Goal: Task Accomplishment & Management: Use online tool/utility

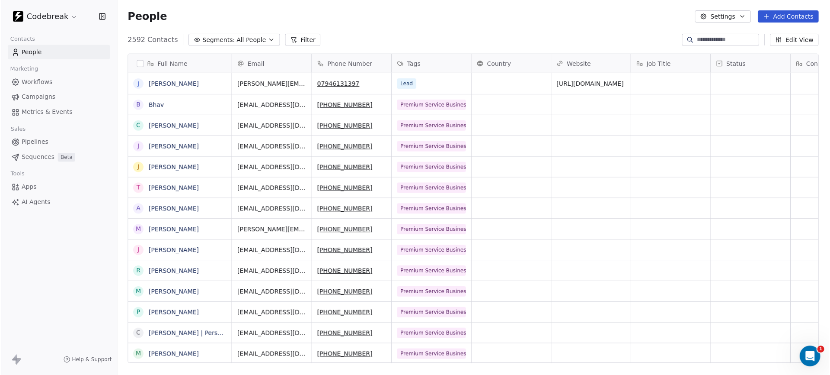
scroll to position [330, 714]
click at [35, 140] on span "Pipelines" at bounding box center [34, 142] width 27 height 9
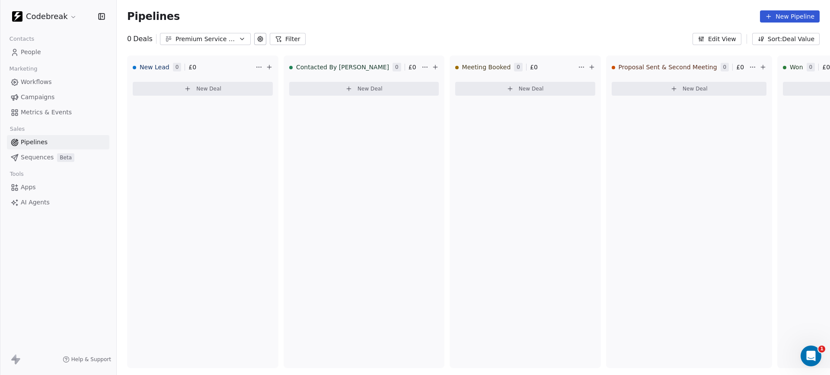
click at [203, 39] on div "Premium Service Businesses" at bounding box center [206, 39] width 60 height 9
click at [363, 21] on html "Codebreak Contacts People Marketing Workflows Campaigns Metrics & Events Sales …" at bounding box center [415, 187] width 830 height 375
click at [34, 83] on span "Workflows" at bounding box center [36, 81] width 31 height 9
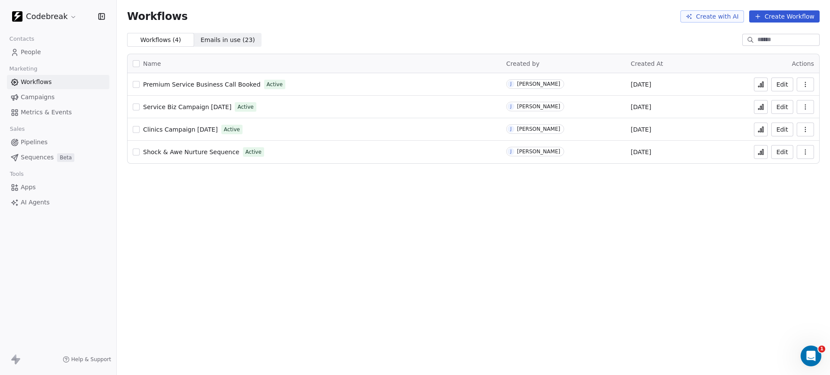
click at [191, 108] on span "Service Biz Campaign [DATE]" at bounding box center [187, 106] width 88 height 7
click at [35, 51] on span "People" at bounding box center [31, 52] width 20 height 9
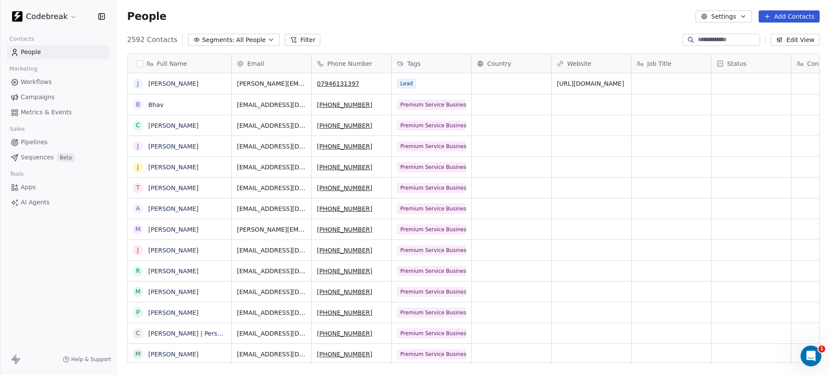
scroll to position [330, 714]
click at [698, 41] on input at bounding box center [728, 39] width 61 height 9
type input "*******"
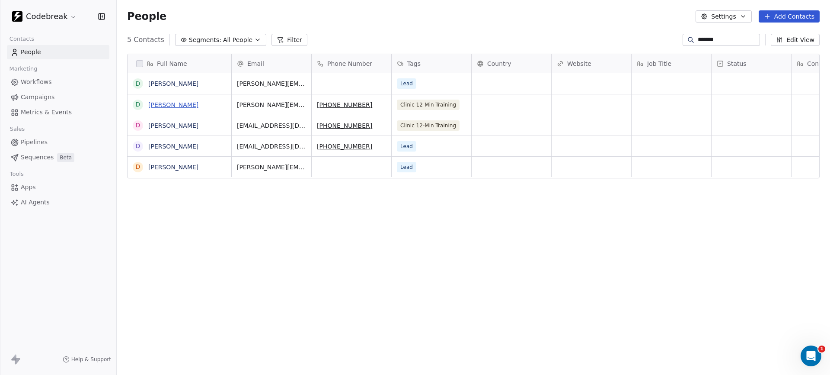
click at [158, 104] on link "Deborah" at bounding box center [173, 104] width 50 height 7
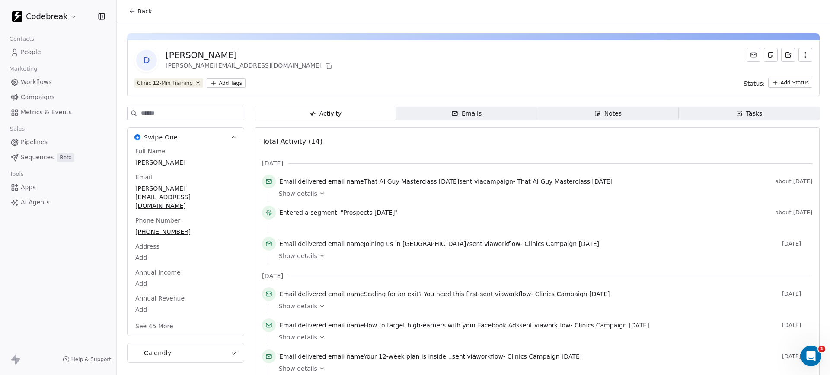
click at [30, 51] on span "People" at bounding box center [31, 52] width 20 height 9
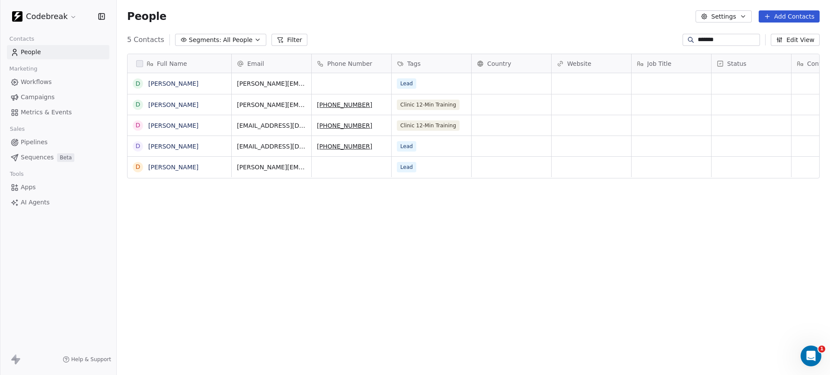
scroll to position [330, 714]
click at [35, 80] on span "Workflows" at bounding box center [36, 81] width 31 height 9
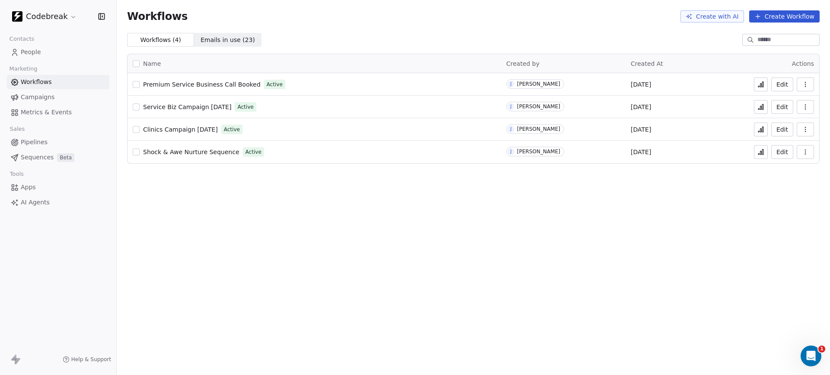
click at [194, 107] on span "Service Biz Campaign [DATE]" at bounding box center [187, 106] width 88 height 7
click at [30, 51] on span "People" at bounding box center [31, 52] width 20 height 9
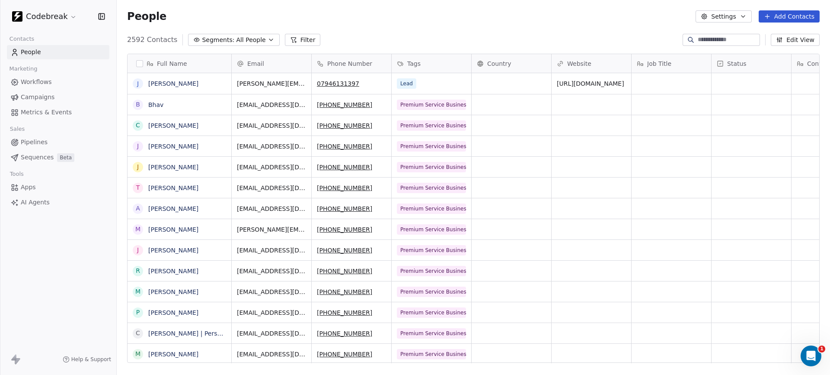
scroll to position [330, 714]
click at [156, 126] on link "[PERSON_NAME]" at bounding box center [173, 125] width 50 height 7
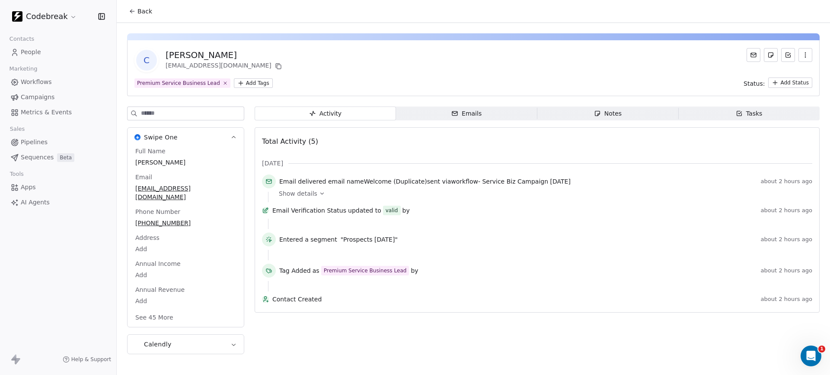
click at [30, 140] on span "Pipelines" at bounding box center [34, 142] width 27 height 9
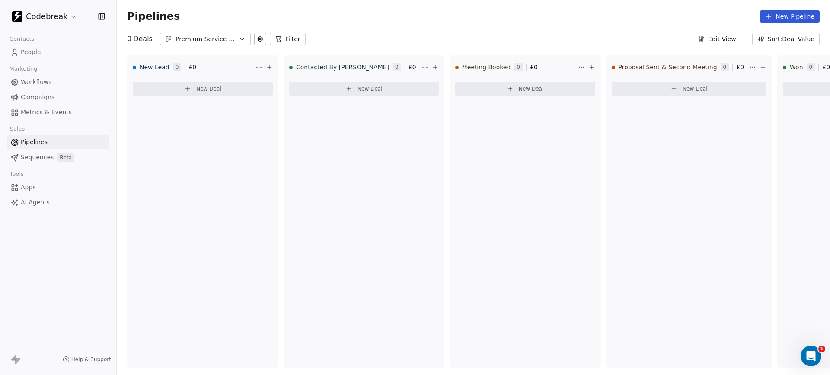
click at [41, 81] on span "Workflows" at bounding box center [36, 81] width 31 height 9
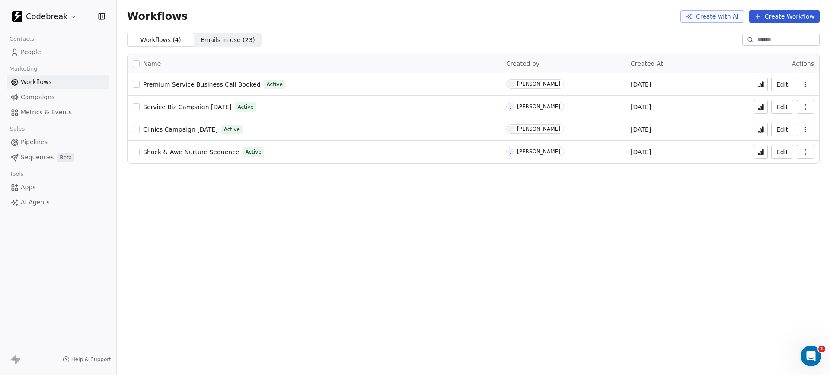
click at [221, 83] on span "Premium Service Business Call Booked" at bounding box center [202, 84] width 118 height 7
click at [183, 107] on span "Service Biz Campaign [DATE]" at bounding box center [187, 106] width 88 height 7
click at [763, 107] on icon at bounding box center [761, 106] width 7 height 7
click at [771, 17] on button "Create Workflow" at bounding box center [785, 16] width 71 height 12
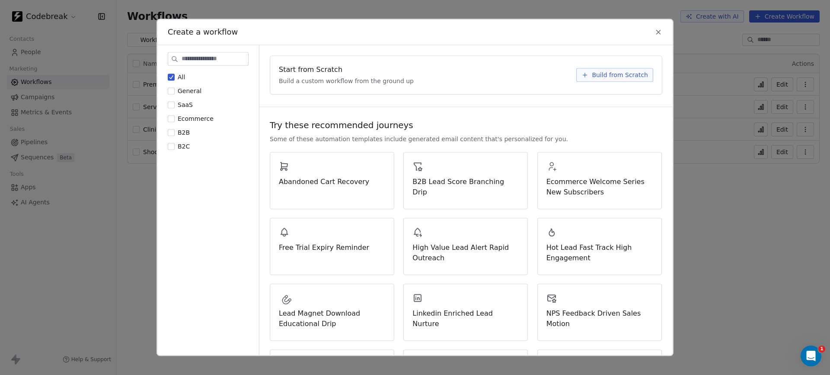
click at [604, 75] on span "Build from Scratch" at bounding box center [620, 75] width 56 height 9
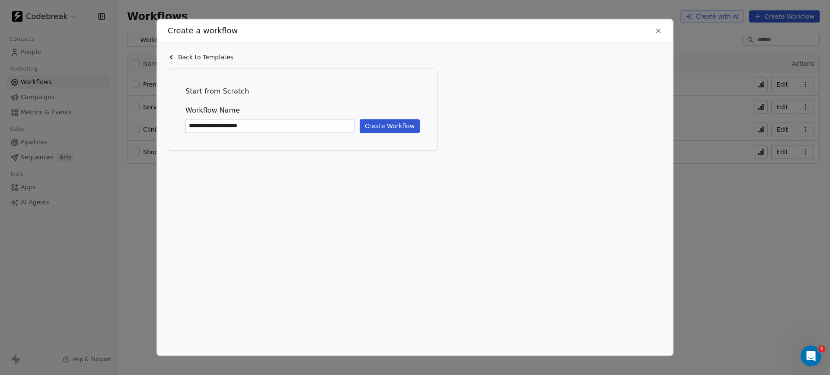
type input "**********"
click at [379, 125] on button "Create Workflow" at bounding box center [390, 126] width 60 height 14
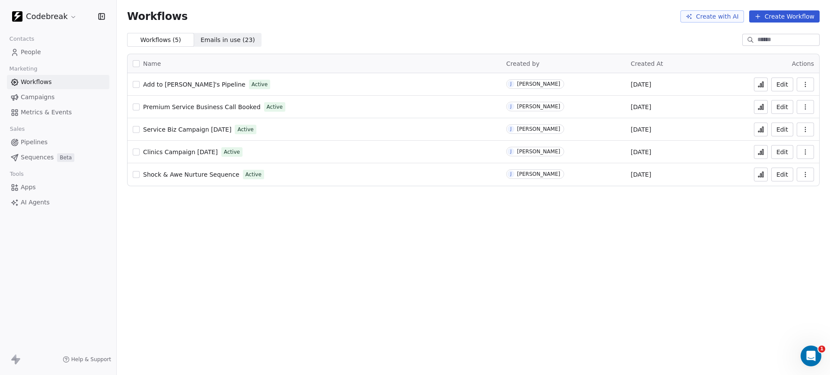
click at [30, 52] on span "People" at bounding box center [31, 52] width 20 height 9
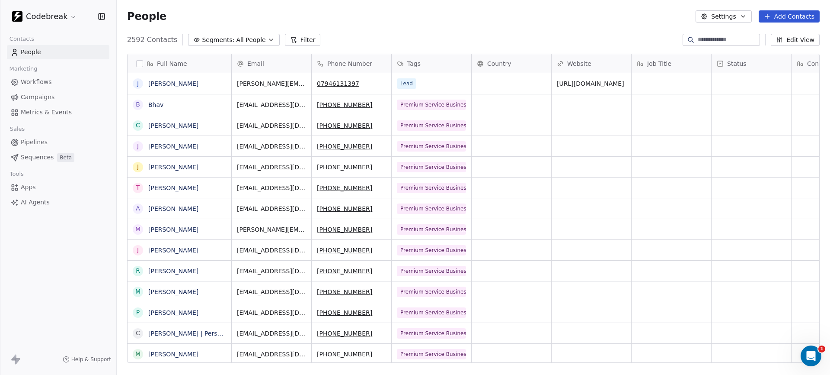
scroll to position [330, 714]
click at [302, 40] on button "Filter" at bounding box center [303, 40] width 36 height 12
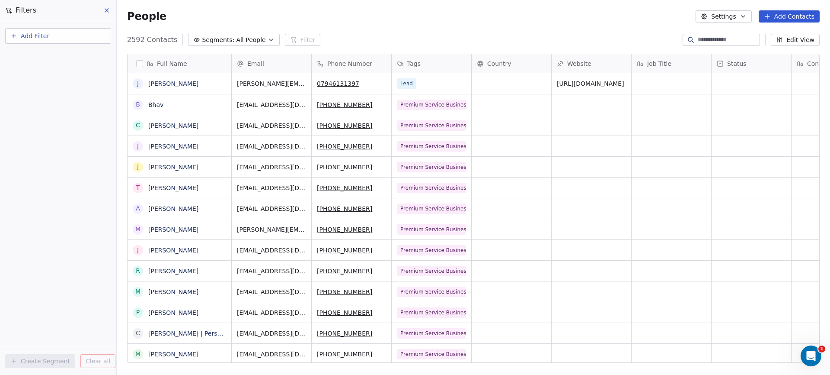
click at [56, 34] on button "Add Filter" at bounding box center [58, 36] width 106 height 16
click at [43, 57] on span "Contact properties" at bounding box center [42, 56] width 56 height 9
type input "***"
click at [38, 88] on div "Tags" at bounding box center [58, 87] width 88 height 9
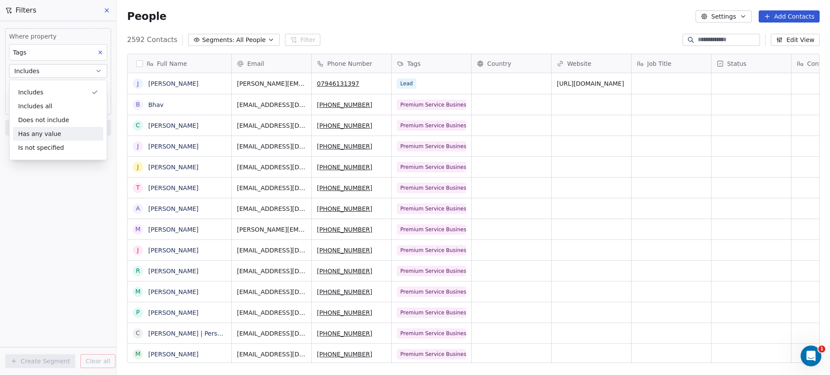
click at [35, 203] on div "Where property Tags Includes Select Tags Add filter to this group Add another f…" at bounding box center [58, 197] width 116 height 353
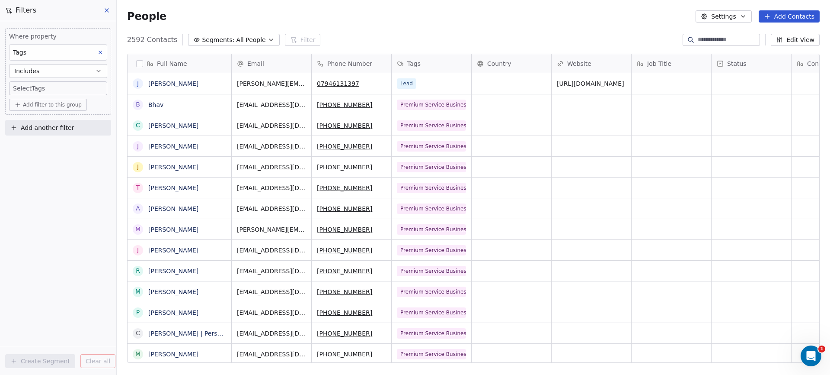
click at [46, 90] on body "Codebreak Contacts People Marketing Workflows Campaigns Metrics & Events Sales …" at bounding box center [415, 187] width 830 height 375
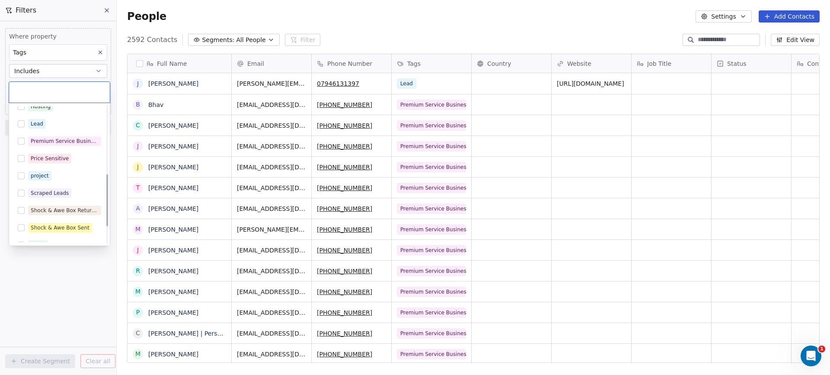
scroll to position [184, 0]
click at [20, 138] on button "Suggestions" at bounding box center [21, 138] width 7 height 7
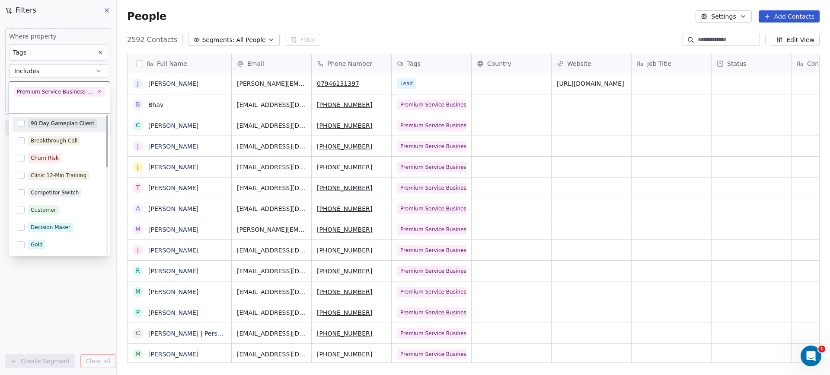
scroll to position [0, 0]
click at [22, 141] on button "Suggestions" at bounding box center [21, 142] width 7 height 7
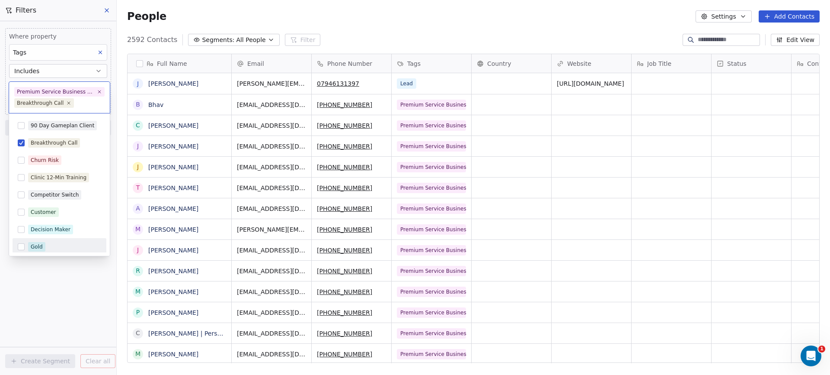
click at [53, 271] on html "Codebreak Contacts People Marketing Workflows Campaigns Metrics & Events Sales …" at bounding box center [415, 187] width 830 height 375
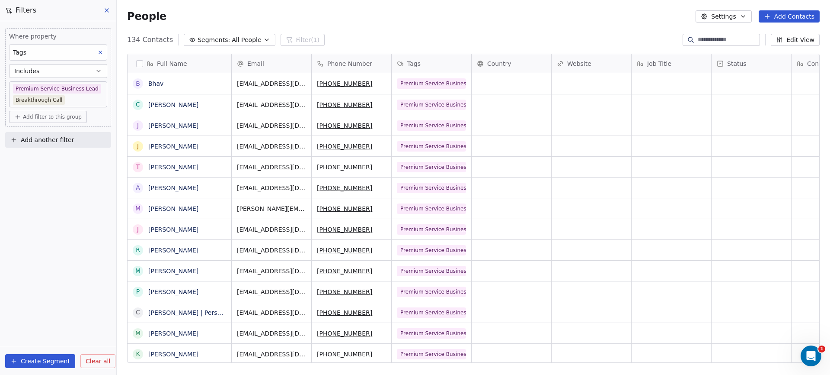
scroll to position [330, 714]
click at [50, 101] on body "Codebreak Contacts People Marketing Workflows Campaigns Metrics & Events Sales …" at bounding box center [415, 187] width 830 height 375
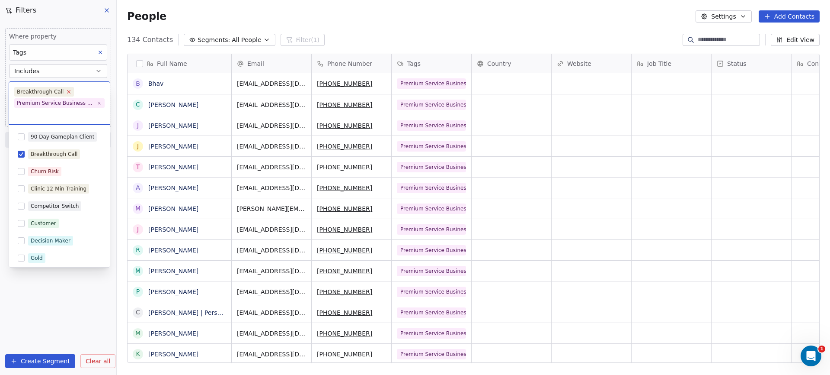
click at [67, 92] on icon at bounding box center [68, 91] width 3 height 3
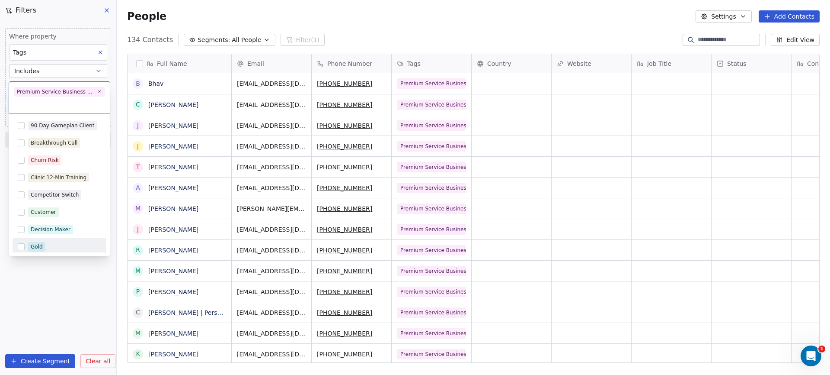
click at [45, 271] on html "Codebreak Contacts People Marketing Workflows Campaigns Metrics & Events Sales …" at bounding box center [415, 187] width 830 height 375
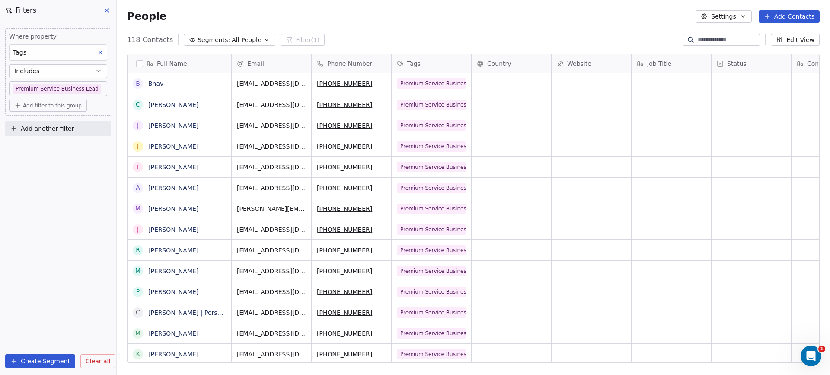
click at [43, 102] on button "Add filter to this group" at bounding box center [48, 105] width 78 height 12
click at [44, 125] on span "Contact properties" at bounding box center [46, 124] width 56 height 9
type input "***"
click at [37, 160] on div "Tags" at bounding box center [58, 155] width 90 height 14
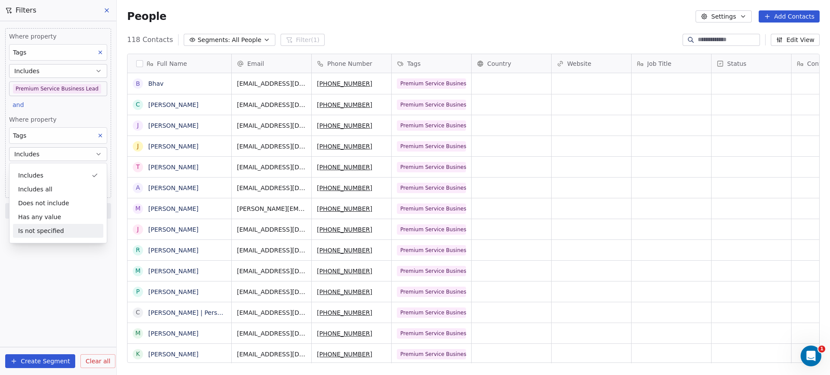
click at [71, 252] on div "Where property Tags Includes Premium Service Business Lead and Where property T…" at bounding box center [58, 197] width 116 height 353
click at [100, 132] on icon at bounding box center [100, 135] width 6 height 6
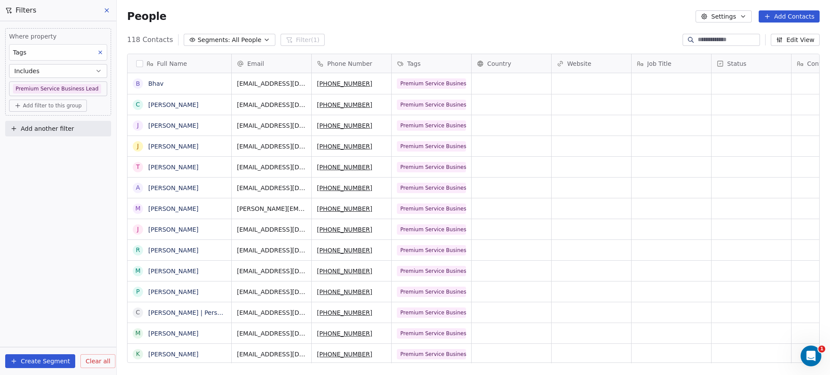
click at [71, 69] on button "Includes" at bounding box center [58, 71] width 98 height 14
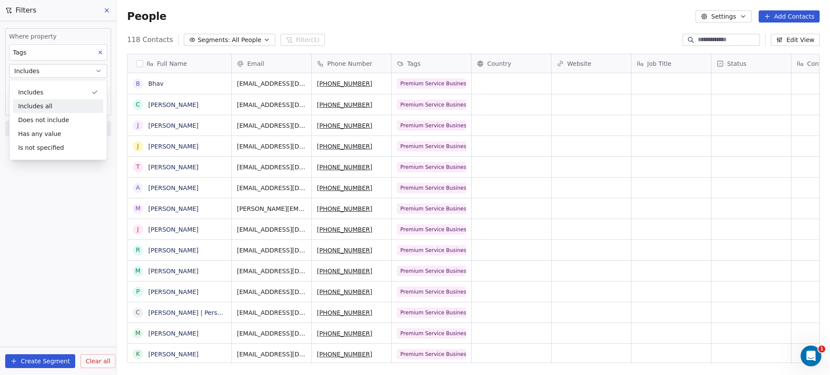
click at [50, 101] on div "Includes all" at bounding box center [58, 106] width 90 height 14
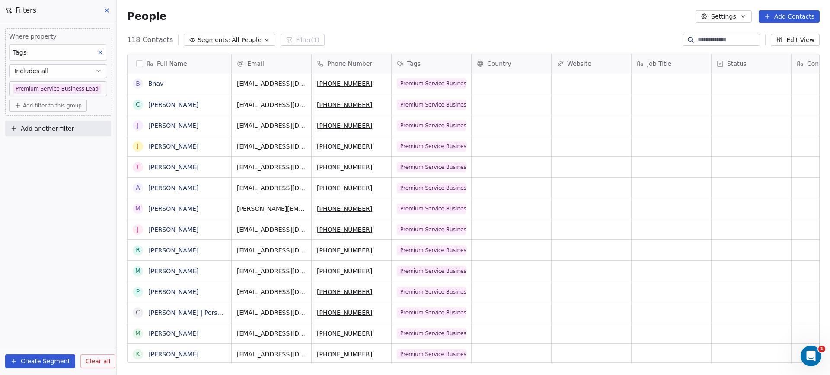
click at [16, 106] on icon at bounding box center [18, 106] width 4 height 0
click at [40, 125] on span "Contact properties" at bounding box center [46, 124] width 56 height 9
type input "****"
click at [29, 152] on span "Tags" at bounding box center [24, 155] width 13 height 9
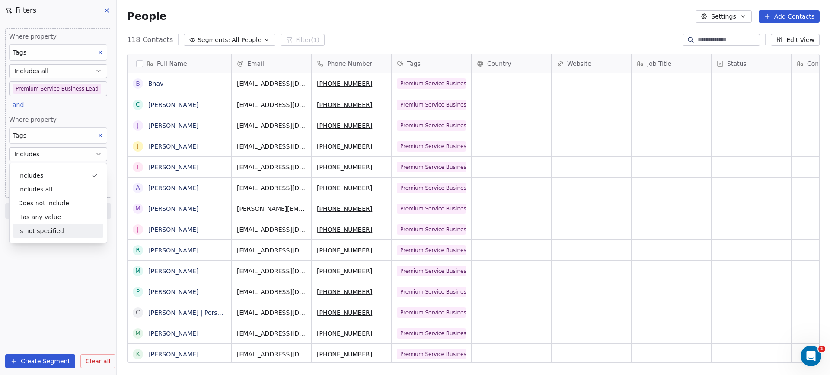
click at [47, 262] on div "Where property Tags Includes all Premium Service Business Lead and Where proper…" at bounding box center [58, 197] width 116 height 353
click at [102, 136] on icon at bounding box center [100, 135] width 6 height 6
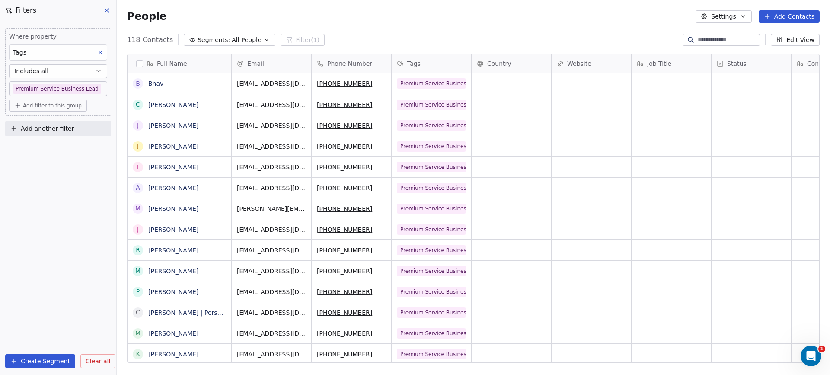
click at [47, 107] on span "Add filter to this group" at bounding box center [52, 105] width 59 height 7
click at [35, 123] on span "Contact properties" at bounding box center [46, 124] width 56 height 9
type input "****"
click at [29, 157] on span "Tags" at bounding box center [24, 155] width 13 height 9
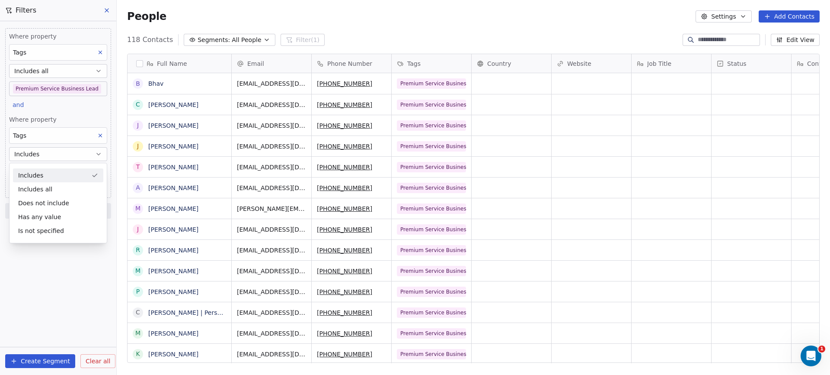
click at [34, 174] on div "Includes" at bounding box center [58, 175] width 90 height 14
click at [35, 170] on body "Codebreak Contacts People Marketing Workflows Campaigns Metrics & Events Sales …" at bounding box center [415, 187] width 830 height 375
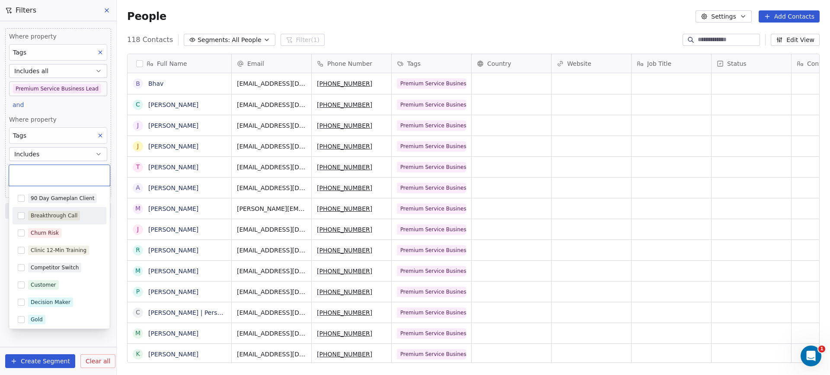
click at [21, 211] on div "Breakthrough Call" at bounding box center [60, 215] width 94 height 14
click at [51, 338] on html "Codebreak Contacts People Marketing Workflows Campaigns Metrics & Events Sales …" at bounding box center [415, 187] width 830 height 375
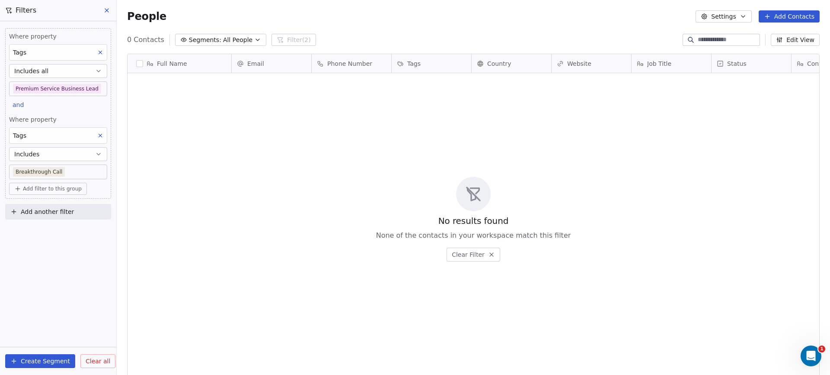
click at [100, 136] on icon at bounding box center [100, 135] width 6 height 6
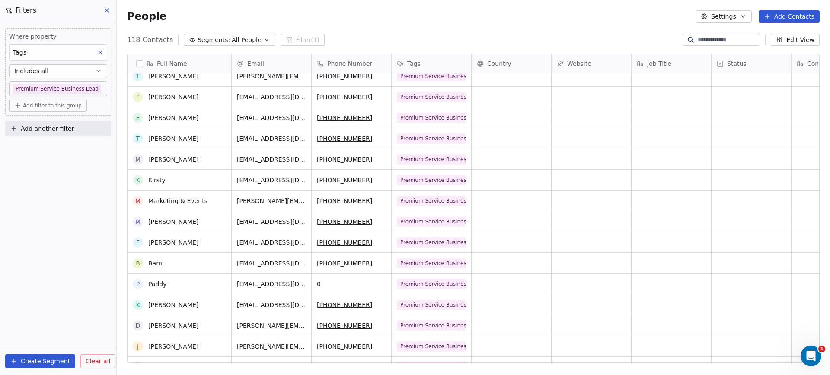
scroll to position [0, 0]
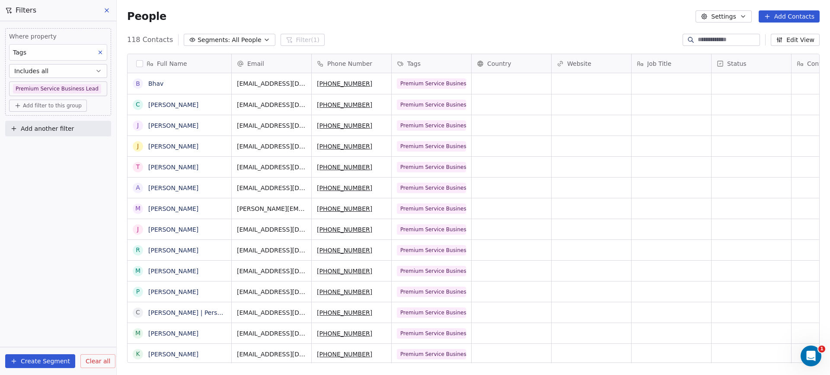
click at [106, 8] on icon at bounding box center [106, 10] width 7 height 7
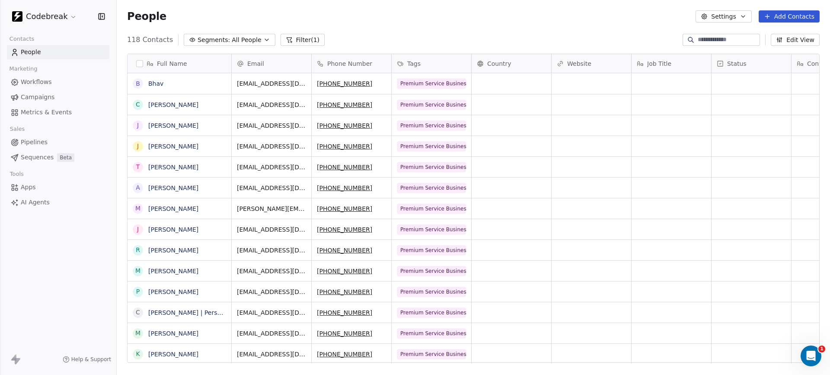
click at [297, 35] on button "Filter (1)" at bounding box center [303, 40] width 45 height 12
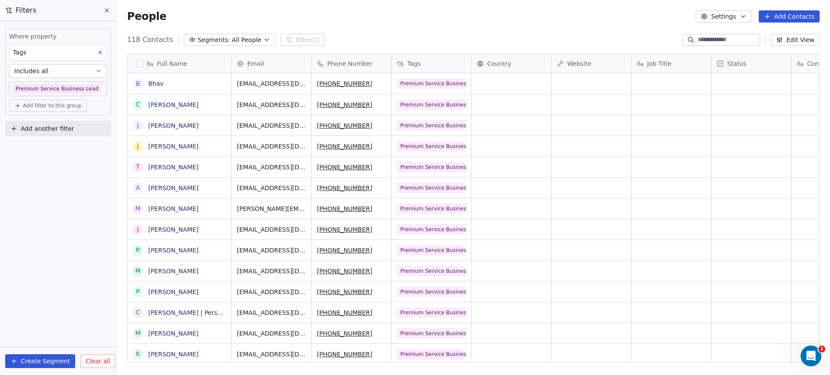
click at [91, 90] on body "Codebreak Contacts People Marketing Workflows Campaigns Metrics & Events Sales …" at bounding box center [415, 187] width 830 height 375
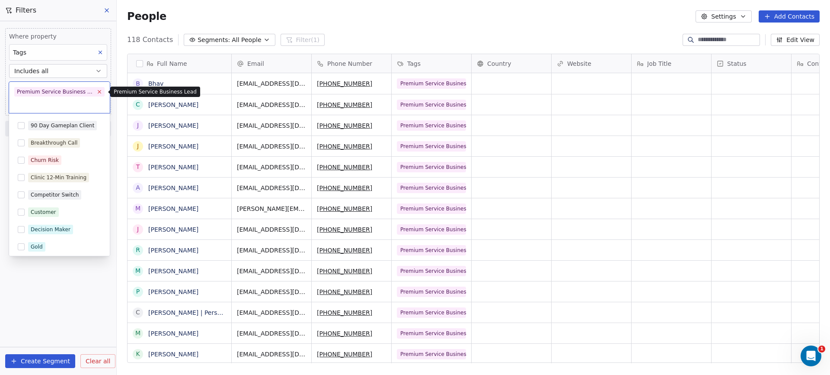
click at [101, 90] on icon at bounding box center [99, 92] width 6 height 6
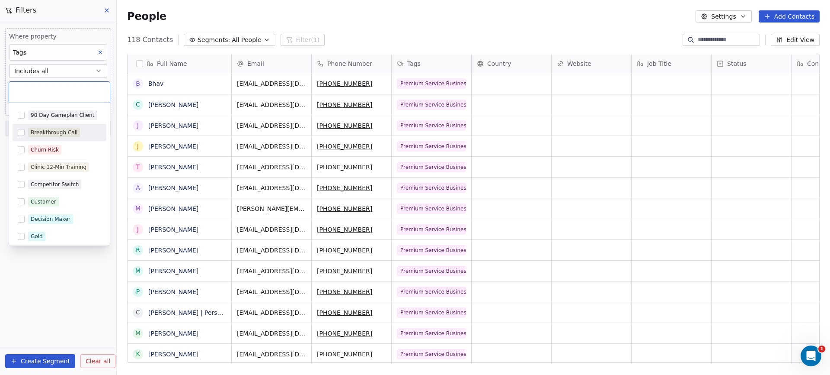
click at [19, 132] on button "Suggestions" at bounding box center [21, 132] width 7 height 7
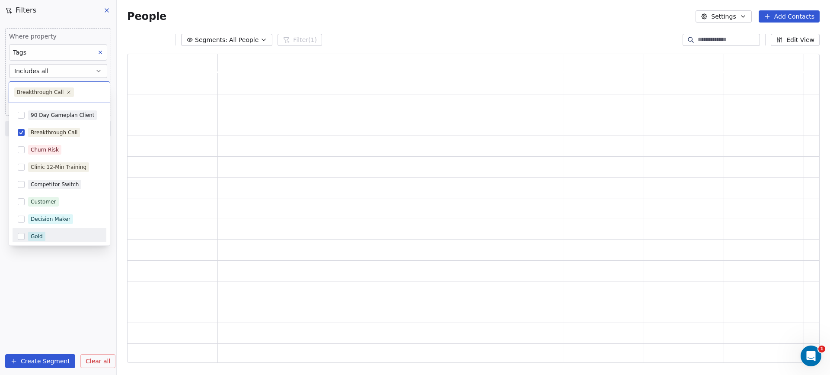
click at [38, 293] on html "Codebreak Contacts People Marketing Workflows Campaigns Metrics & Events Sales …" at bounding box center [415, 187] width 830 height 375
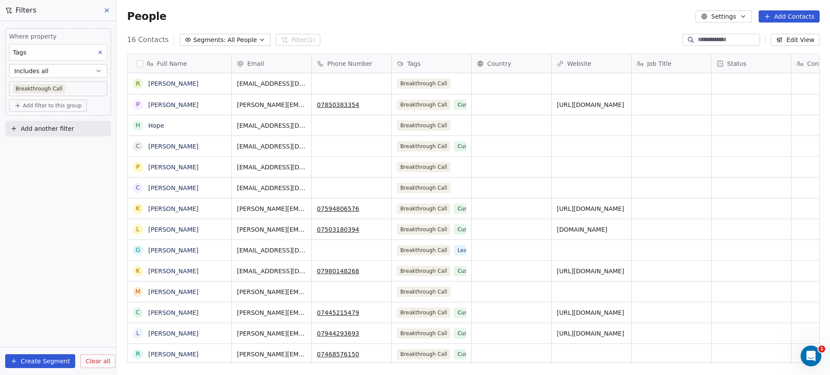
click at [110, 11] on icon at bounding box center [106, 10] width 7 height 7
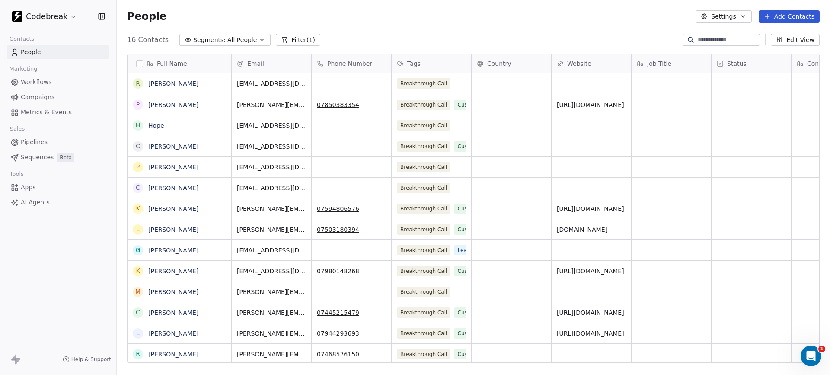
click at [35, 80] on span "Workflows" at bounding box center [36, 81] width 31 height 9
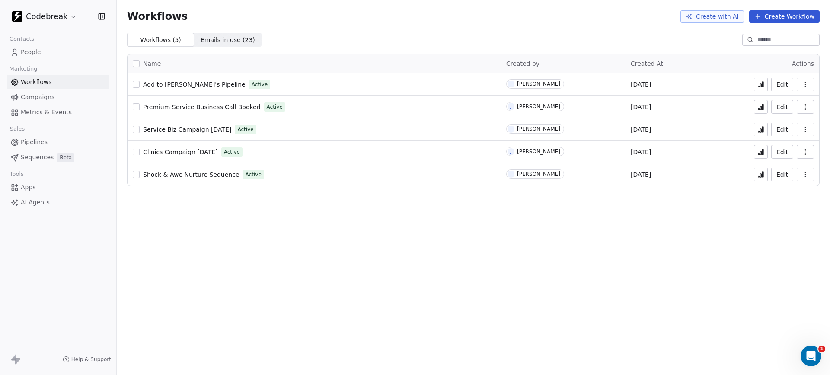
click at [213, 106] on span "Premium Service Business Call Booked" at bounding box center [202, 106] width 118 height 7
click at [31, 54] on span "People" at bounding box center [31, 52] width 20 height 9
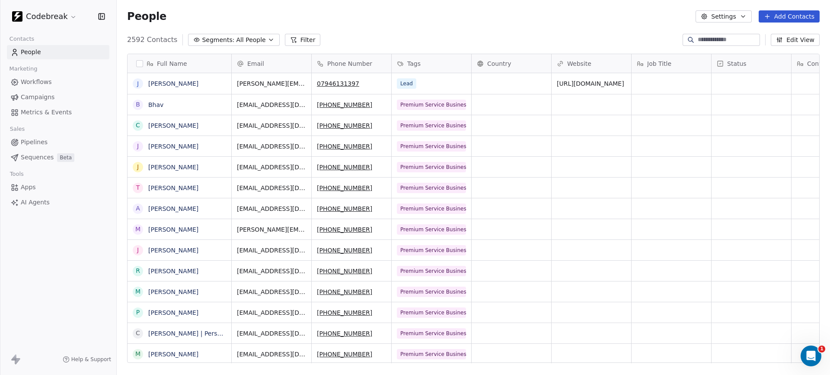
scroll to position [330, 714]
click at [295, 36] on button "Filter" at bounding box center [303, 40] width 36 height 12
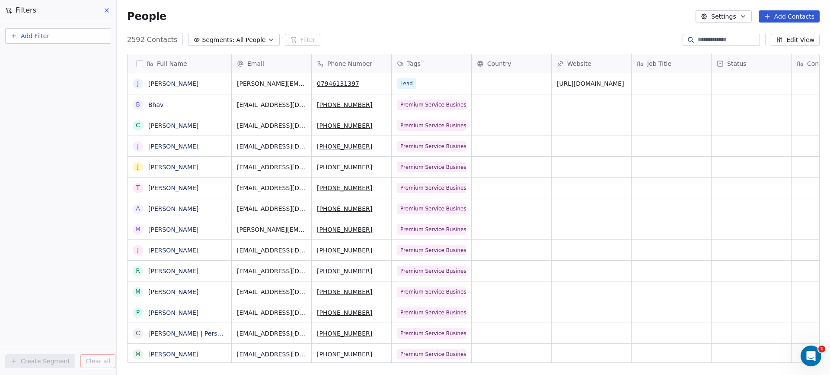
click at [38, 40] on button "Add Filter" at bounding box center [58, 36] width 106 height 16
click at [37, 55] on span "Contact properties" at bounding box center [42, 56] width 56 height 9
type input "****"
click at [30, 88] on div "Tags" at bounding box center [58, 87] width 88 height 9
click at [46, 224] on div "Where property Tags Includes Select Tags Add filter to this group Add another f…" at bounding box center [58, 197] width 116 height 353
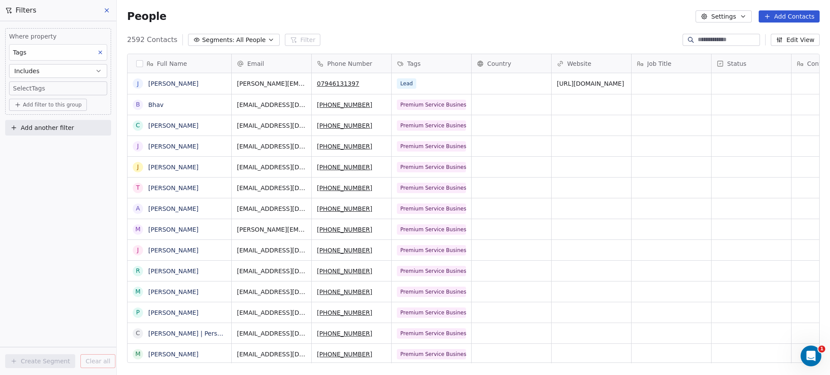
click at [52, 90] on body "Codebreak Contacts People Marketing Workflows Campaigns Metrics & Events Sales …" at bounding box center [415, 187] width 830 height 375
type input "****"
click at [50, 112] on div "Premium Service Business Lead" at bounding box center [65, 115] width 68 height 8
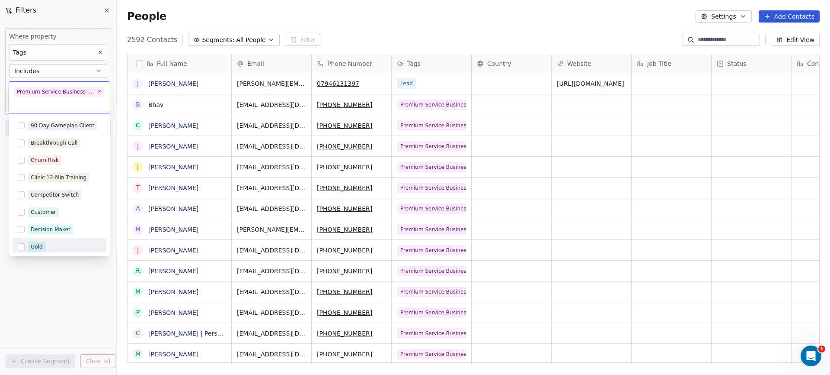
click at [52, 282] on html "Codebreak Contacts People Marketing Workflows Campaigns Metrics & Events Sales …" at bounding box center [415, 187] width 830 height 375
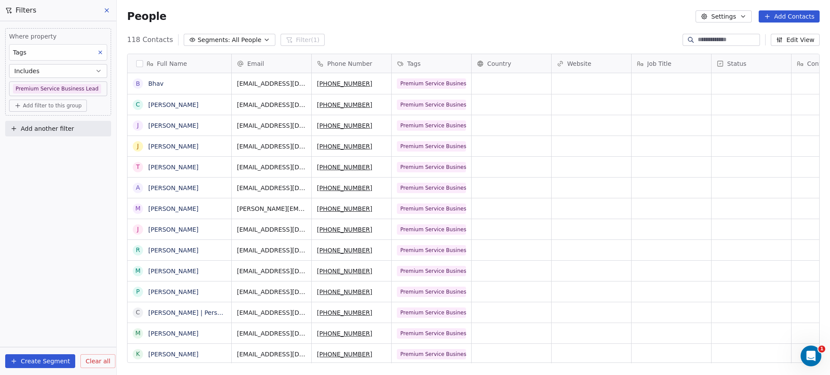
click at [139, 62] on button "button" at bounding box center [139, 63] width 7 height 7
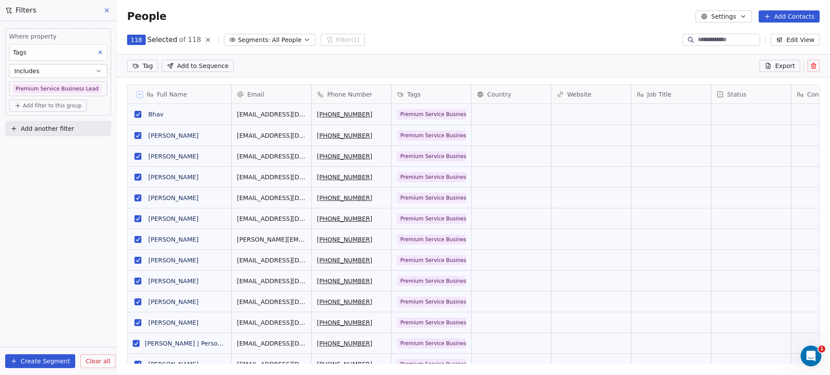
click at [193, 64] on span "Add to Sequence" at bounding box center [202, 65] width 51 height 9
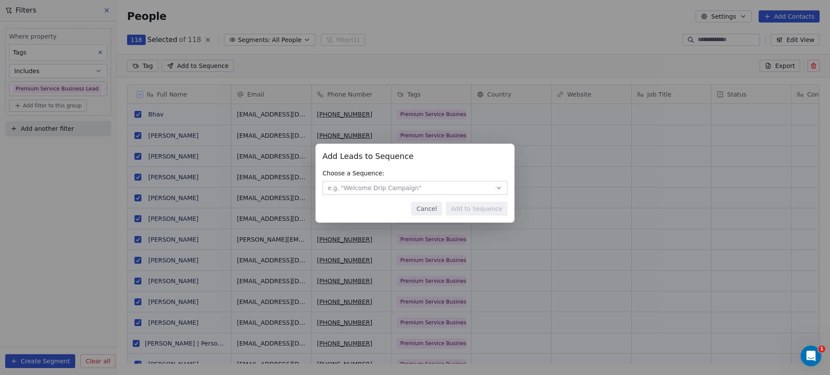
click at [432, 207] on button "Cancel" at bounding box center [426, 209] width 31 height 14
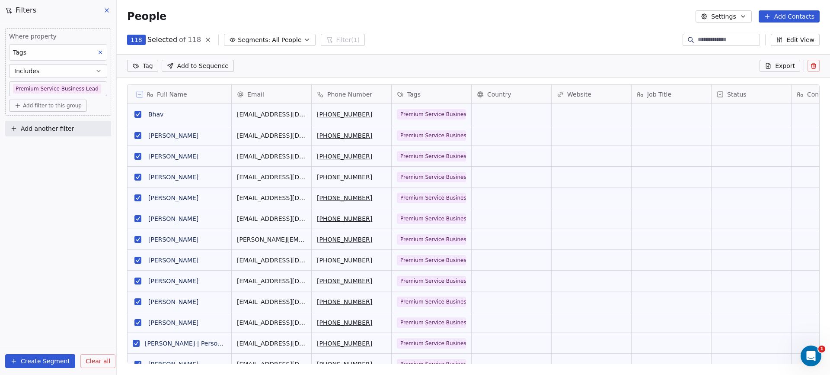
click at [725, 9] on div "People Settings Add Contacts" at bounding box center [474, 16] width 714 height 33
click at [721, 17] on button "Settings" at bounding box center [724, 16] width 56 height 12
click at [731, 35] on span "Contact Properties" at bounding box center [746, 35] width 56 height 9
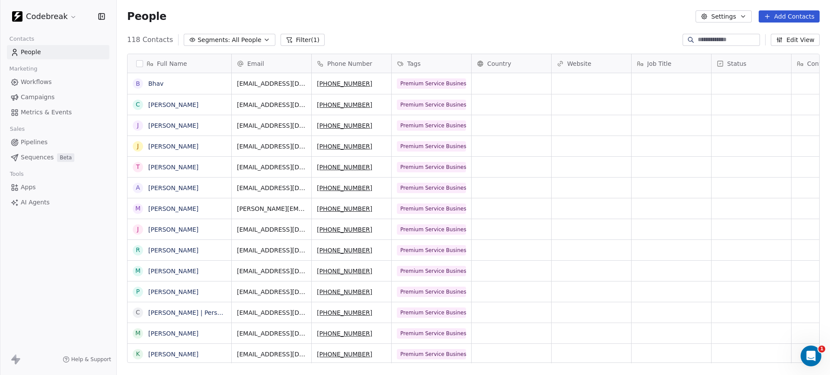
scroll to position [330, 714]
click at [33, 143] on span "Pipelines" at bounding box center [34, 142] width 27 height 9
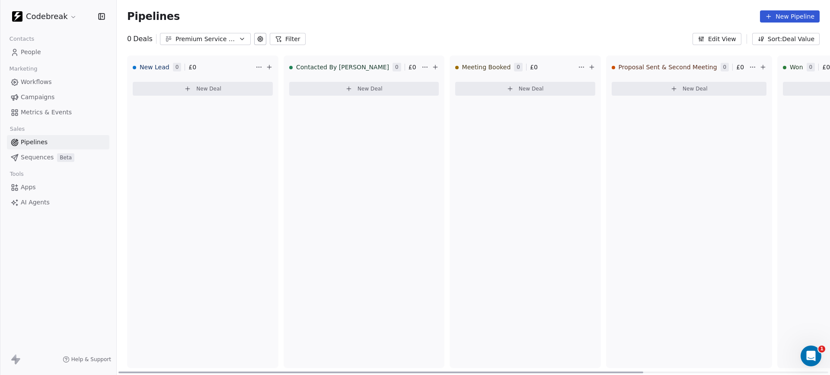
click at [269, 67] on icon at bounding box center [269, 67] width 0 height 4
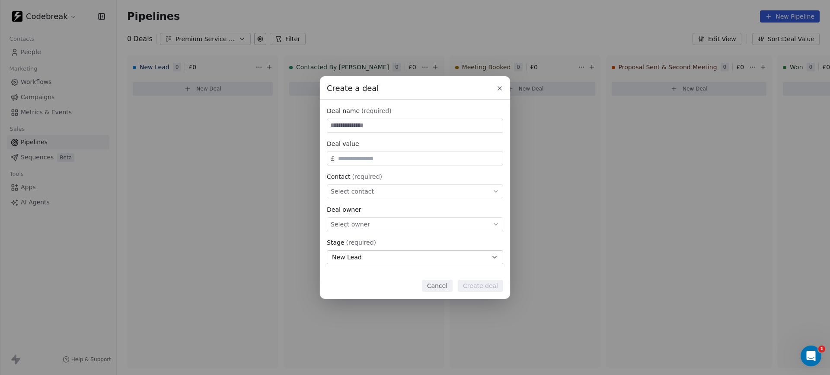
click at [498, 90] on icon at bounding box center [500, 88] width 7 height 7
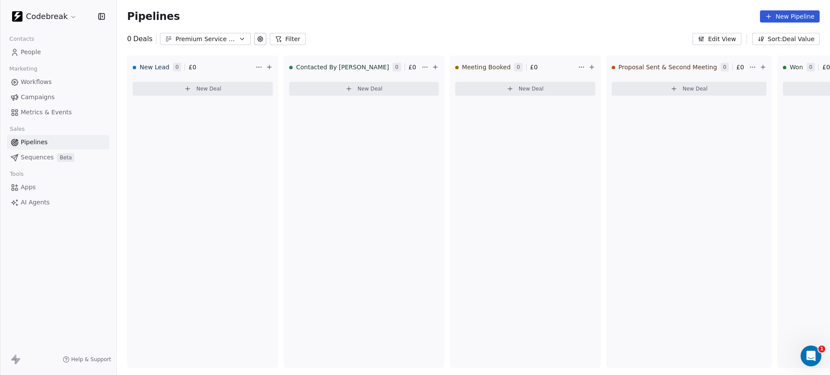
click at [31, 54] on span "People" at bounding box center [31, 52] width 20 height 9
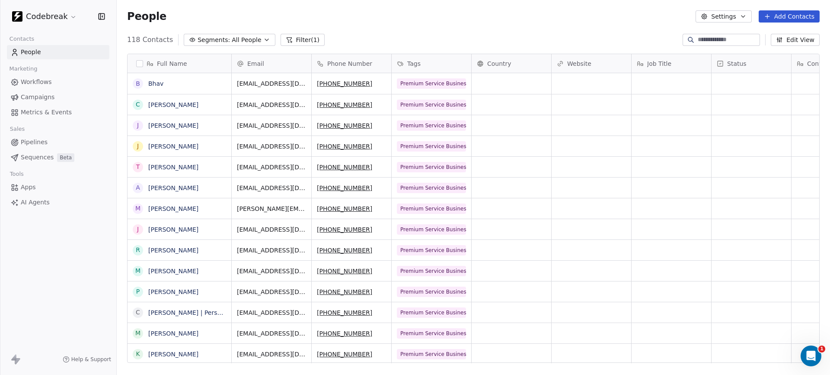
scroll to position [330, 714]
click at [140, 62] on button "button" at bounding box center [139, 63] width 7 height 7
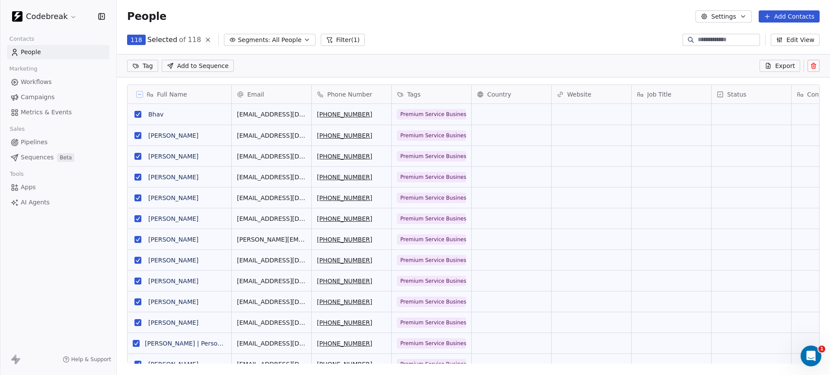
click at [205, 39] on icon at bounding box center [208, 39] width 7 height 7
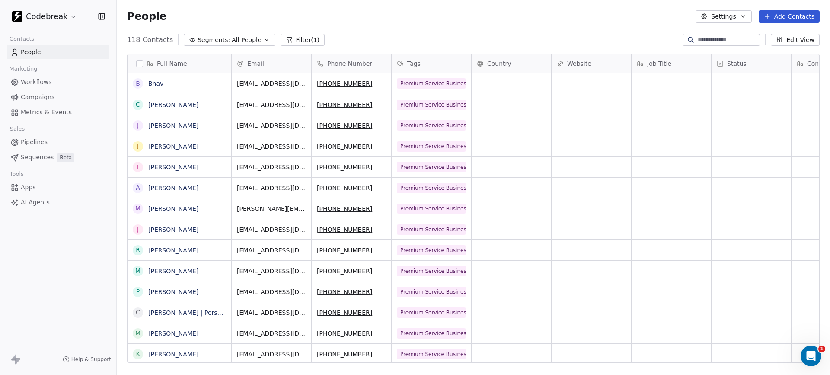
scroll to position [330, 714]
click at [139, 63] on button "button" at bounding box center [139, 63] width 7 height 7
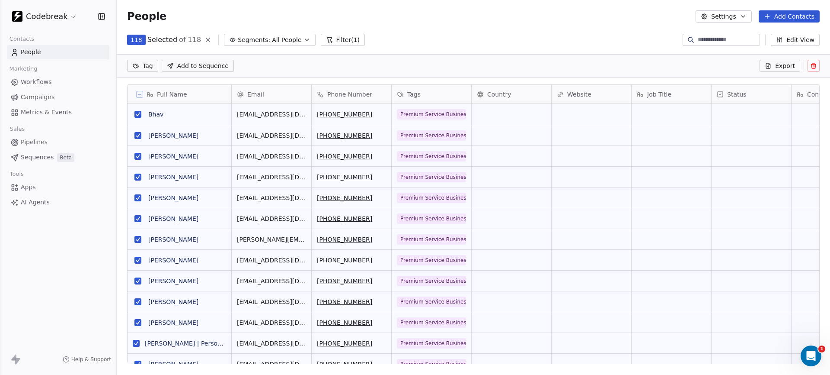
click at [272, 36] on span "All People" at bounding box center [286, 39] width 29 height 9
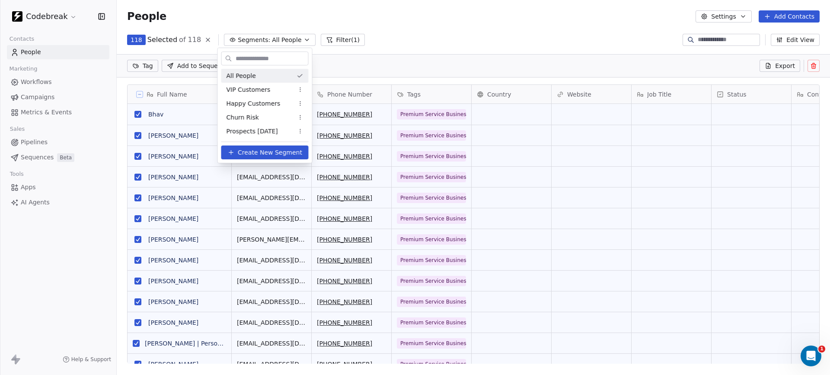
click at [278, 24] on html "Codebreak Contacts People Marketing Workflows Campaigns Metrics & Events Sales …" at bounding box center [415, 187] width 830 height 375
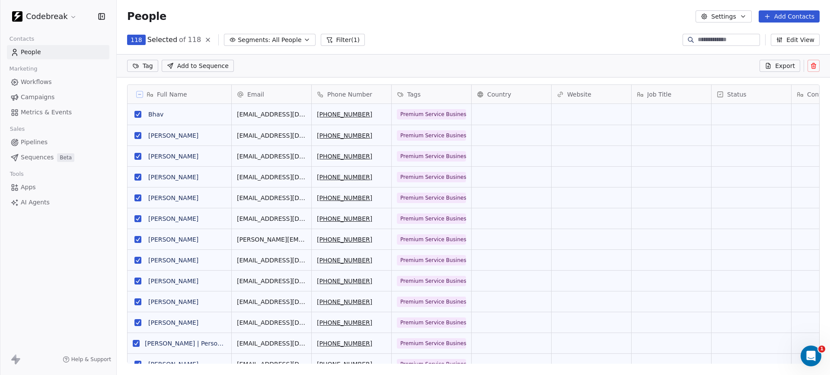
click at [198, 68] on span "Add to Sequence" at bounding box center [202, 65] width 51 height 9
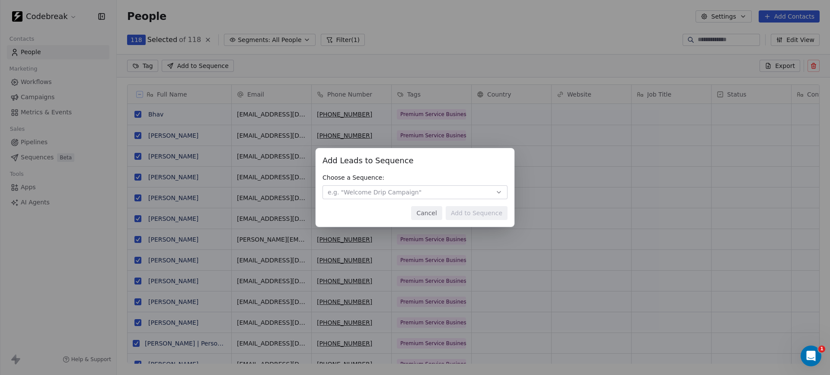
click at [497, 193] on icon "button" at bounding box center [499, 192] width 7 height 7
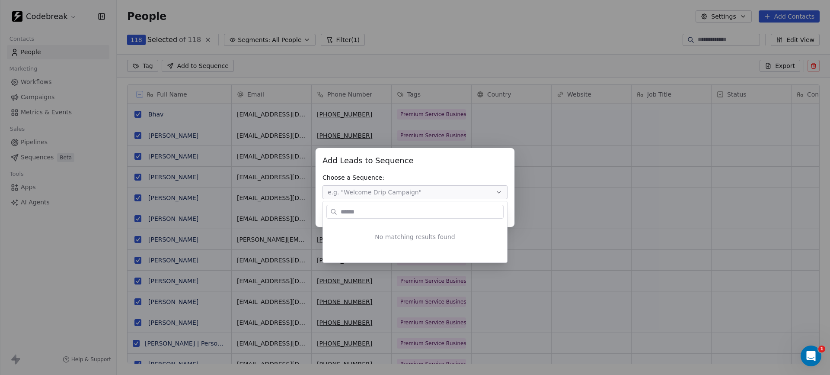
click at [433, 163] on div "Add Leads to Sequence Add Leads to Sequence Choose a Sequence: e.g. "Welcome Dr…" at bounding box center [415, 187] width 830 height 79
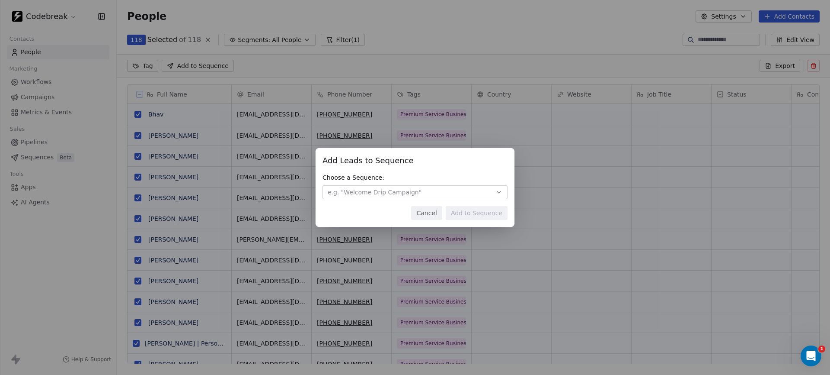
click at [416, 35] on div "Add Leads to Sequence Add Leads to Sequence Choose a Sequence: e.g. "Welcome Dr…" at bounding box center [415, 187] width 830 height 375
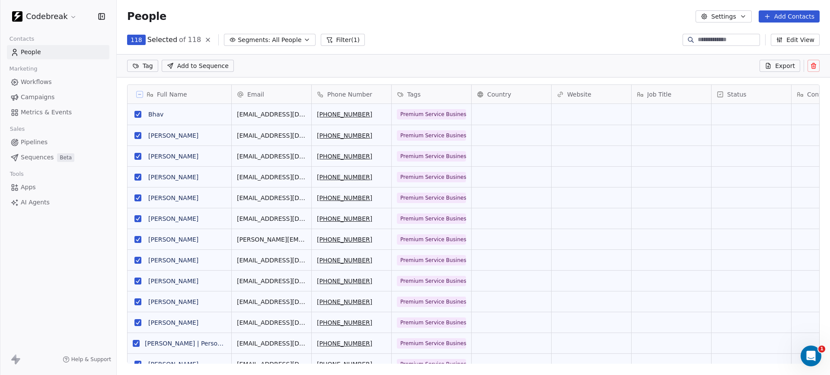
click at [144, 64] on html "Codebreak Contacts People Marketing Workflows Campaigns Metrics & Events Sales …" at bounding box center [415, 187] width 830 height 375
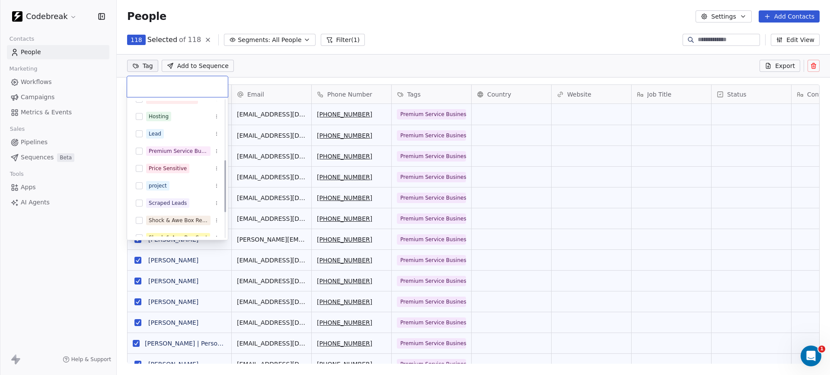
scroll to position [160, 0]
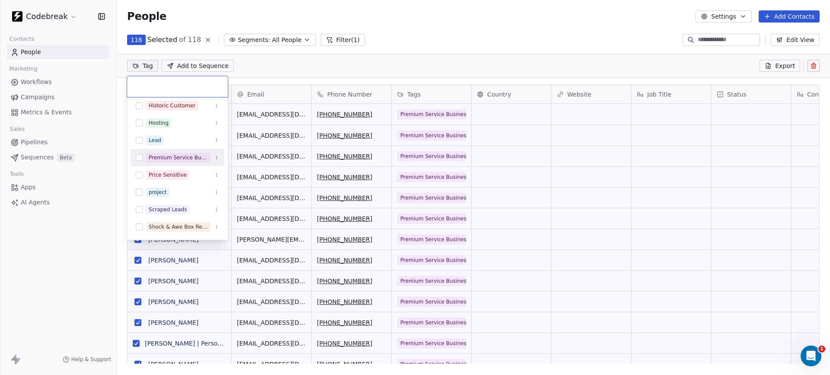
click at [137, 160] on button "Suggestions" at bounding box center [139, 157] width 7 height 7
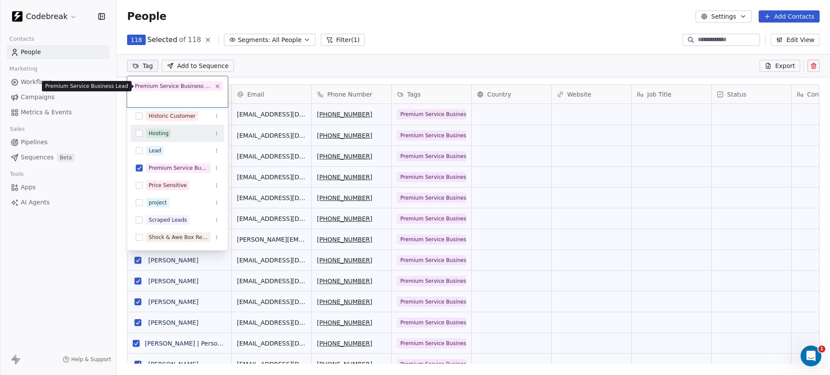
click at [218, 85] on icon at bounding box center [218, 86] width 6 height 6
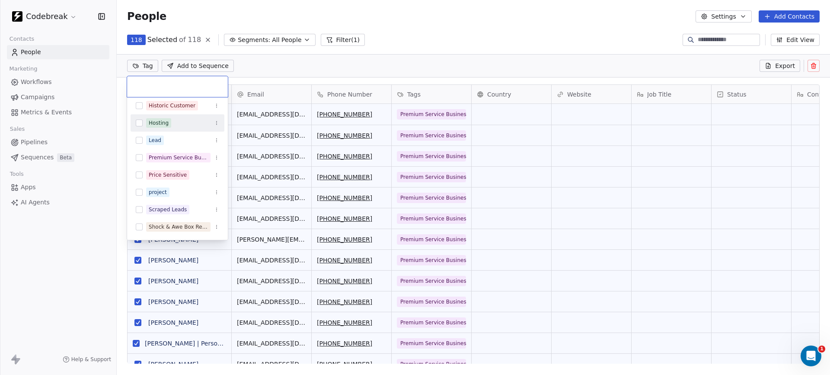
click at [443, 22] on html "Codebreak Contacts People Marketing Workflows Campaigns Metrics & Events Sales …" at bounding box center [415, 187] width 830 height 375
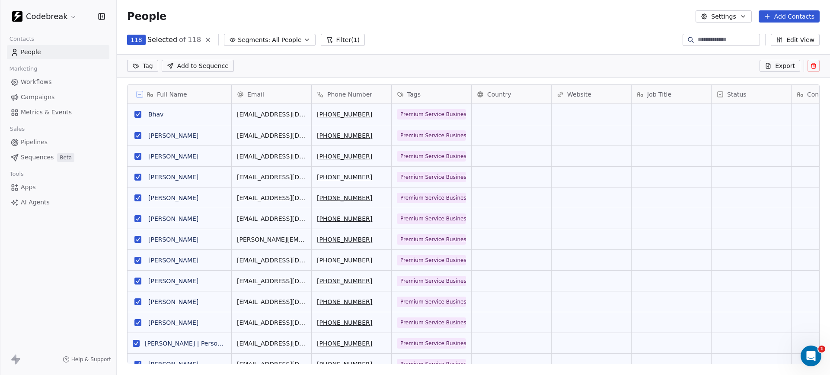
click at [193, 66] on span "Add to Sequence" at bounding box center [202, 65] width 51 height 9
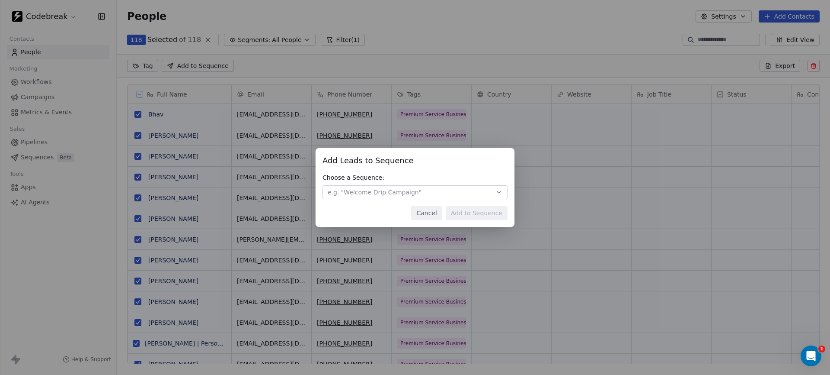
click at [456, 192] on button "e.g. "Welcome Drip Campaign"" at bounding box center [415, 192] width 185 height 14
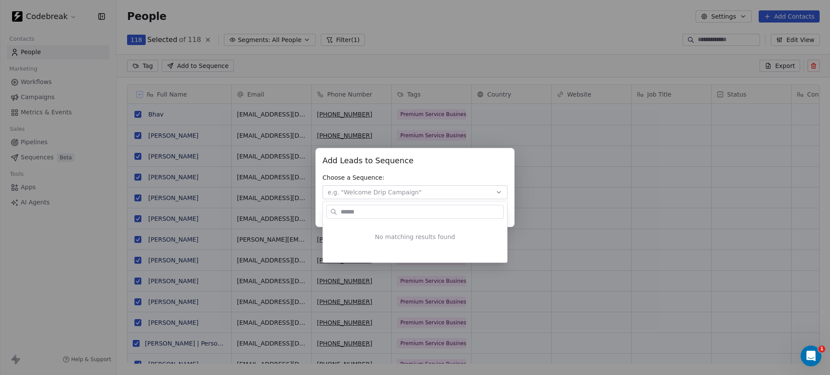
click at [450, 160] on div "Add Leads to Sequence Add Leads to Sequence Choose a Sequence: e.g. "Welcome Dr…" at bounding box center [415, 187] width 830 height 79
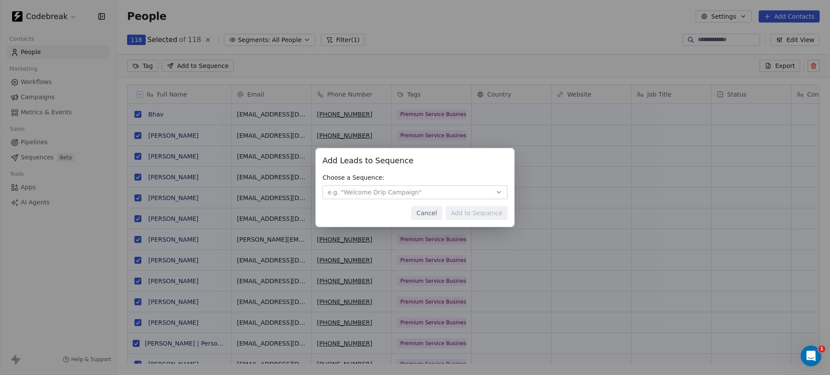
click at [428, 212] on button "Cancel" at bounding box center [426, 213] width 31 height 14
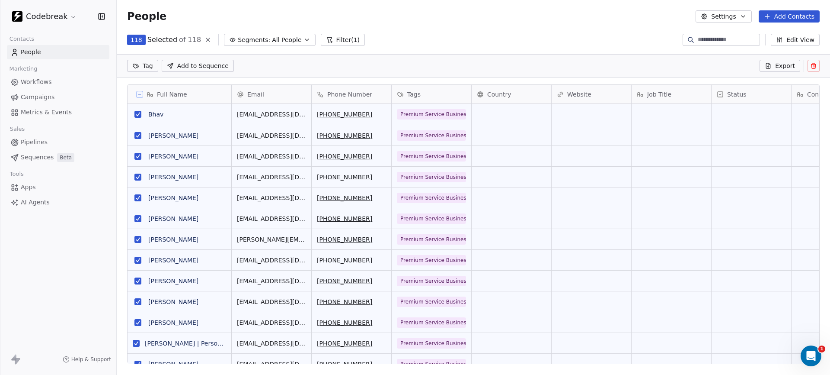
click at [735, 15] on button "Settings" at bounding box center [724, 16] width 56 height 12
click at [735, 33] on span "Contact Properties" at bounding box center [746, 35] width 56 height 9
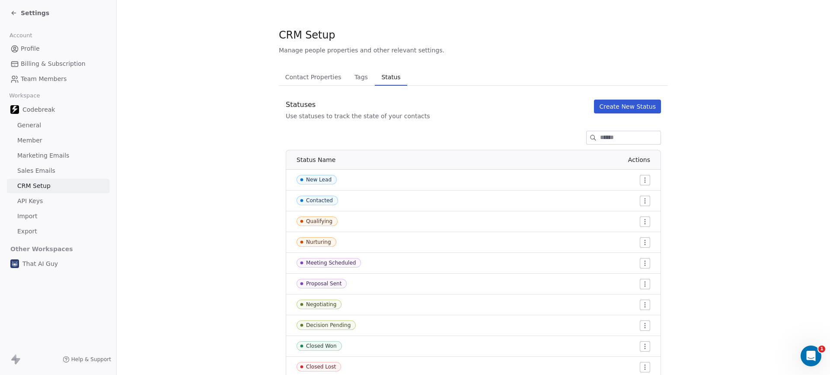
click at [393, 79] on span "Status" at bounding box center [391, 77] width 26 height 12
click at [359, 76] on span "Tags" at bounding box center [361, 77] width 20 height 12
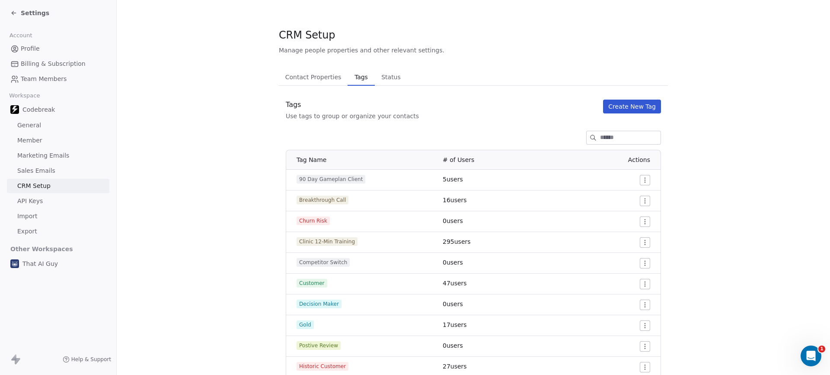
click at [328, 74] on span "Contact Properties" at bounding box center [313, 77] width 63 height 12
click at [356, 72] on span "Tags" at bounding box center [361, 77] width 20 height 12
click at [320, 77] on span "Contact Properties" at bounding box center [313, 77] width 63 height 12
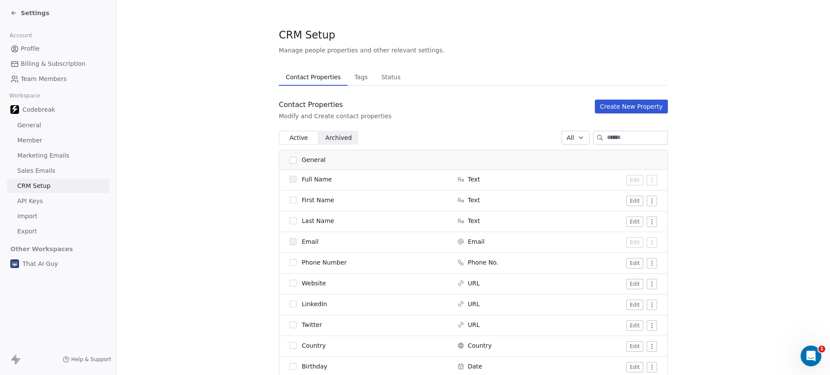
click at [10, 10] on div "Settings" at bounding box center [58, 13] width 116 height 26
click at [15, 13] on icon at bounding box center [13, 13] width 7 height 7
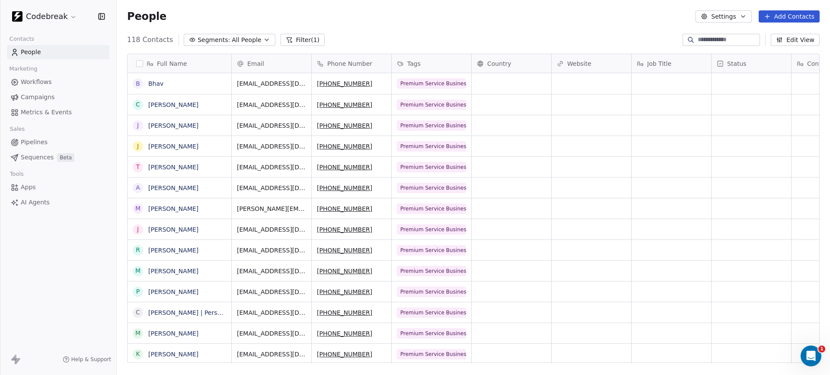
scroll to position [330, 714]
click at [34, 140] on span "Pipelines" at bounding box center [34, 142] width 27 height 9
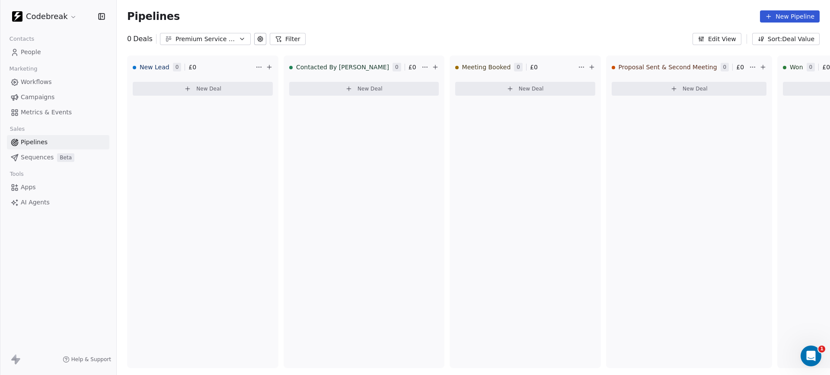
click at [48, 81] on span "Workflows" at bounding box center [36, 81] width 31 height 9
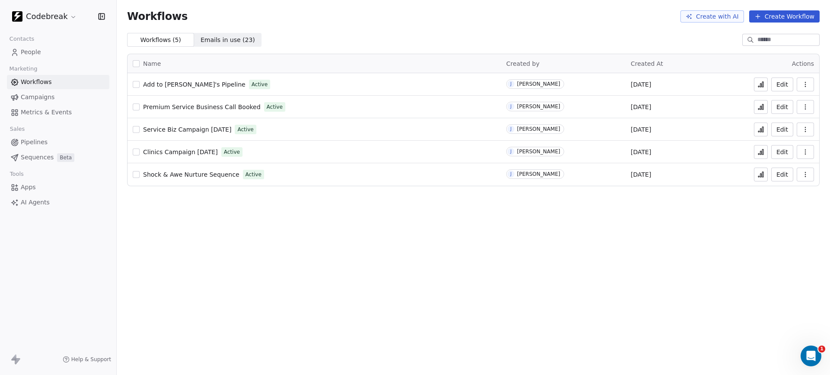
click at [178, 85] on span "Add to [PERSON_NAME]'s Pipeline" at bounding box center [194, 84] width 103 height 7
click at [33, 50] on span "People" at bounding box center [31, 52] width 20 height 9
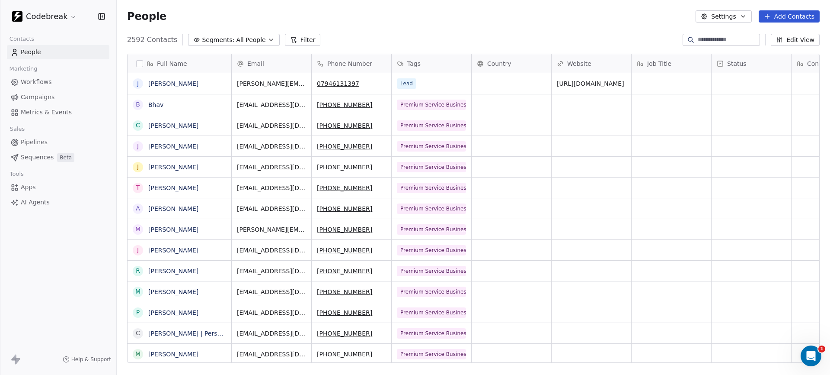
scroll to position [330, 714]
click at [295, 39] on button "Filter" at bounding box center [303, 40] width 36 height 12
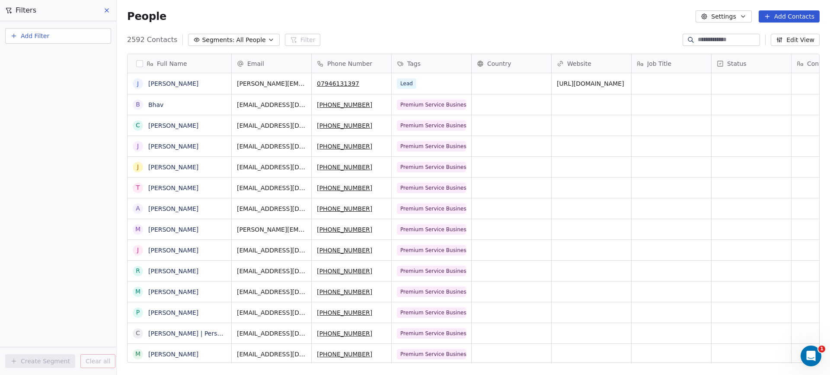
click at [105, 10] on icon at bounding box center [106, 10] width 7 height 7
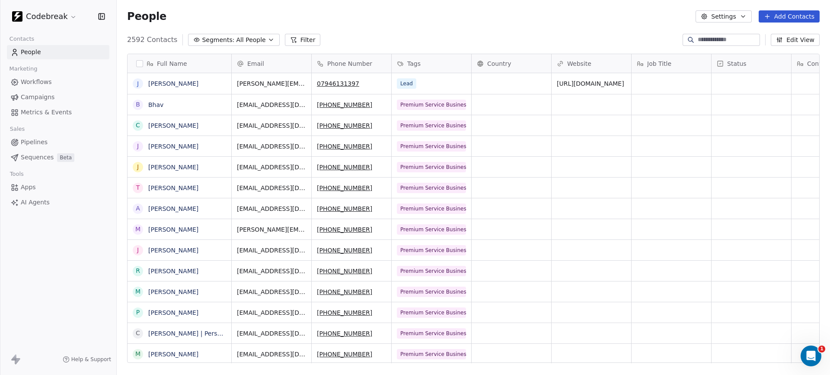
click at [35, 81] on span "Workflows" at bounding box center [36, 81] width 31 height 9
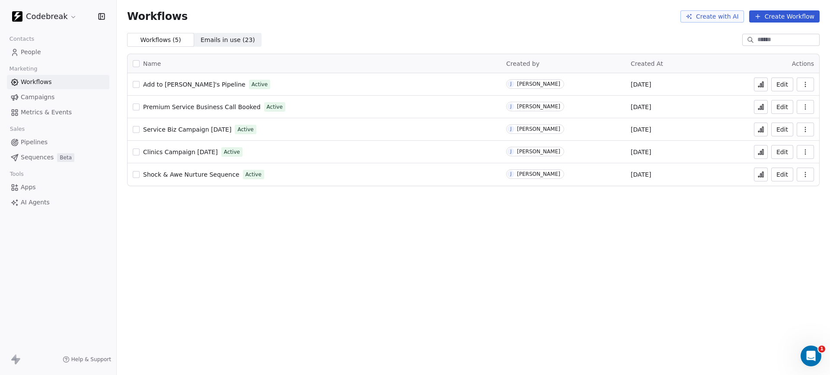
click at [186, 80] on link "Add to [PERSON_NAME]'s Pipeline" at bounding box center [194, 84] width 103 height 9
click at [30, 53] on span "People" at bounding box center [31, 52] width 20 height 9
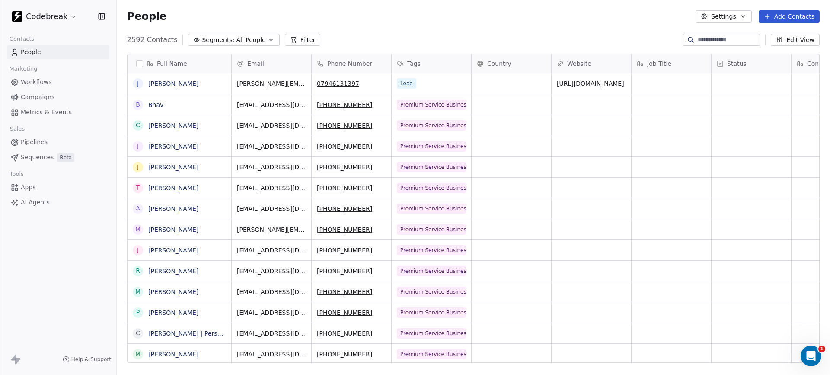
scroll to position [330, 714]
click at [294, 41] on button "Filter" at bounding box center [303, 40] width 36 height 12
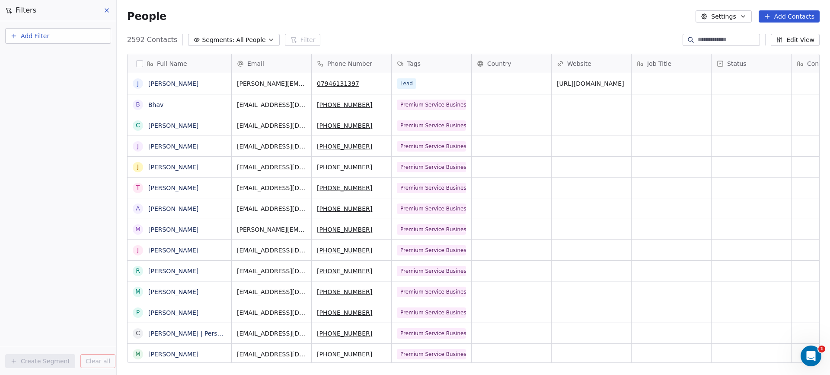
click at [54, 36] on button "Add Filter" at bounding box center [58, 36] width 106 height 16
click at [45, 56] on span "Contact properties" at bounding box center [42, 56] width 56 height 9
type input "***"
click at [32, 86] on div "Tags" at bounding box center [58, 87] width 88 height 9
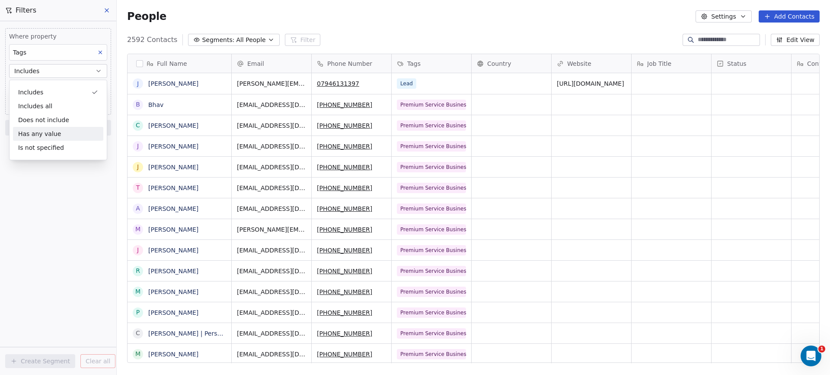
click at [36, 219] on div "Where property Tags Includes Select Tags Add filter to this group Add another f…" at bounding box center [58, 197] width 116 height 353
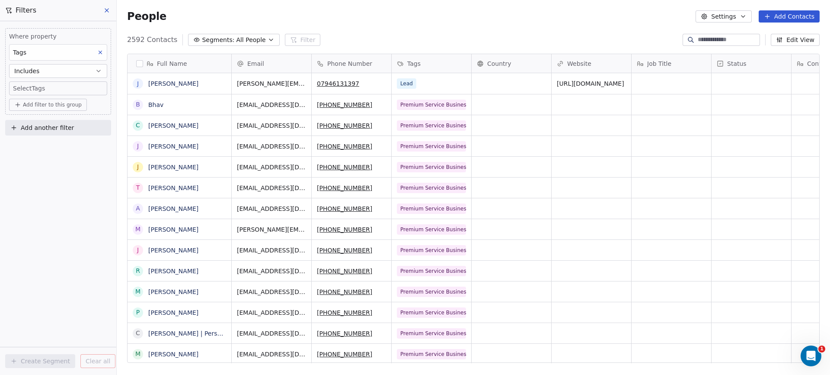
click at [51, 82] on body "Codebreak Contacts People Marketing Workflows Campaigns Metrics & Events Sales …" at bounding box center [415, 187] width 830 height 375
type input "****"
click at [41, 116] on div "Premium Service Business Lead" at bounding box center [65, 115] width 68 height 8
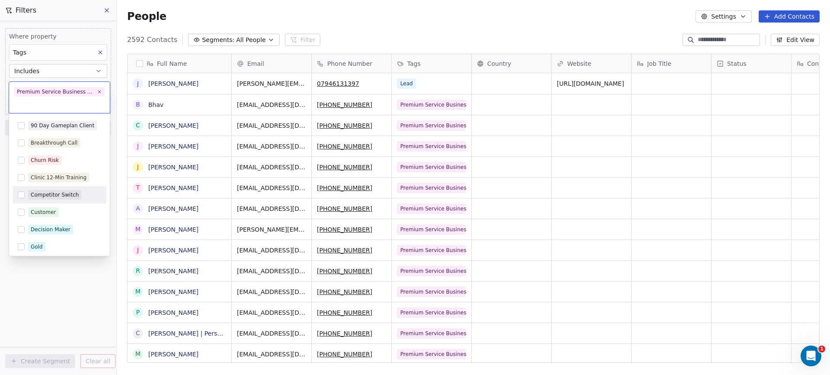
click at [54, 226] on div "Decision Maker" at bounding box center [51, 229] width 40 height 8
click at [48, 227] on div "Decision Maker" at bounding box center [51, 229] width 40 height 8
click at [52, 308] on html "Codebreak Contacts People Marketing Workflows Campaigns Metrics & Events Sales …" at bounding box center [415, 187] width 830 height 375
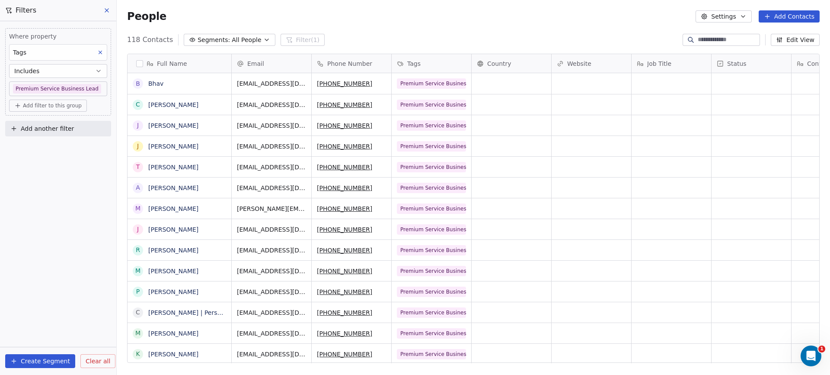
click at [139, 62] on button "button" at bounding box center [139, 63] width 7 height 7
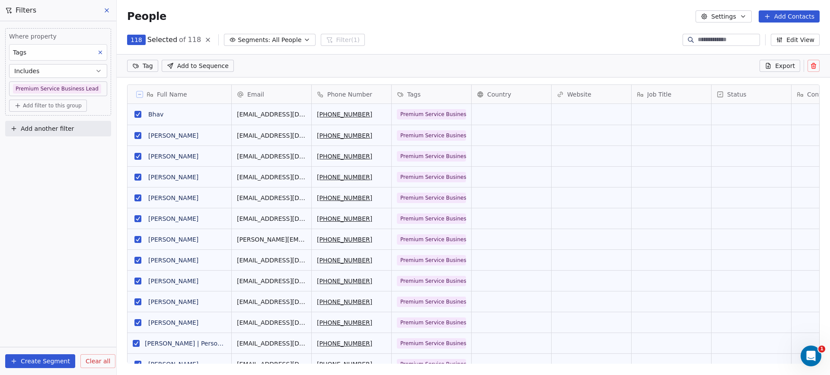
scroll to position [299, 714]
click at [148, 64] on html "Codebreak Contacts People Marketing Workflows Campaigns Metrics & Events Sales …" at bounding box center [415, 187] width 830 height 375
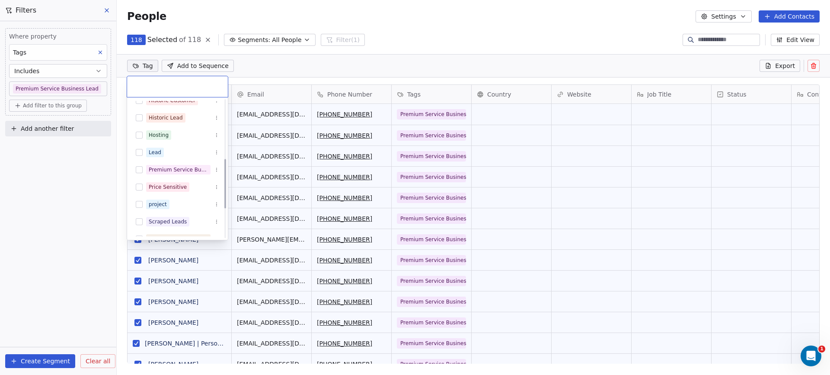
scroll to position [162, 0]
click at [141, 120] on button "Suggestions" at bounding box center [139, 120] width 7 height 7
click at [442, 35] on html "Codebreak Contacts People Marketing Workflows Campaigns Metrics & Events Sales …" at bounding box center [415, 187] width 830 height 375
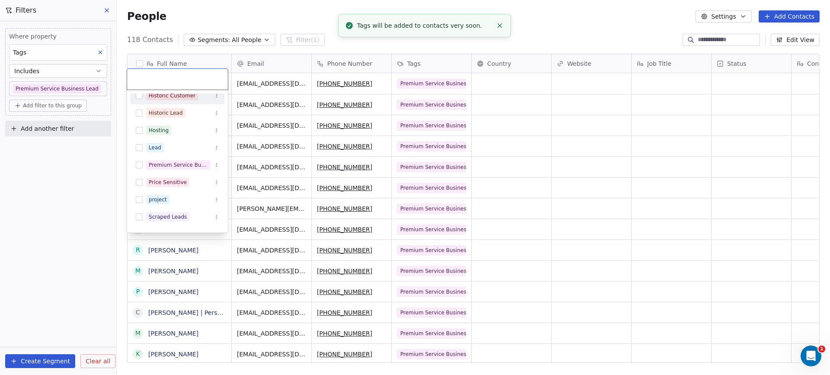
scroll to position [6, 0]
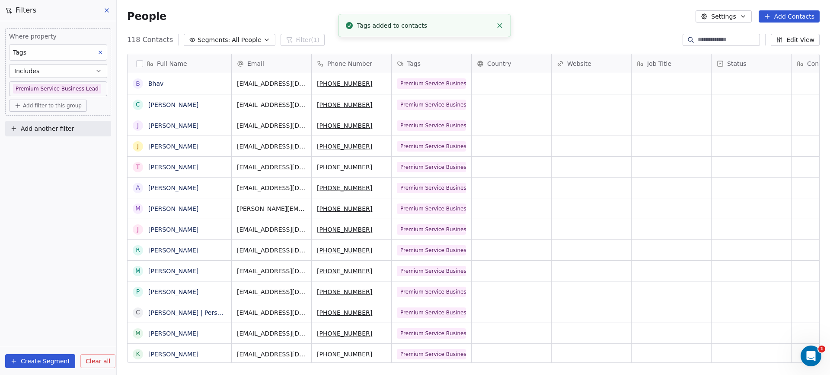
click at [108, 10] on icon at bounding box center [106, 10] width 7 height 7
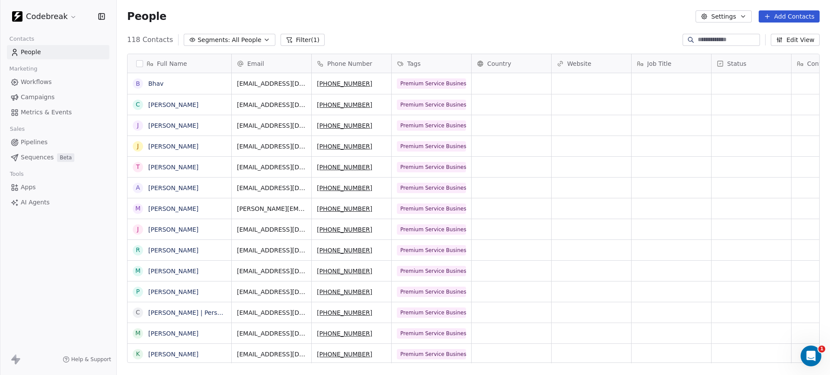
click at [33, 142] on span "Pipelines" at bounding box center [34, 142] width 27 height 9
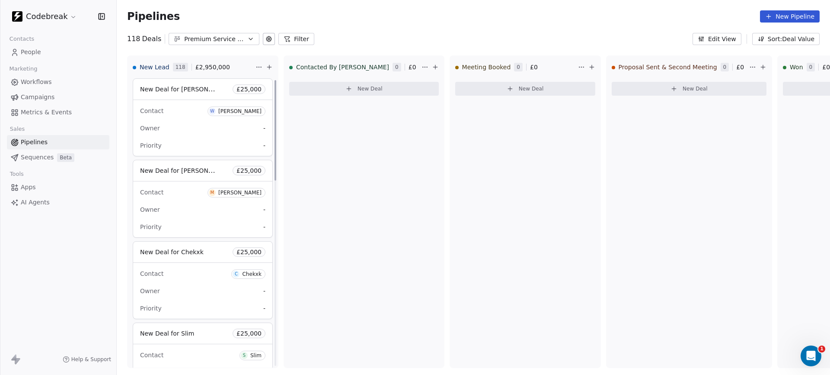
click at [28, 80] on span "Workflows" at bounding box center [36, 81] width 31 height 9
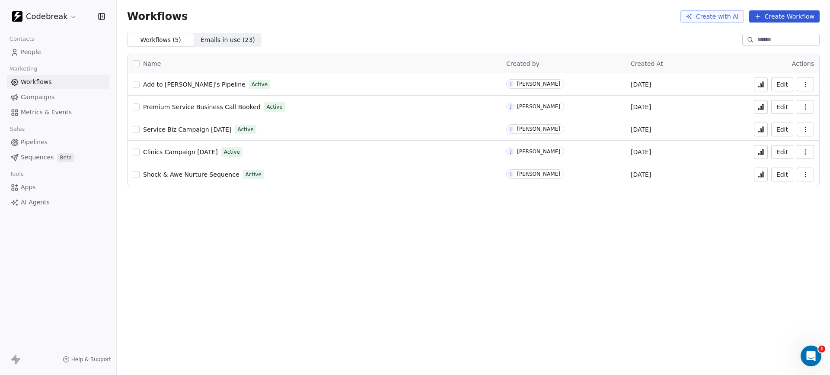
click at [170, 83] on span "Add to [PERSON_NAME]'s Pipeline" at bounding box center [194, 84] width 103 height 7
click at [35, 143] on span "Pipelines" at bounding box center [34, 142] width 27 height 9
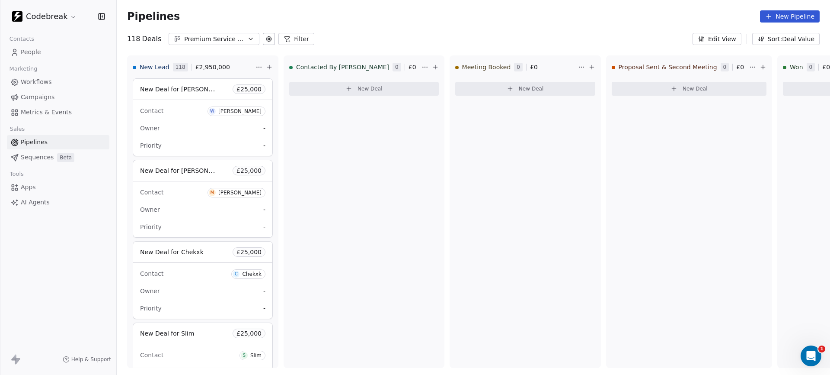
click at [31, 48] on span "People" at bounding box center [31, 52] width 20 height 9
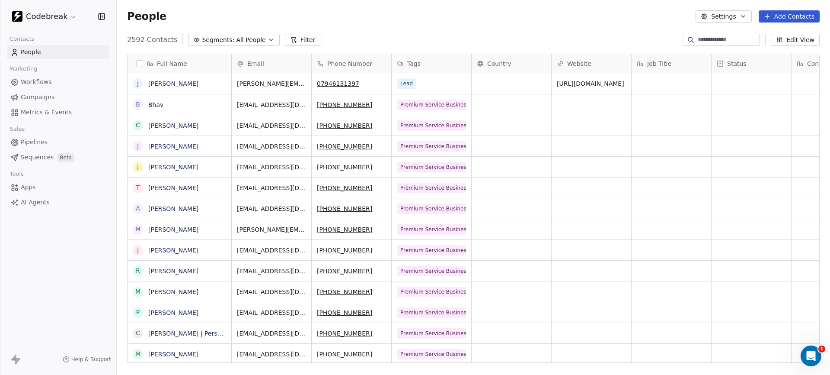
scroll to position [330, 714]
click at [706, 40] on input at bounding box center [728, 39] width 61 height 9
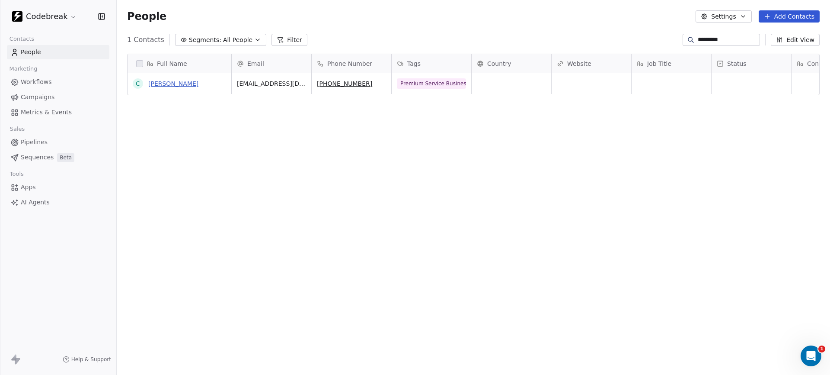
type input "*********"
click at [171, 85] on link "celestine" at bounding box center [173, 83] width 50 height 7
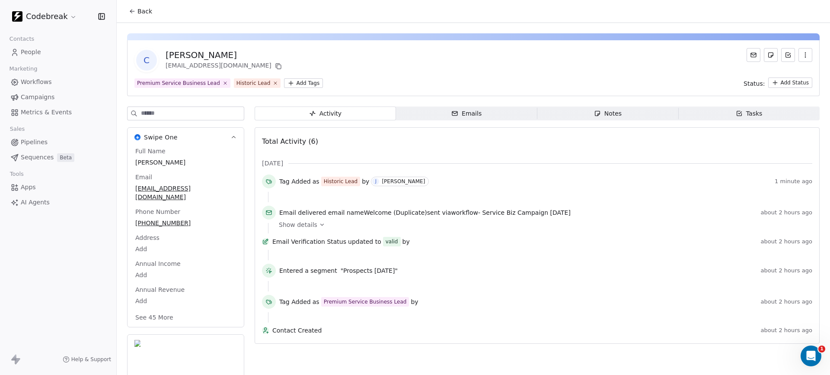
click at [780, 80] on html "Codebreak Contacts People Marketing Workflows Campaigns Metrics & Events Sales …" at bounding box center [415, 187] width 830 height 375
click at [688, 76] on html "Codebreak Contacts People Marketing Workflows Campaigns Metrics & Events Sales …" at bounding box center [415, 187] width 830 height 375
click at [779, 84] on html "Codebreak Contacts People Marketing Workflows Campaigns Metrics & Events Sales …" at bounding box center [415, 187] width 830 height 375
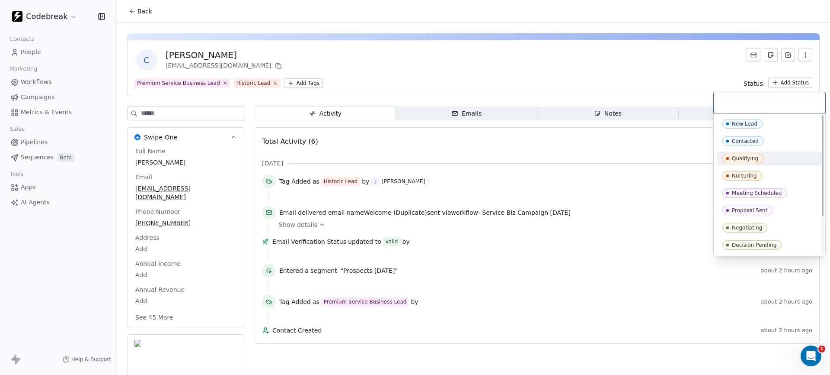
click at [674, 76] on html "Codebreak Contacts People Marketing Workflows Campaigns Metrics & Events Sales …" at bounding box center [415, 187] width 830 height 375
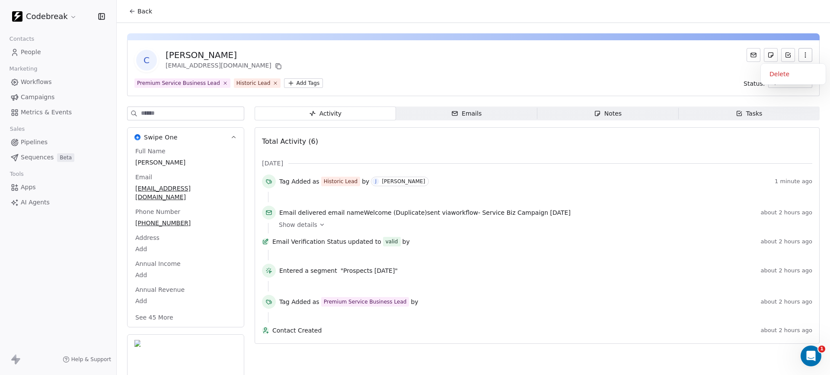
click at [806, 53] on icon "button" at bounding box center [805, 53] width 0 height 0
click at [615, 74] on div "c celestine enzojr248@gmail.com Premium Service Business Lead Historic Lead Add…" at bounding box center [473, 68] width 693 height 56
click at [802, 54] on icon "button" at bounding box center [805, 54] width 7 height 7
click at [683, 61] on div "c celestine enzojr248@gmail.com" at bounding box center [474, 60] width 678 height 24
click at [32, 144] on span "Pipelines" at bounding box center [34, 142] width 27 height 9
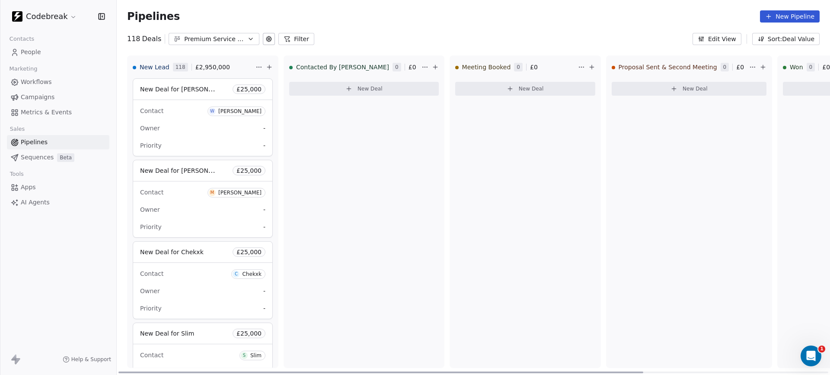
click at [258, 67] on html "Codebreak Contacts People Marketing Workflows Campaigns Metrics & Events Sales …" at bounding box center [415, 187] width 830 height 375
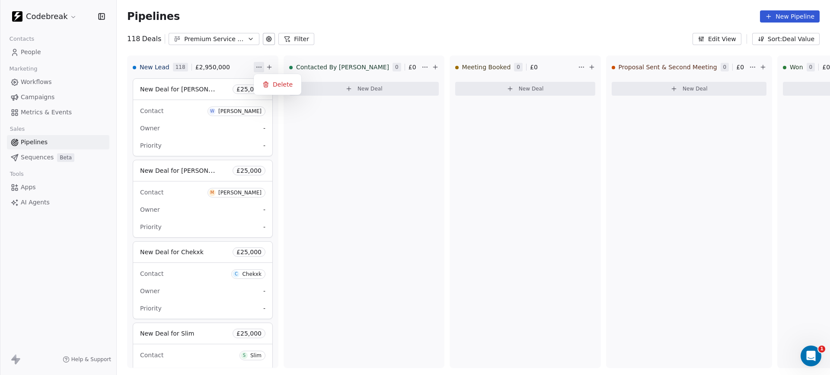
click at [231, 70] on html "Codebreak Contacts People Marketing Workflows Campaigns Metrics & Events Sales …" at bounding box center [415, 187] width 830 height 375
click at [299, 34] on button "Filter" at bounding box center [297, 39] width 36 height 12
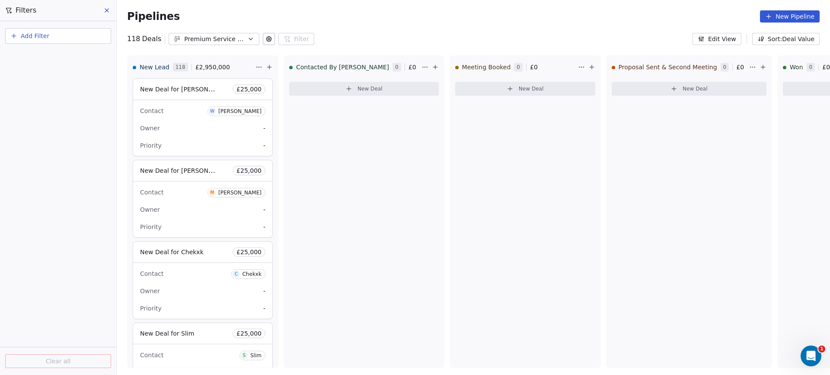
click at [50, 36] on button "Add Filter" at bounding box center [58, 36] width 106 height 16
click at [36, 67] on span "Contact properties" at bounding box center [42, 70] width 56 height 9
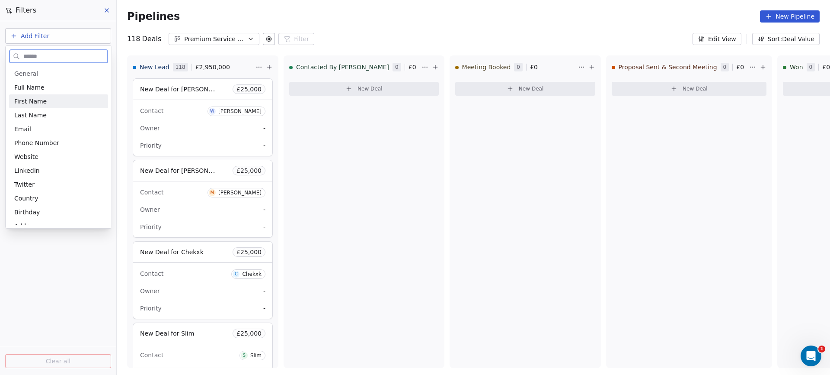
click at [34, 101] on span "First Name" at bounding box center [30, 101] width 32 height 9
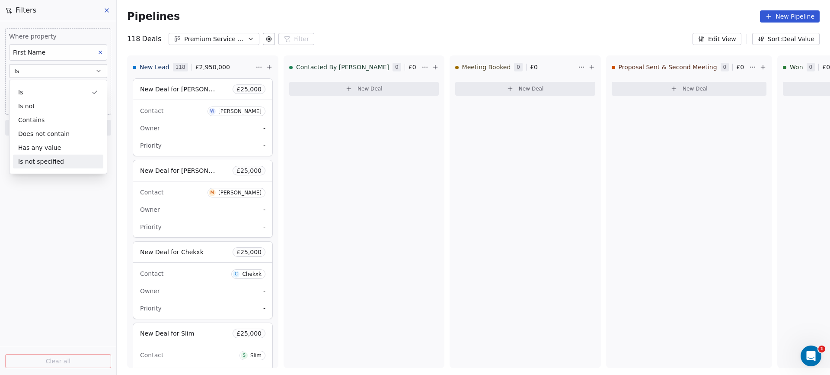
click at [59, 293] on div "Where property First Name Is Add filter to this group Add another filter Clear …" at bounding box center [58, 197] width 116 height 353
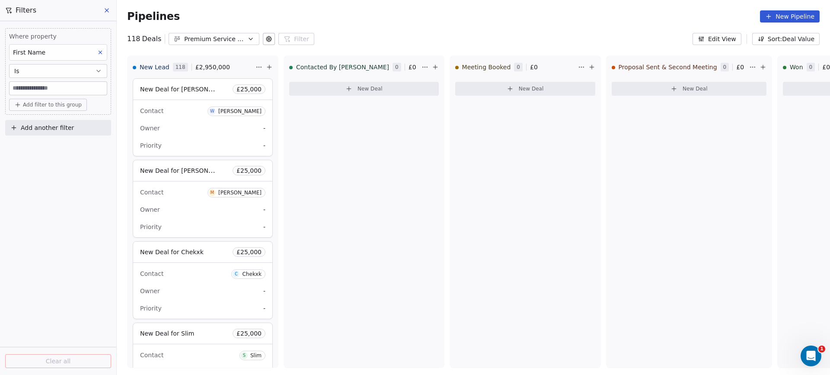
click at [50, 92] on input at bounding box center [58, 88] width 97 height 13
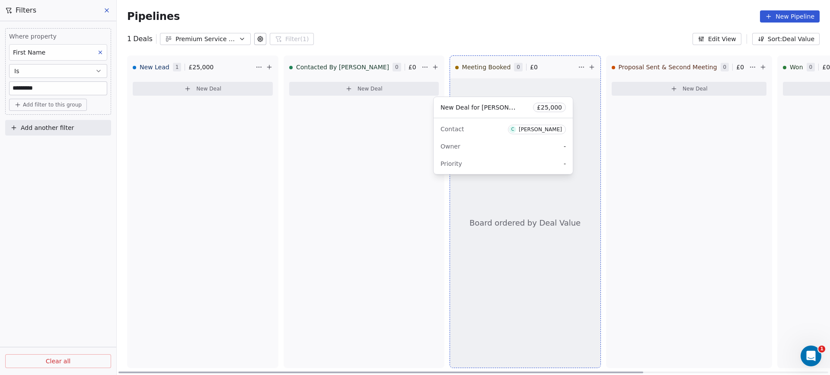
drag, startPoint x: 204, startPoint y: 98, endPoint x: 504, endPoint y: 116, distance: 300.7
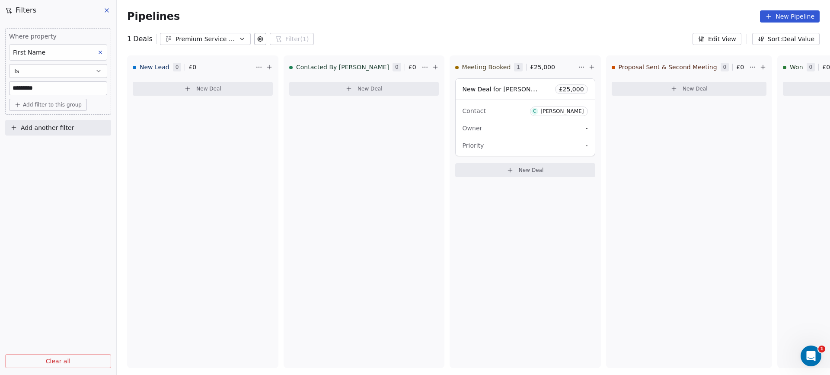
click at [44, 86] on input "*********" at bounding box center [58, 88] width 97 height 13
click at [66, 87] on input "****" at bounding box center [58, 88] width 97 height 13
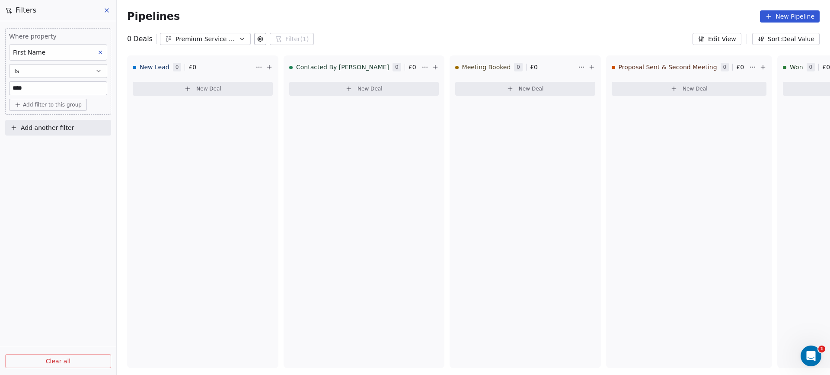
click at [66, 87] on input "****" at bounding box center [58, 88] width 97 height 13
click at [42, 89] on input "****" at bounding box center [58, 88] width 97 height 13
type input "*"
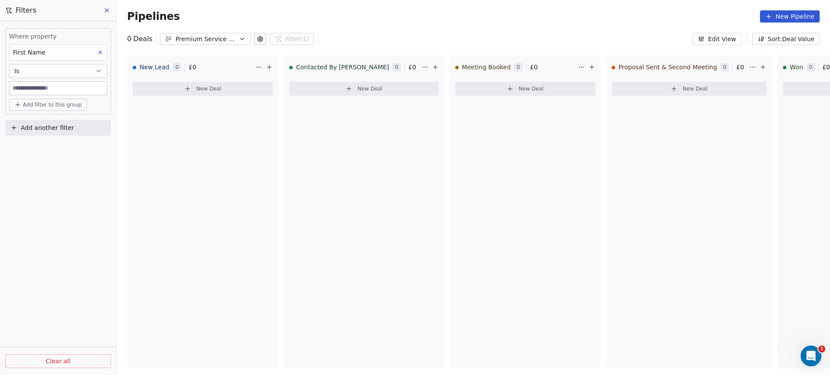
click at [97, 51] on icon at bounding box center [100, 52] width 6 height 6
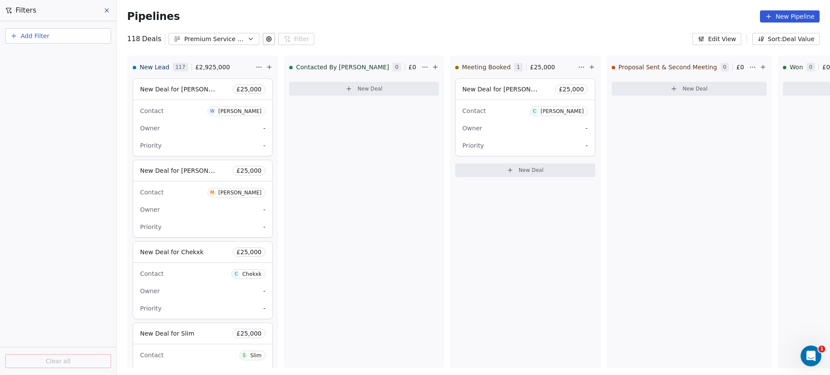
click at [51, 38] on button "Add Filter" at bounding box center [58, 36] width 106 height 16
click at [43, 53] on span "Deal properties" at bounding box center [37, 56] width 47 height 9
click at [48, 219] on html "Codebreak Contacts People Marketing Workflows Campaigns Metrics & Events Sales …" at bounding box center [415, 187] width 830 height 375
click at [57, 35] on button "Add Filter" at bounding box center [58, 36] width 106 height 16
click at [36, 67] on span "Contact properties" at bounding box center [42, 70] width 56 height 9
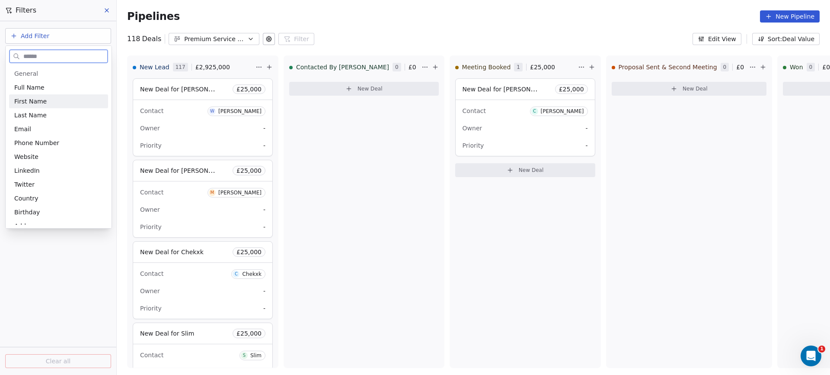
click at [32, 100] on span "First Name" at bounding box center [30, 101] width 32 height 9
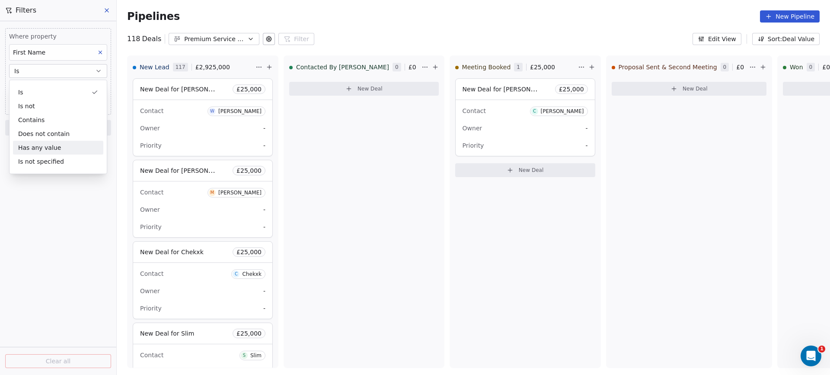
click at [37, 223] on div "Where property First Name Is Add filter to this group Add another filter Clear …" at bounding box center [58, 197] width 116 height 353
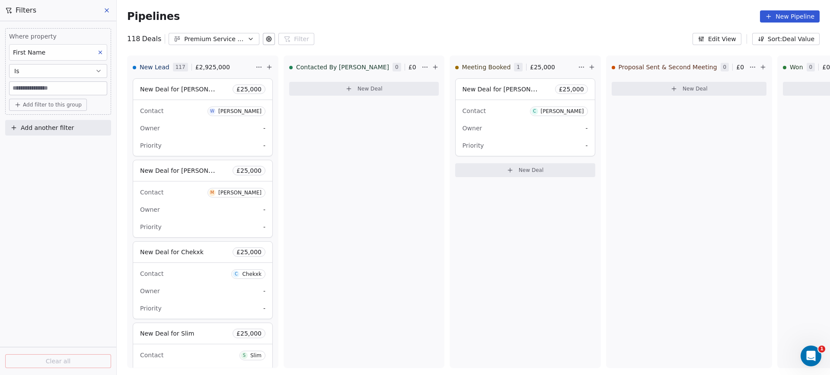
click at [47, 89] on input at bounding box center [58, 88] width 97 height 13
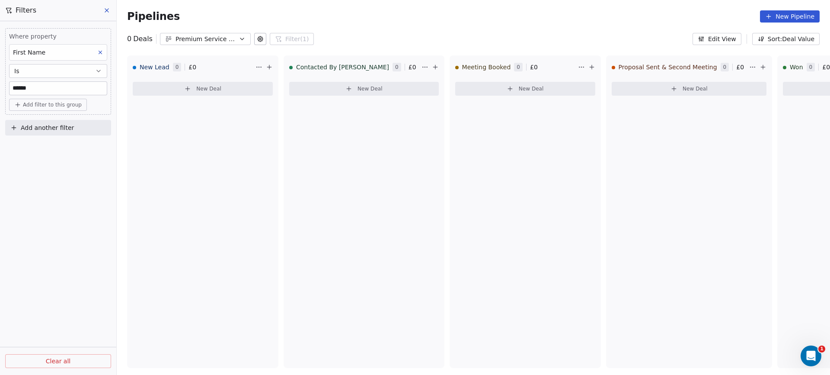
click at [40, 90] on input "******" at bounding box center [58, 88] width 97 height 13
type input "******"
click at [107, 9] on icon at bounding box center [106, 10] width 7 height 7
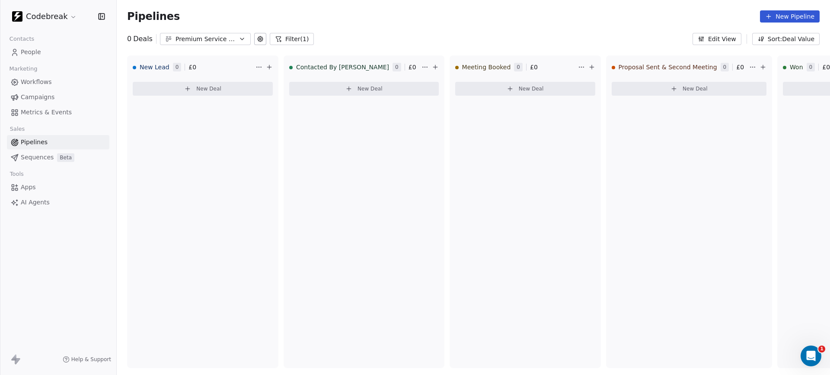
click at [38, 142] on span "Pipelines" at bounding box center [34, 142] width 27 height 9
click at [281, 41] on button "Filter (1)" at bounding box center [292, 39] width 45 height 12
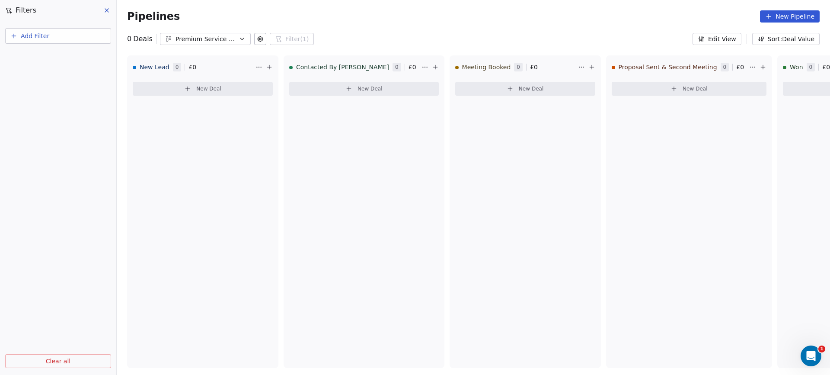
click at [65, 359] on span "Clear all" at bounding box center [58, 360] width 25 height 9
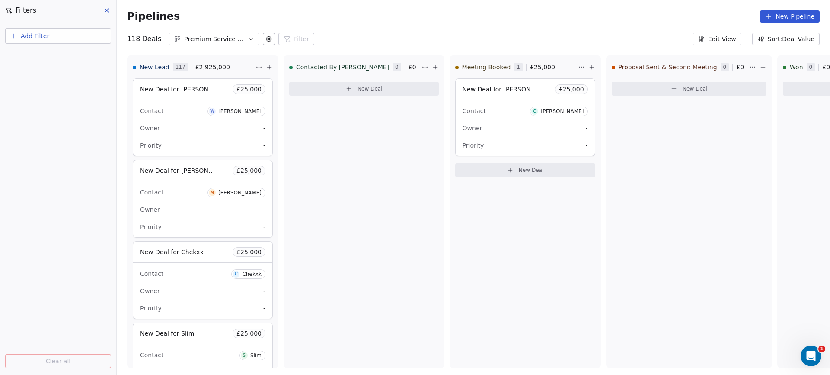
click at [71, 34] on button "Add Filter" at bounding box center [58, 36] width 106 height 16
click at [42, 71] on span "Contact properties" at bounding box center [42, 70] width 56 height 9
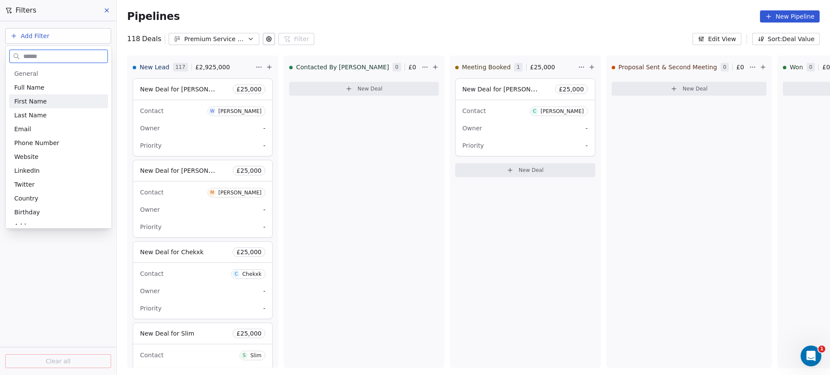
click at [30, 101] on span "First Name" at bounding box center [30, 101] width 32 height 9
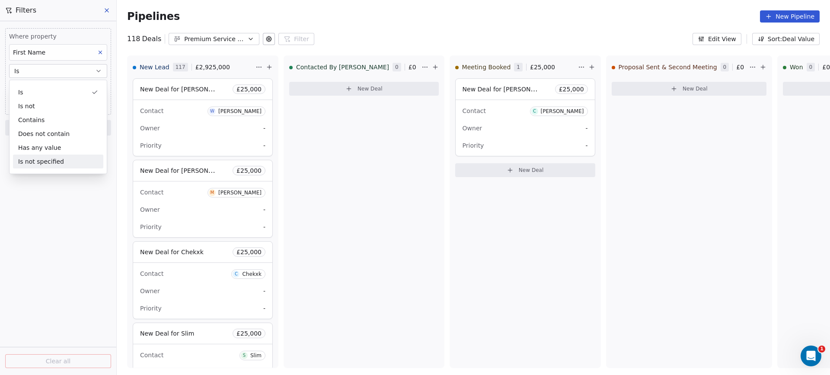
click at [34, 244] on div "Where property First Name Is Add filter to this group Add another filter Clear …" at bounding box center [58, 197] width 116 height 353
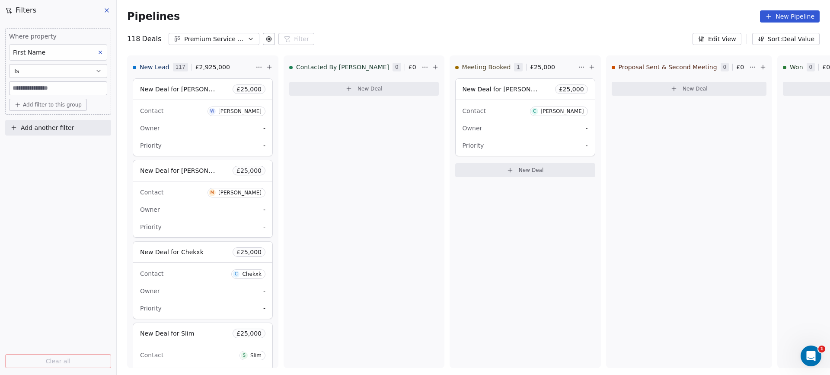
click at [45, 86] on input at bounding box center [58, 88] width 97 height 13
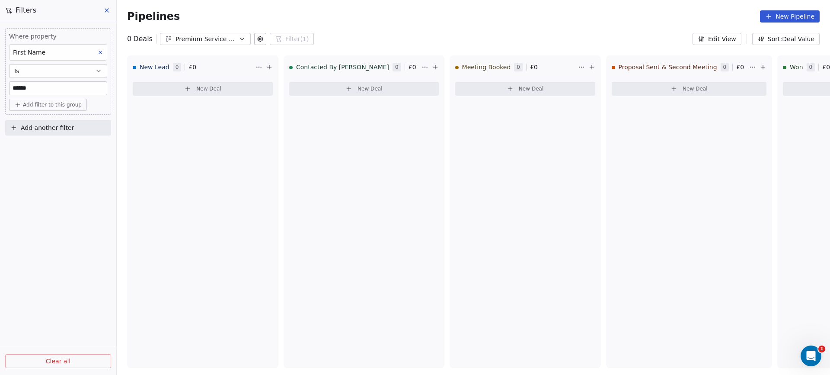
click at [47, 87] on input "******" at bounding box center [58, 88] width 97 height 13
type input "******"
click at [53, 358] on span "Clear all" at bounding box center [58, 360] width 25 height 9
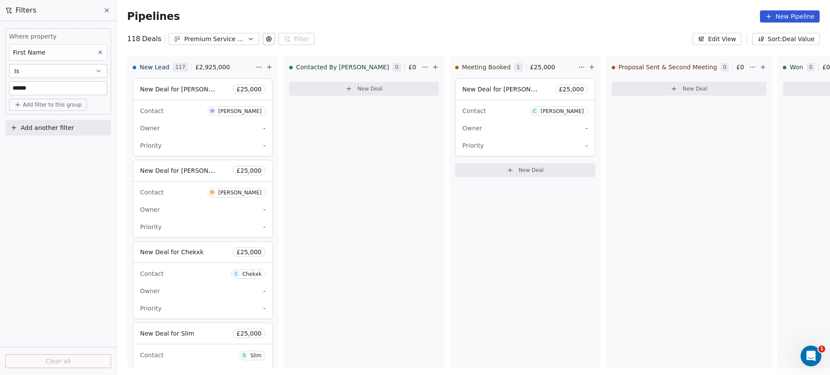
click at [80, 91] on input "******" at bounding box center [58, 88] width 97 height 13
click at [110, 10] on button at bounding box center [107, 10] width 13 height 12
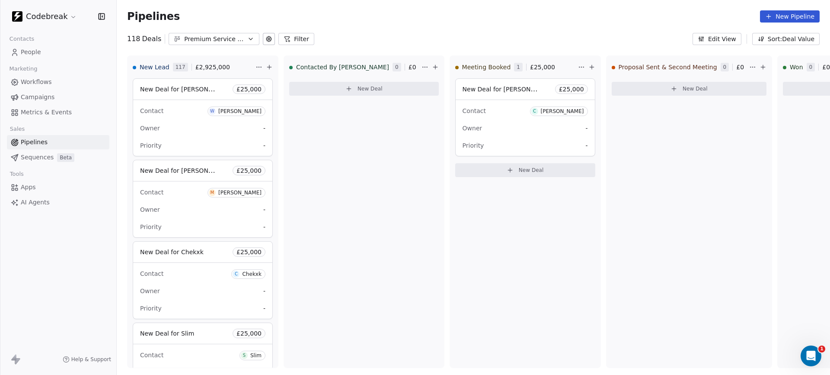
click at [38, 51] on span "People" at bounding box center [31, 52] width 20 height 9
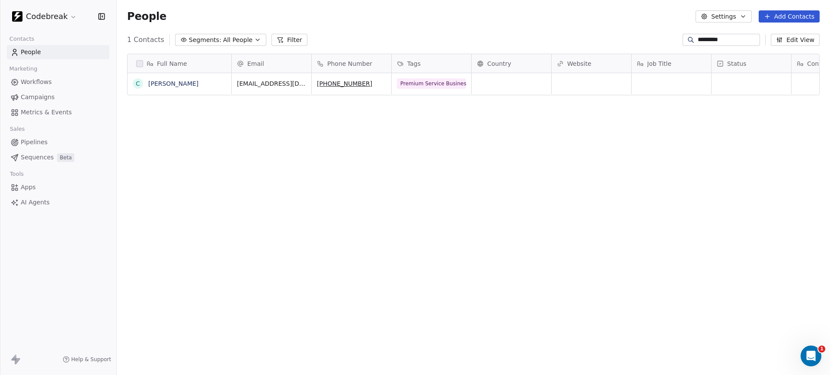
scroll to position [330, 714]
click at [710, 42] on input "*********" at bounding box center [728, 39] width 61 height 9
type input "******"
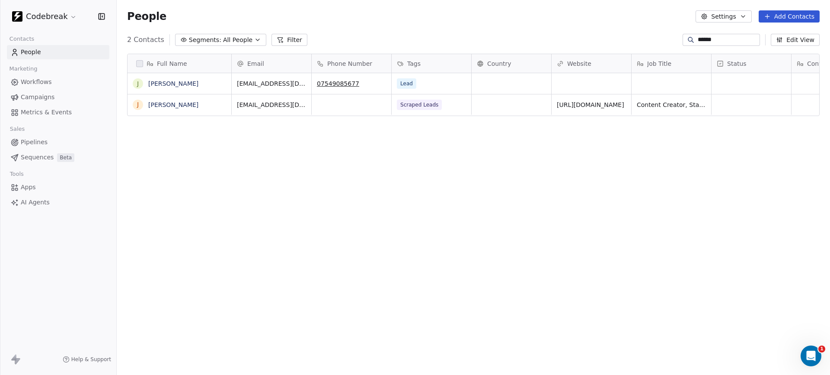
click at [31, 141] on span "Pipelines" at bounding box center [34, 142] width 27 height 9
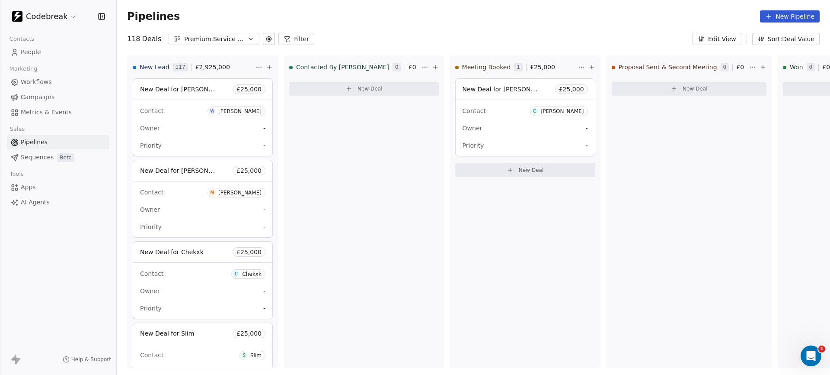
click at [294, 38] on button "Filter" at bounding box center [297, 39] width 36 height 12
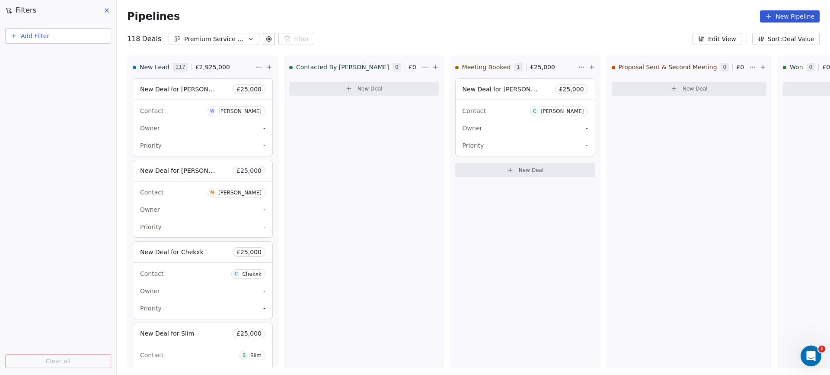
click at [41, 35] on span "Add Filter" at bounding box center [35, 36] width 29 height 9
click at [38, 72] on span "Contact properties" at bounding box center [42, 70] width 56 height 9
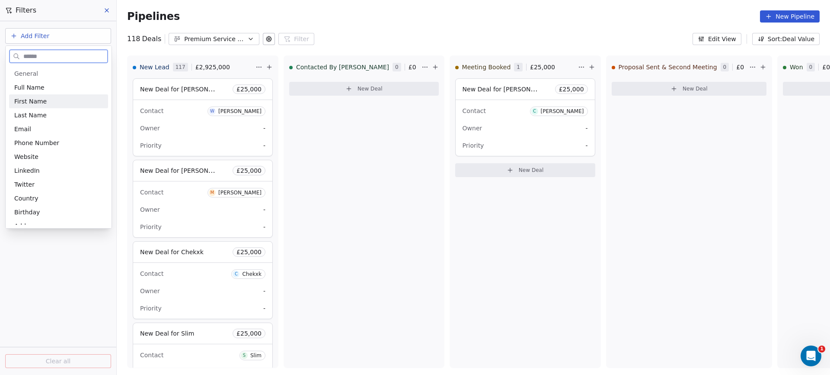
click at [35, 100] on span "First Name" at bounding box center [30, 101] width 32 height 9
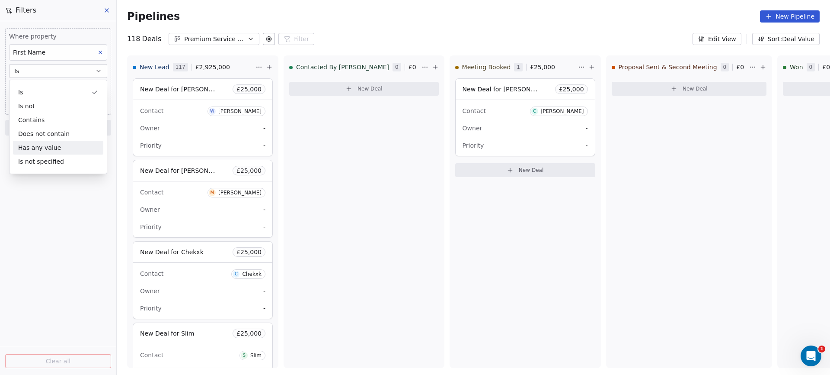
click at [40, 236] on div "Where property First Name Is Add filter to this group Add another filter Clear …" at bounding box center [58, 197] width 116 height 353
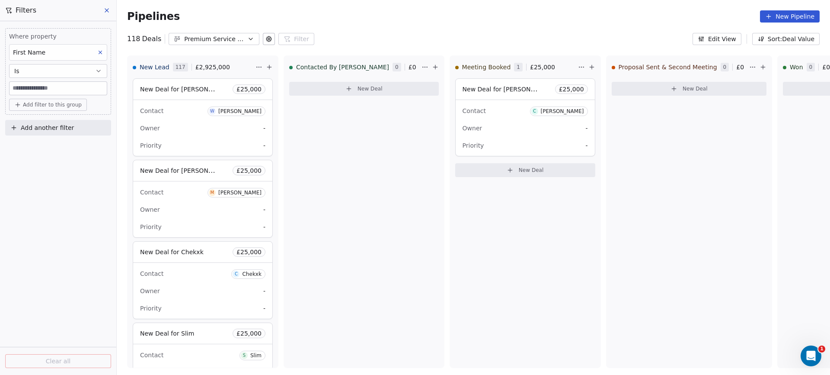
click at [37, 90] on input at bounding box center [58, 88] width 97 height 13
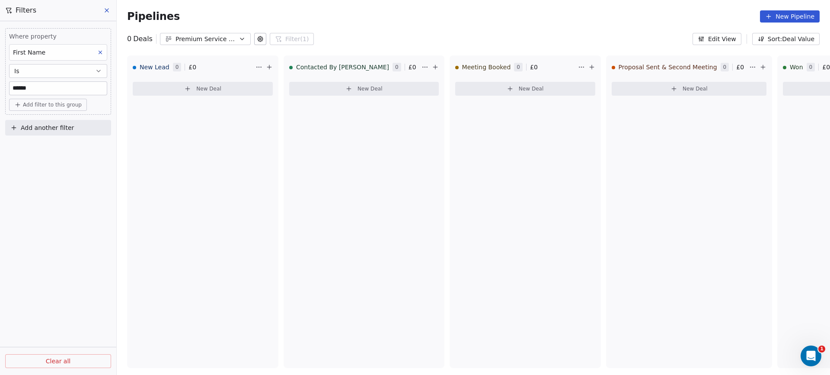
click at [72, 364] on button "Clear all" at bounding box center [58, 361] width 106 height 14
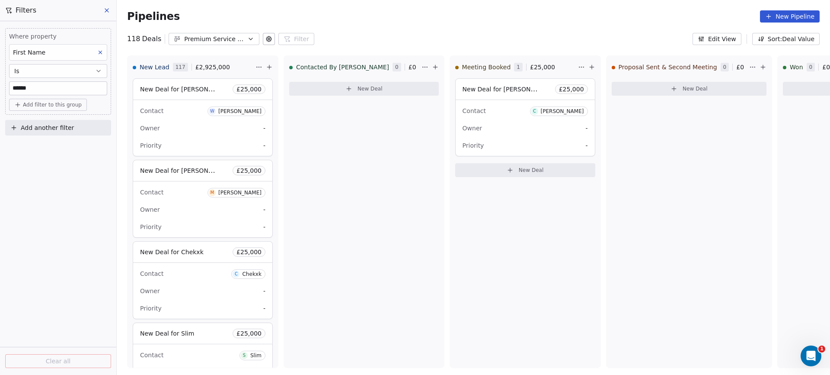
click at [54, 90] on input "******" at bounding box center [58, 88] width 97 height 13
type input "******"
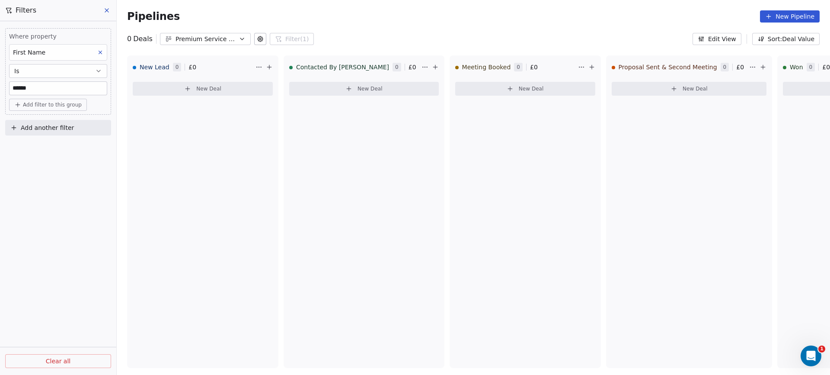
click at [106, 8] on icon at bounding box center [106, 10] width 7 height 7
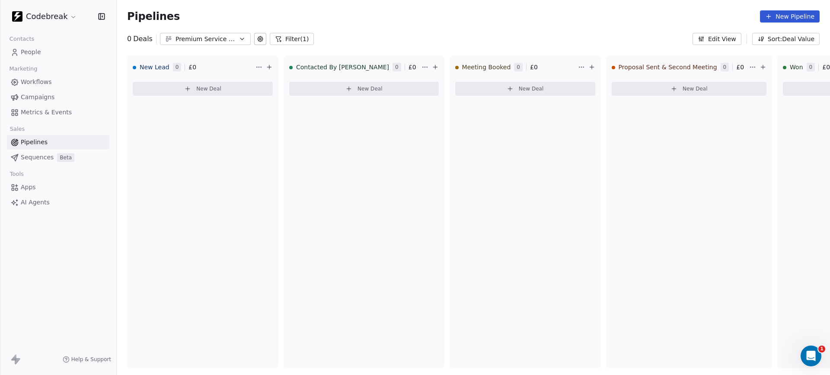
click at [38, 49] on span "People" at bounding box center [31, 52] width 20 height 9
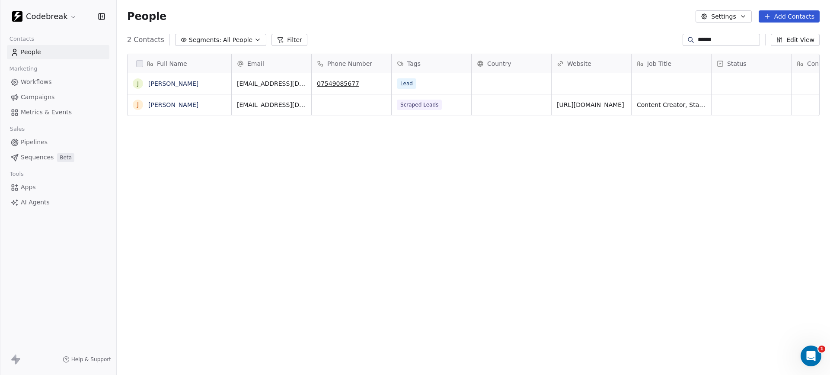
scroll to position [330, 714]
click at [716, 40] on input "******" at bounding box center [728, 39] width 61 height 9
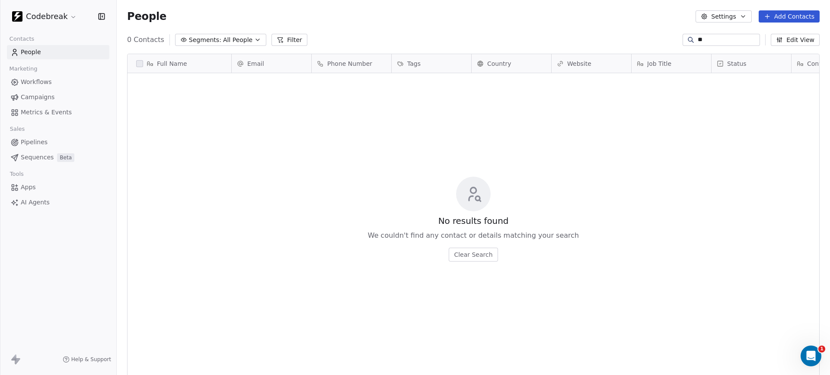
type input "*"
click at [715, 41] on input "******" at bounding box center [728, 39] width 61 height 9
type input "*****"
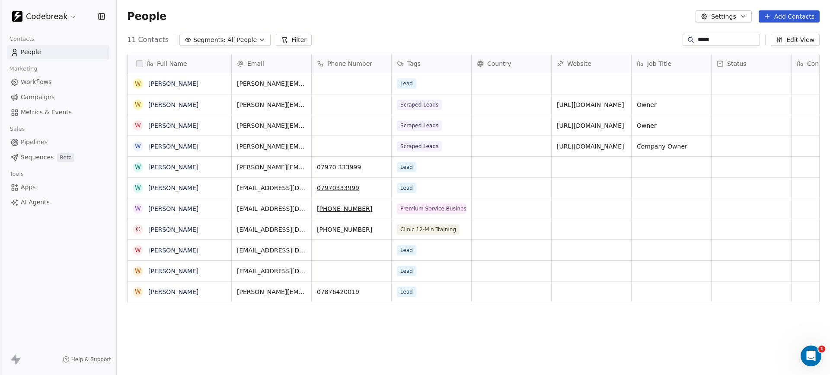
click at [25, 144] on span "Pipelines" at bounding box center [34, 142] width 27 height 9
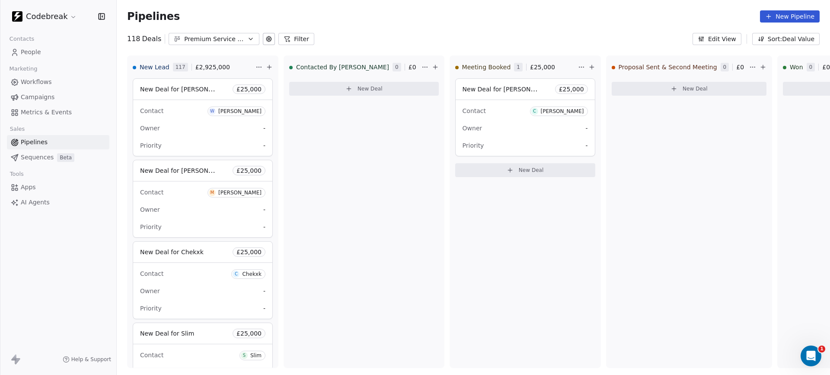
click at [291, 40] on button "Filter" at bounding box center [297, 39] width 36 height 12
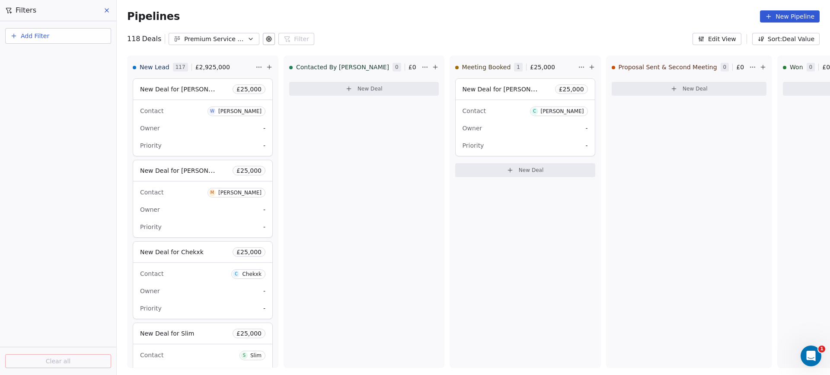
click at [24, 37] on span "Add Filter" at bounding box center [35, 36] width 29 height 9
click at [37, 71] on span "Contact properties" at bounding box center [42, 70] width 56 height 9
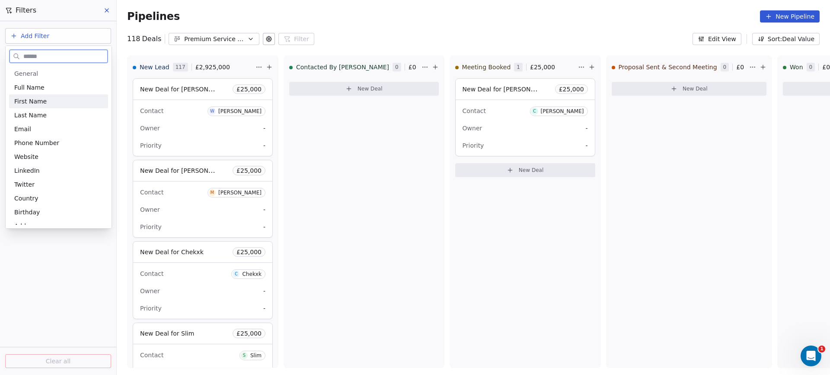
click at [35, 99] on span "First Name" at bounding box center [30, 101] width 32 height 9
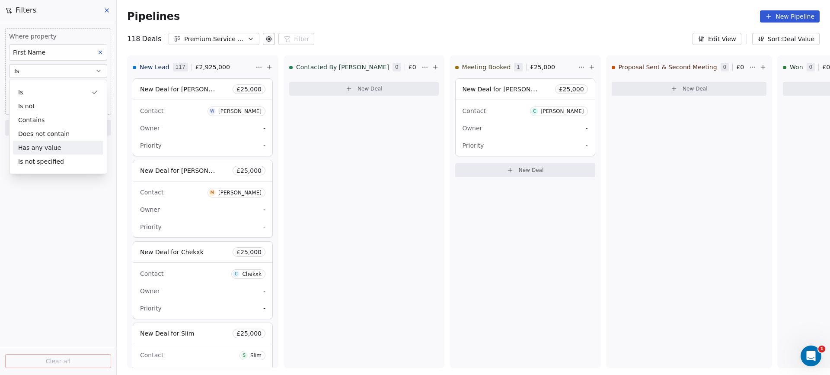
click at [50, 257] on div "Where property First Name Is Add filter to this group Add another filter Clear …" at bounding box center [58, 197] width 116 height 353
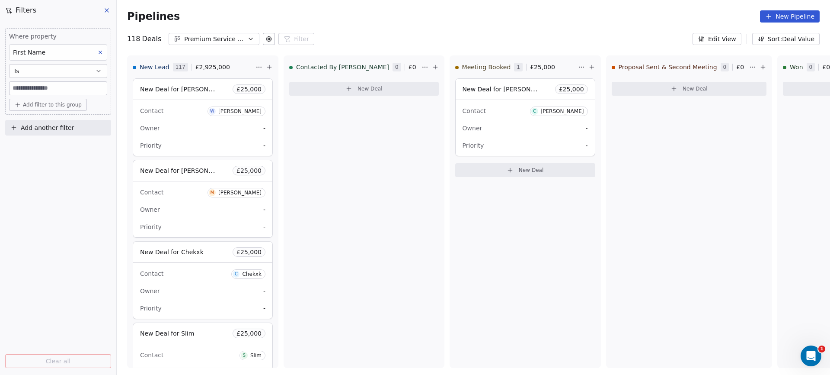
click at [53, 87] on input at bounding box center [58, 88] width 97 height 13
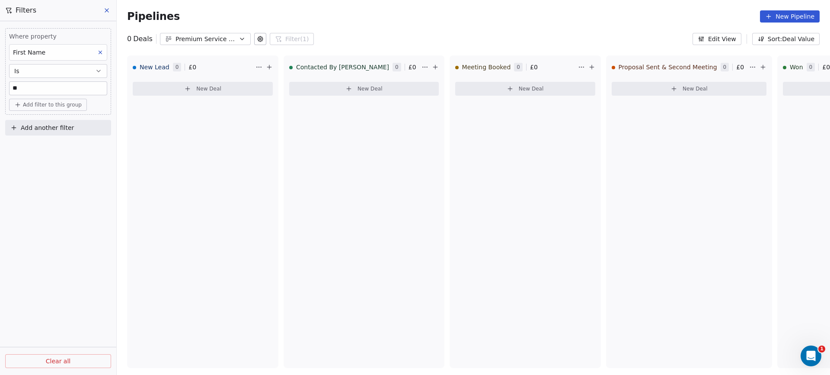
type input "*"
click at [59, 361] on span "Clear all" at bounding box center [58, 360] width 25 height 9
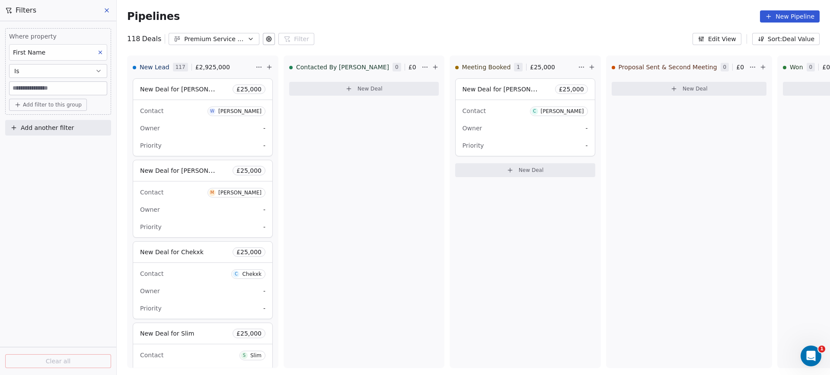
click at [49, 91] on input at bounding box center [58, 88] width 97 height 13
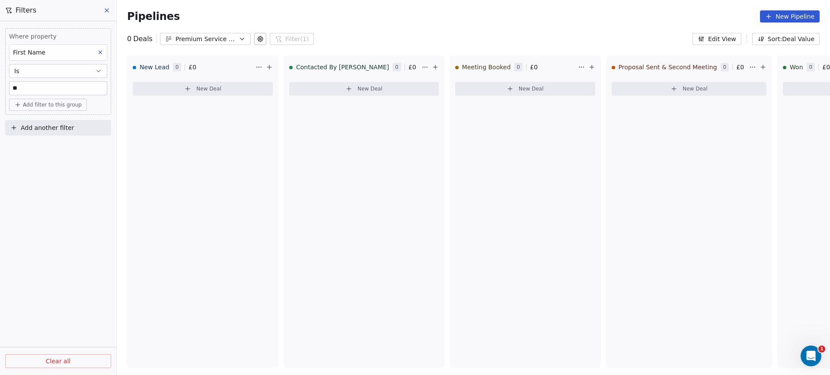
type input "*"
click at [99, 51] on icon at bounding box center [100, 52] width 6 height 6
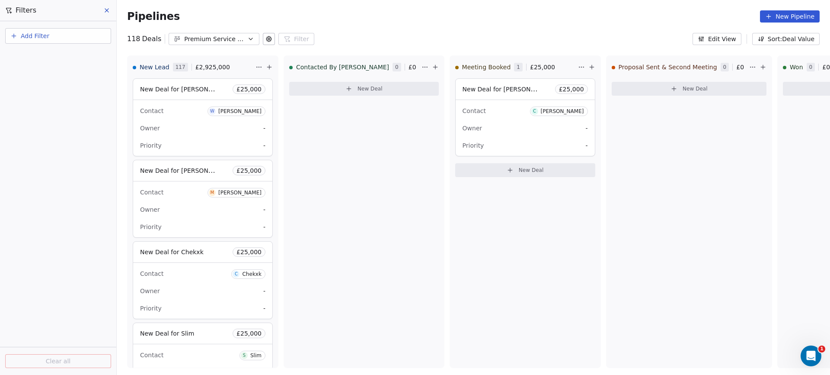
click at [58, 37] on button "Add Filter" at bounding box center [58, 36] width 106 height 16
click at [40, 71] on span "Contact properties" at bounding box center [42, 70] width 56 height 9
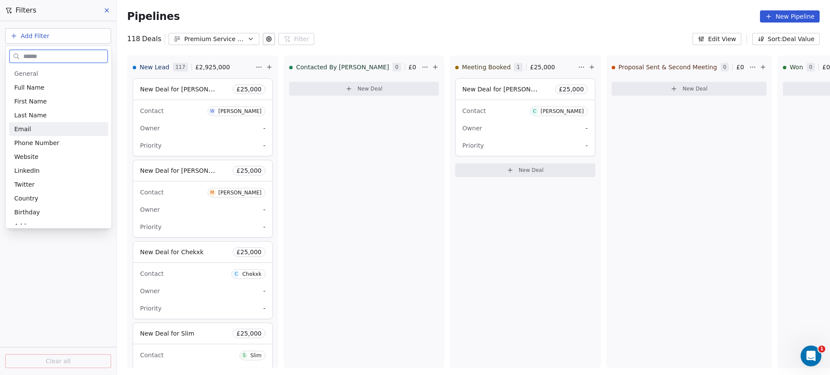
click at [31, 128] on div "Email" at bounding box center [58, 129] width 89 height 9
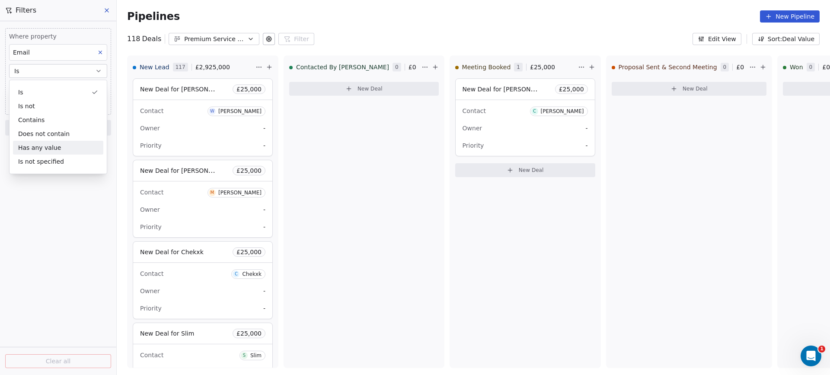
click at [49, 222] on div "Where property Email Is Add filter to this group Add another filter Clear all" at bounding box center [58, 197] width 116 height 353
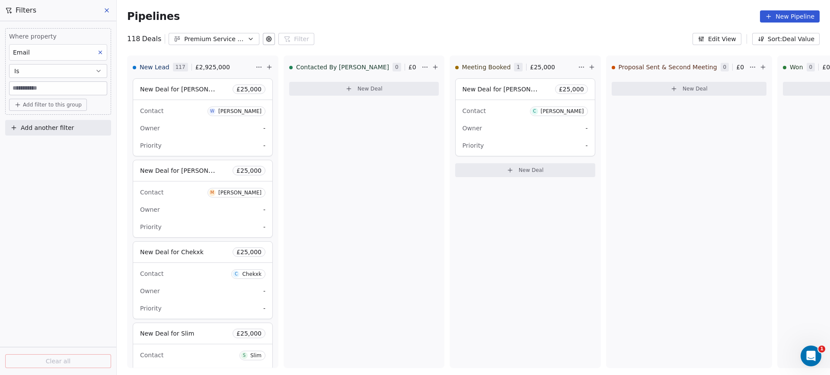
click at [46, 88] on input at bounding box center [58, 88] width 97 height 13
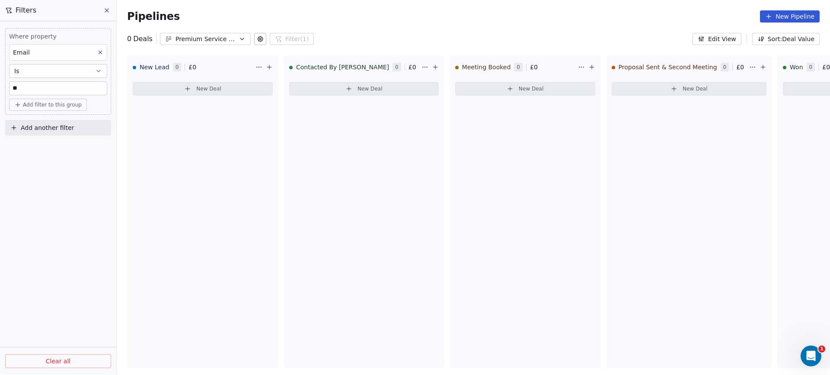
type input "*"
click at [106, 3] on div "Filters" at bounding box center [58, 10] width 116 height 21
click at [107, 13] on icon at bounding box center [106, 10] width 7 height 7
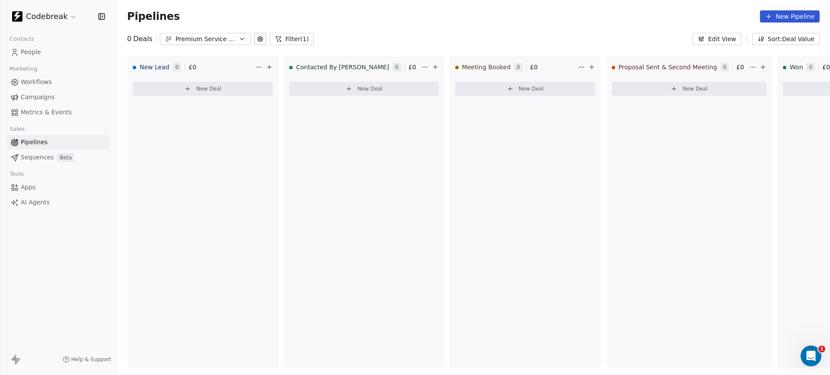
click at [28, 49] on span "People" at bounding box center [31, 52] width 20 height 9
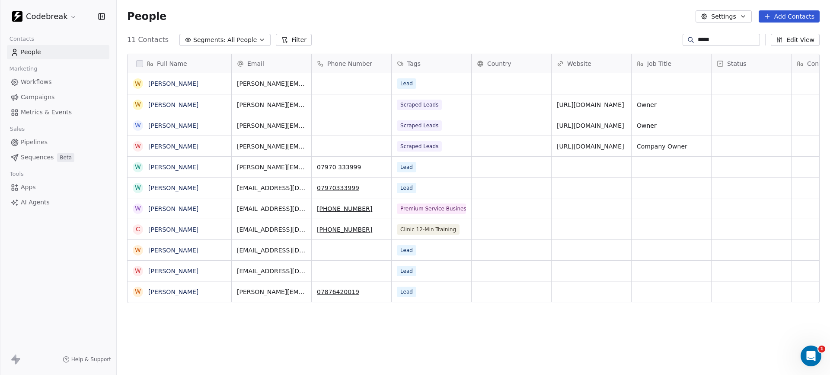
scroll to position [330, 714]
click at [156, 209] on link "Wayne" at bounding box center [173, 208] width 50 height 7
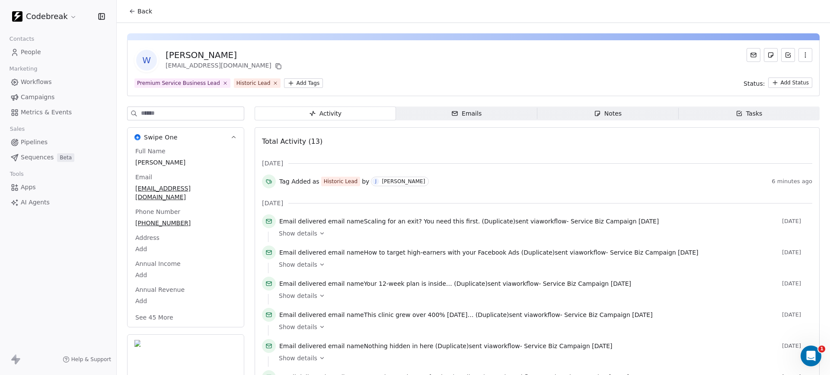
click at [785, 85] on html "Codebreak Contacts People Marketing Workflows Campaigns Metrics & Events Sales …" at bounding box center [415, 187] width 830 height 375
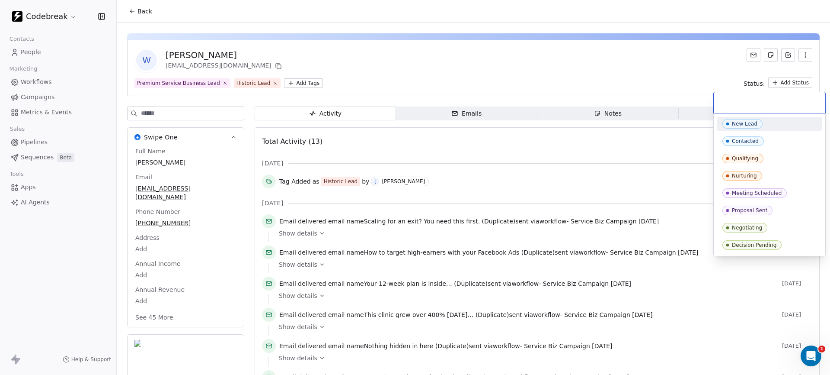
click at [645, 58] on html "Codebreak Contacts People Marketing Workflows Campaigns Metrics & Events Sales …" at bounding box center [415, 187] width 830 height 375
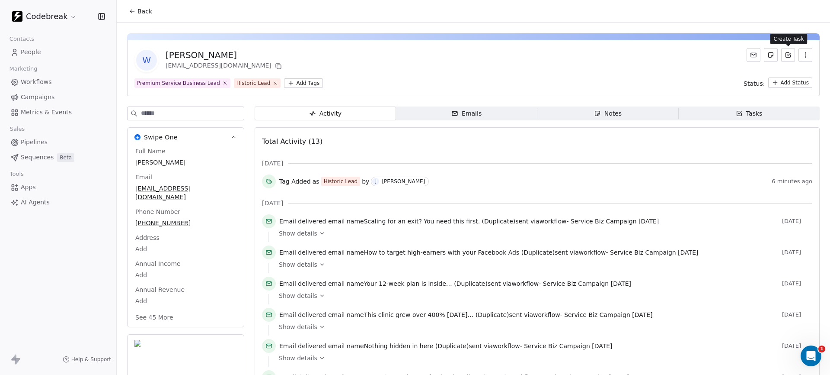
click at [789, 54] on icon at bounding box center [789, 54] width 3 height 2
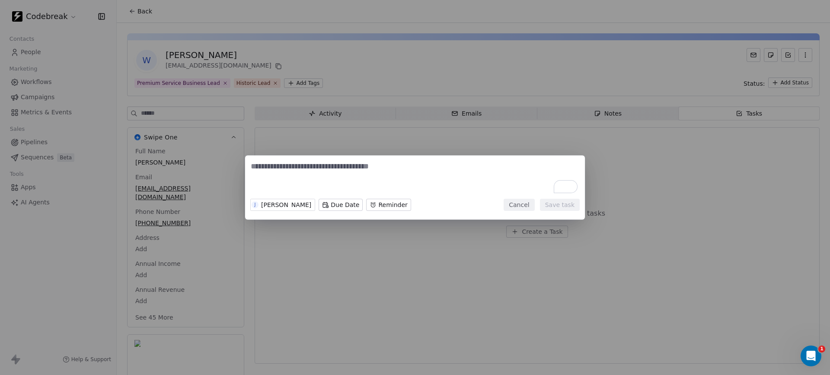
click at [523, 204] on button "Cancel" at bounding box center [519, 205] width 31 height 12
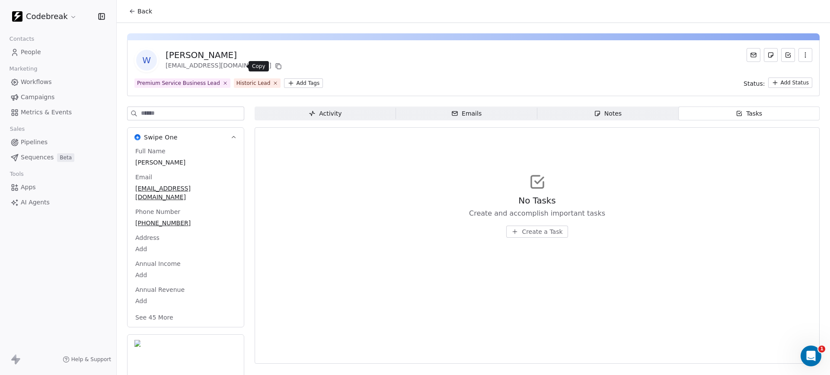
click at [275, 65] on icon at bounding box center [278, 66] width 7 height 7
click at [41, 141] on span "Pipelines" at bounding box center [34, 142] width 27 height 9
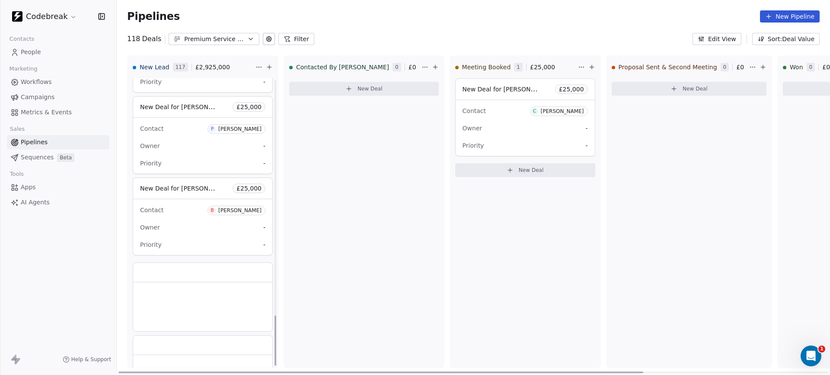
scroll to position [1535, 0]
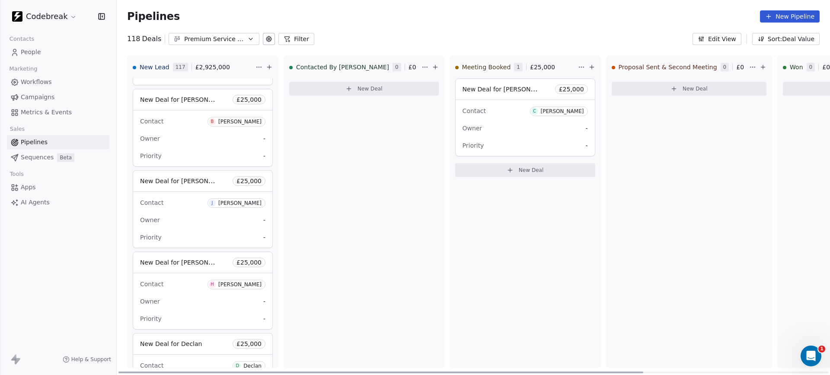
click at [340, 9] on div "Pipelines New Pipeline" at bounding box center [474, 16] width 714 height 33
click at [221, 38] on div "Premium Service Businesses" at bounding box center [214, 39] width 60 height 9
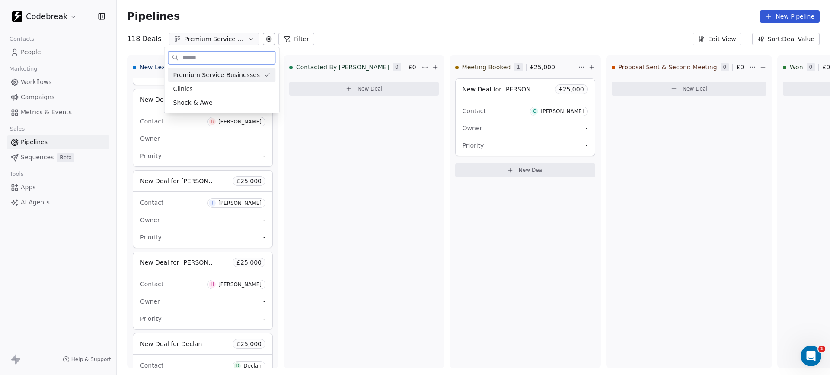
click at [205, 76] on span "Premium Service Businesses" at bounding box center [216, 75] width 87 height 9
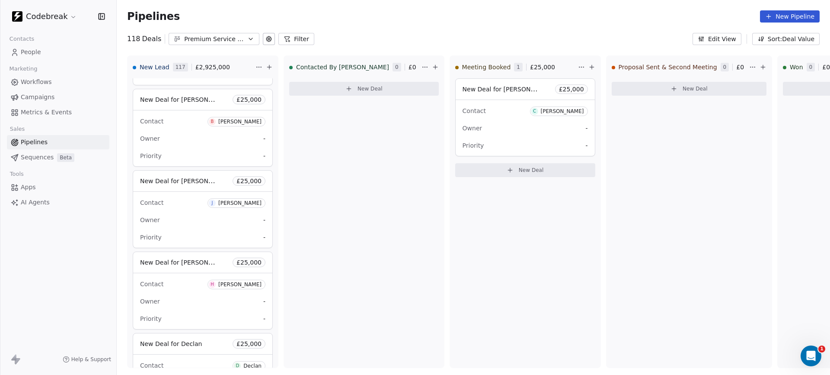
click at [266, 36] on icon at bounding box center [269, 38] width 7 height 7
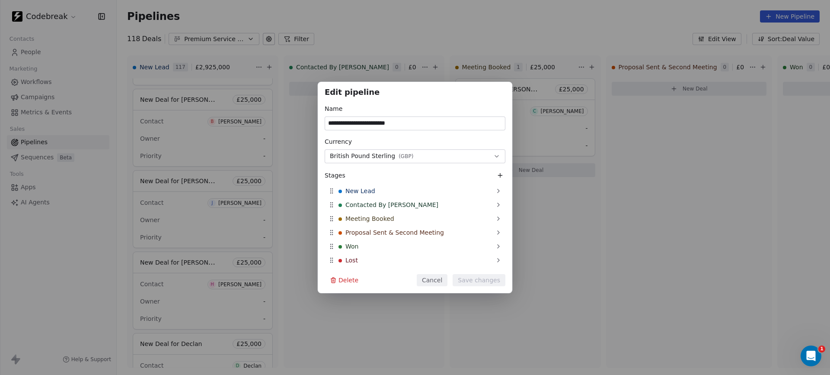
click at [320, 20] on div "**********" at bounding box center [415, 187] width 830 height 375
click at [434, 279] on button "Cancel" at bounding box center [432, 280] width 31 height 12
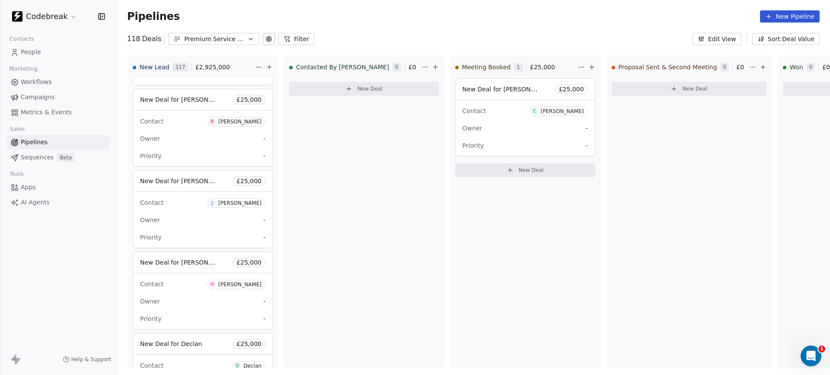
click at [297, 42] on button "Filter" at bounding box center [297, 39] width 36 height 12
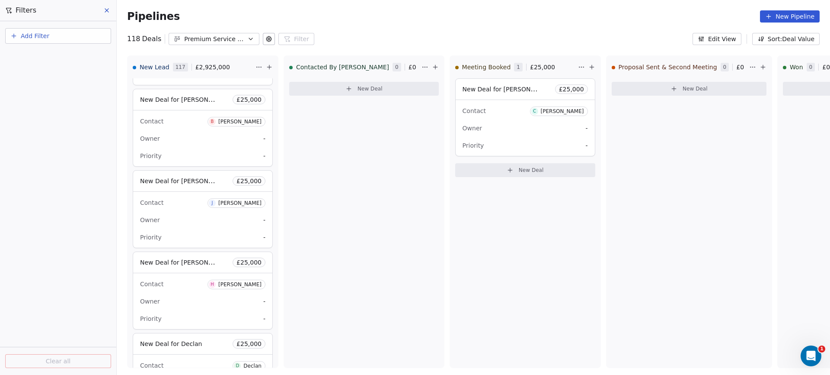
click at [20, 41] on button "Add Filter" at bounding box center [58, 36] width 106 height 16
click at [37, 58] on span "Deal properties" at bounding box center [37, 56] width 47 height 9
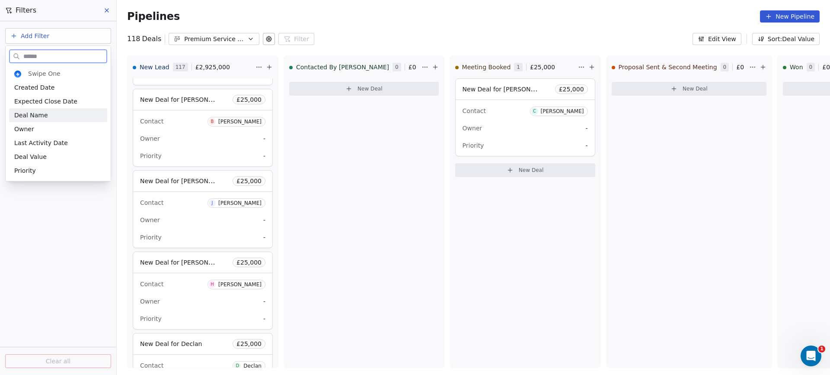
click at [48, 118] on div "Deal Name" at bounding box center [58, 115] width 88 height 9
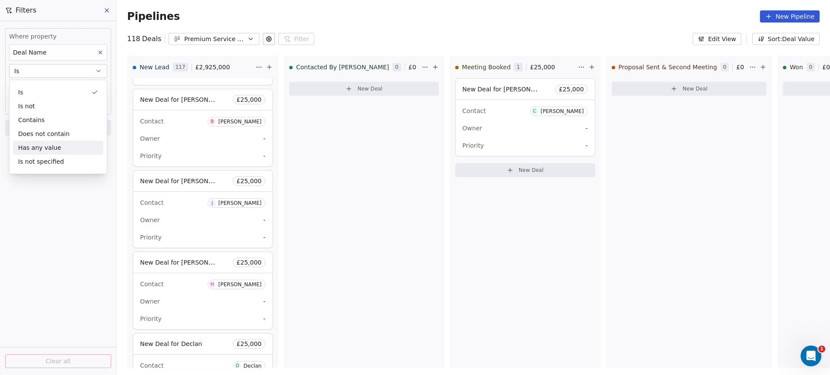
click at [30, 272] on div "Where property Deal Name Is Add filter to this group Add another filter Clear a…" at bounding box center [58, 197] width 116 height 353
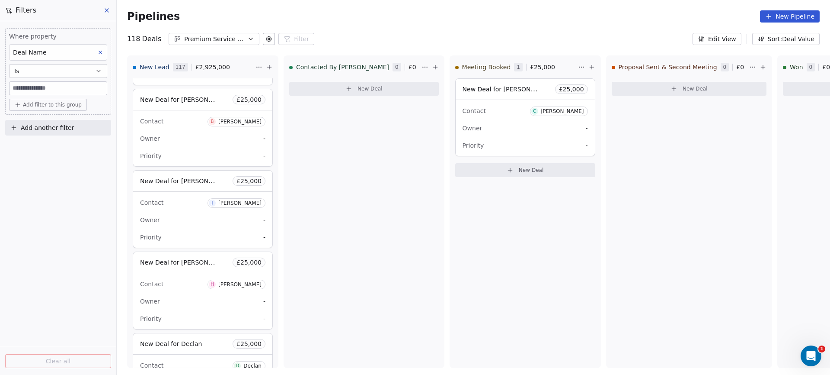
click at [52, 91] on input at bounding box center [58, 88] width 97 height 13
type input "*****"
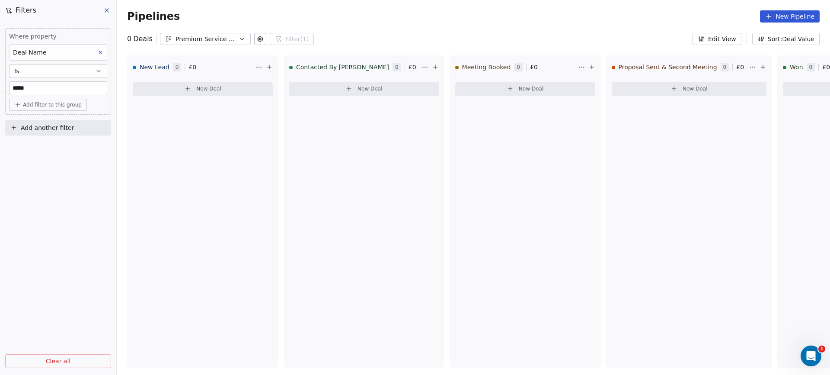
click at [108, 12] on icon at bounding box center [106, 10] width 7 height 7
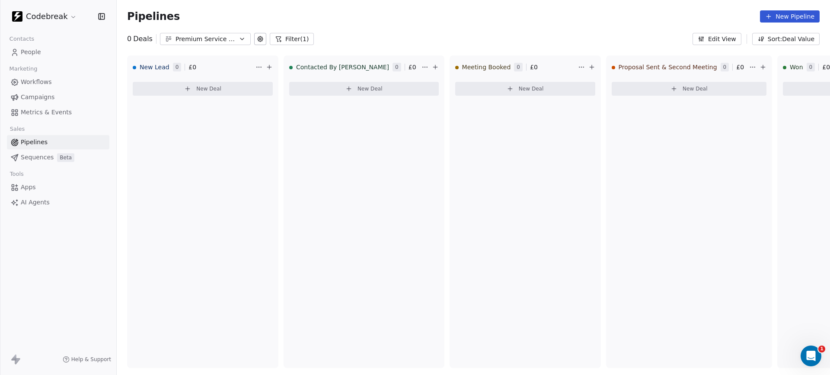
click at [45, 138] on span "Pipelines" at bounding box center [34, 142] width 27 height 9
click at [289, 37] on button "Filter (1)" at bounding box center [292, 39] width 45 height 12
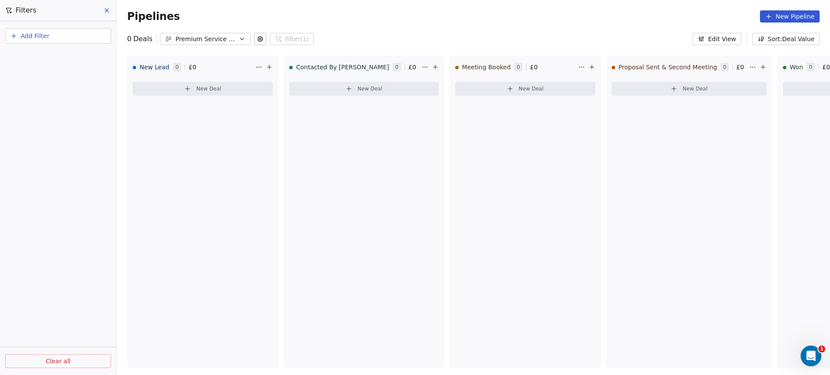
click at [59, 356] on span "Clear all" at bounding box center [58, 360] width 25 height 9
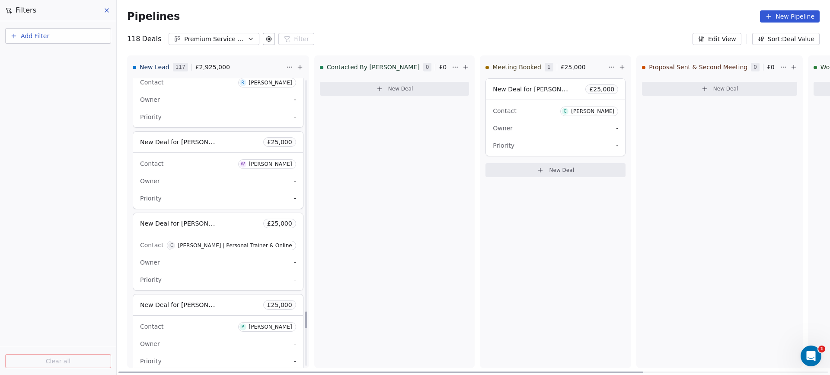
scroll to position [3886, 0]
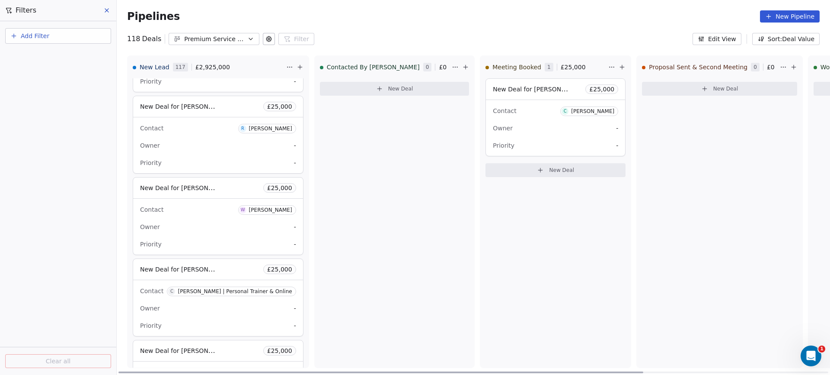
click at [193, 228] on div "Contact W Wayne Owner - Priority -" at bounding box center [218, 227] width 170 height 56
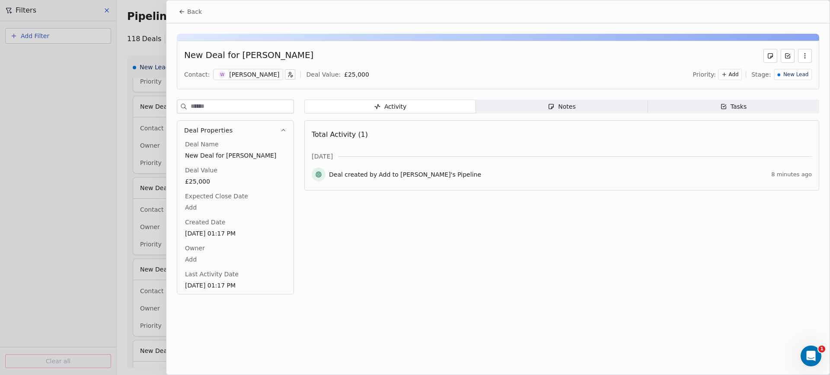
click at [187, 11] on button "Back" at bounding box center [190, 12] width 34 height 16
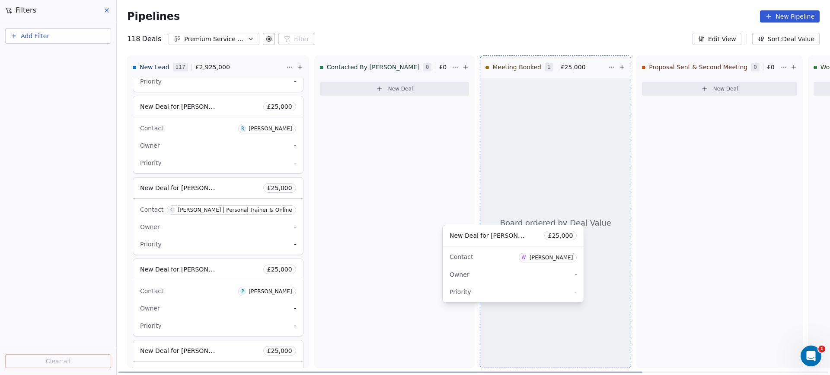
drag, startPoint x: 185, startPoint y: 229, endPoint x: 495, endPoint y: 265, distance: 312.2
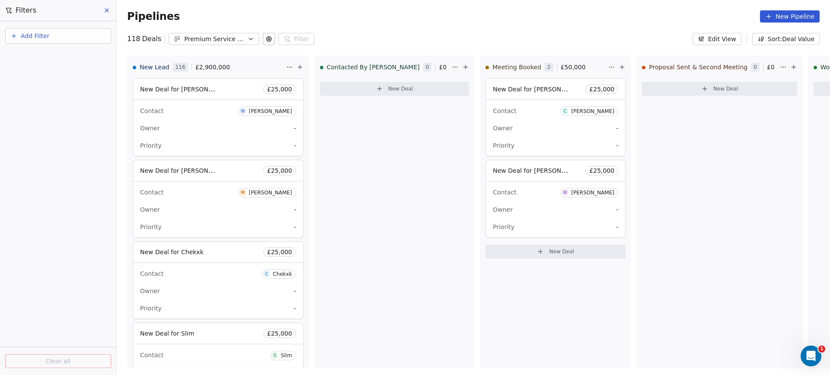
click at [49, 27] on div "Add Filter" at bounding box center [58, 34] width 116 height 26
click at [44, 36] on span "Add Filter" at bounding box center [35, 36] width 29 height 9
click at [42, 57] on span "Deal properties" at bounding box center [37, 56] width 47 height 9
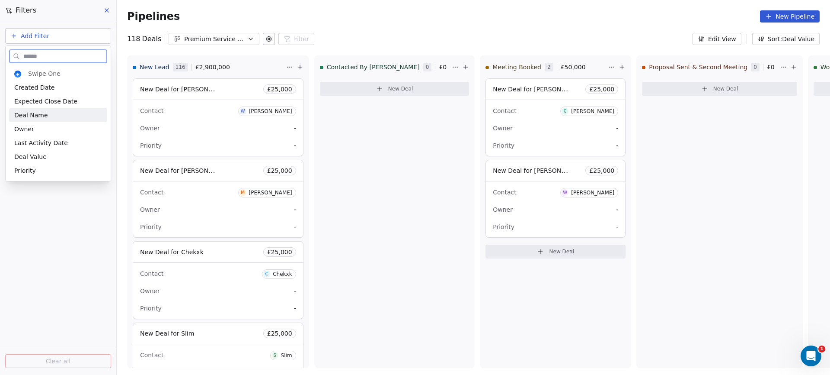
click at [39, 119] on span "Deal Name" at bounding box center [31, 115] width 34 height 9
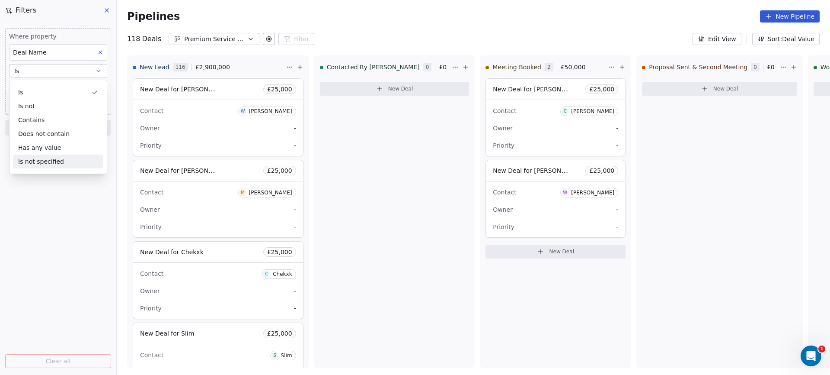
click at [44, 247] on div "Where property Deal Name Is Add filter to this group Add another filter Clear a…" at bounding box center [58, 197] width 116 height 353
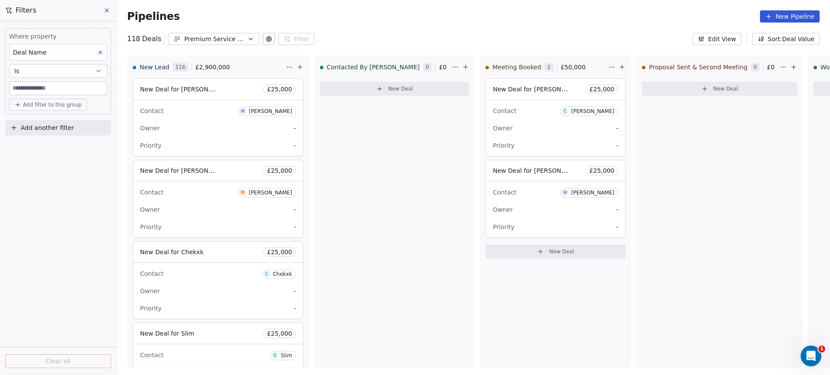
click at [51, 89] on input at bounding box center [58, 88] width 97 height 13
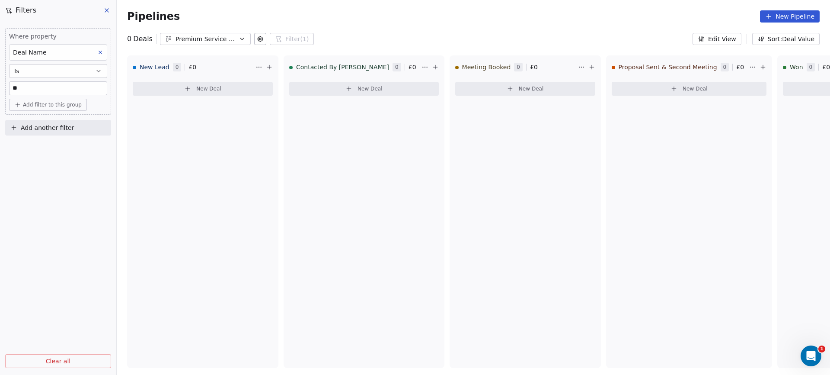
type input "*"
click at [58, 358] on span "Clear all" at bounding box center [58, 360] width 25 height 9
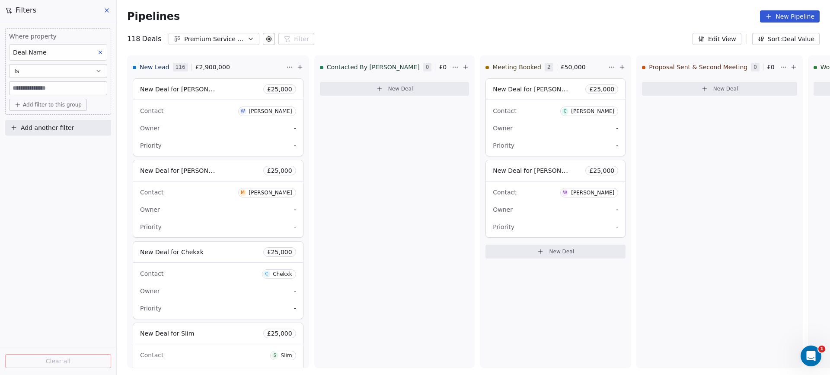
click at [49, 89] on input at bounding box center [58, 88] width 97 height 13
type input "**********"
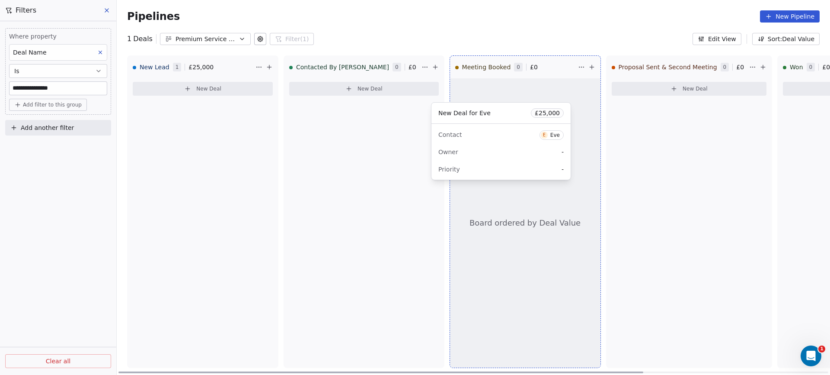
drag, startPoint x: 206, startPoint y: 137, endPoint x: 504, endPoint y: 161, distance: 299.4
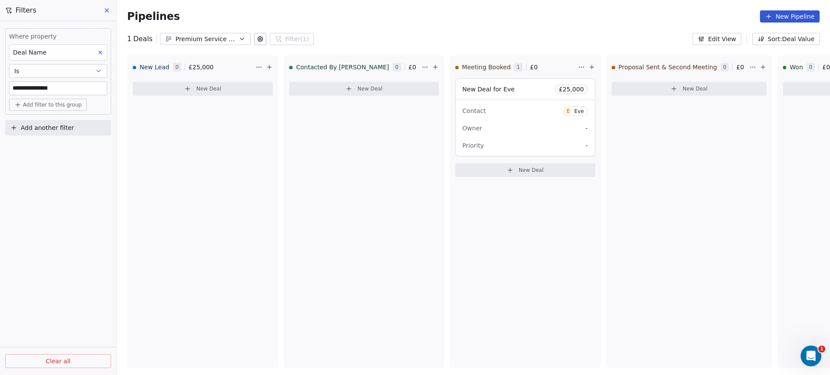
click at [109, 10] on icon at bounding box center [106, 10] width 7 height 7
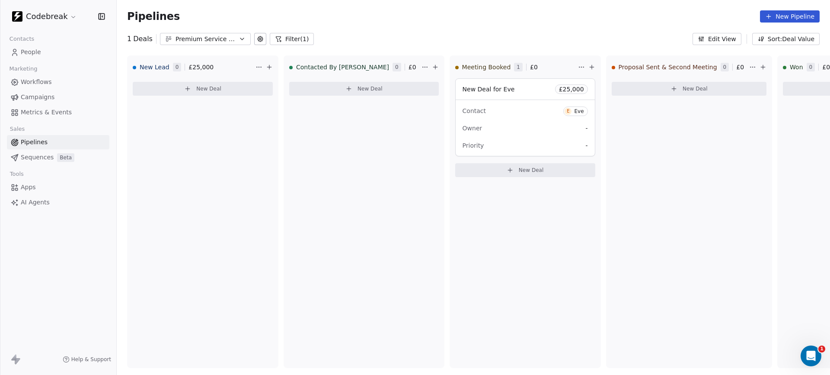
click at [295, 39] on button "Filter (1)" at bounding box center [292, 39] width 45 height 12
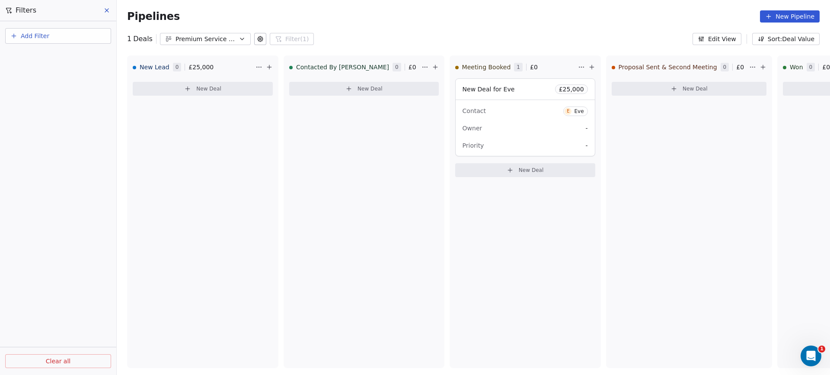
click at [56, 359] on span "Clear all" at bounding box center [58, 360] width 25 height 9
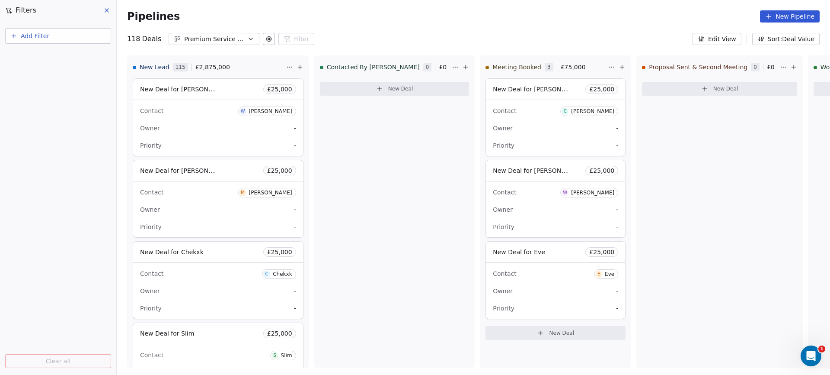
click at [367, 40] on div "118 Deals Premium Service Businesses Filter Filters Add Filter Clear all Edit V…" at bounding box center [474, 39] width 714 height 12
click at [106, 10] on icon at bounding box center [106, 10] width 3 height 3
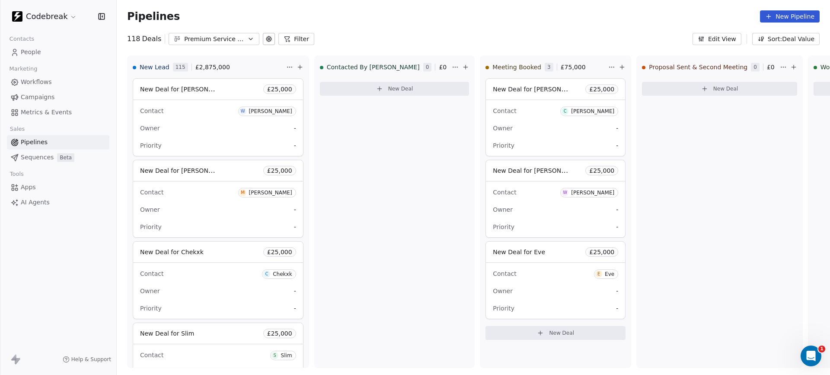
click at [40, 83] on span "Workflows" at bounding box center [36, 81] width 31 height 9
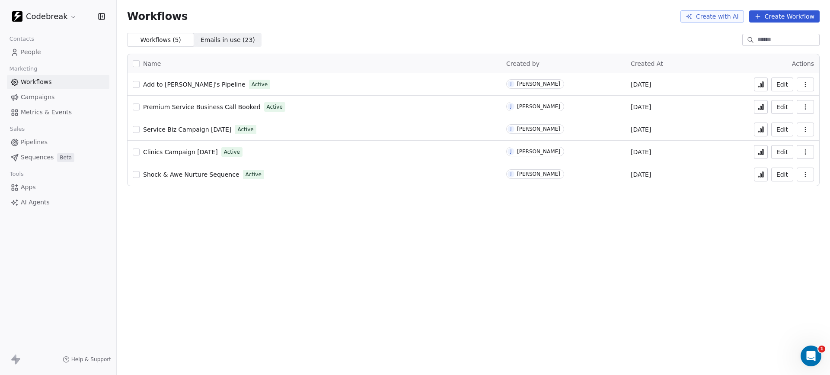
click at [187, 131] on span "Service Biz Campaign [DATE]" at bounding box center [187, 129] width 88 height 7
click at [188, 131] on span "Service Biz Campaign [DATE]" at bounding box center [187, 129] width 88 height 7
